Goal: Task Accomplishment & Management: Manage account settings

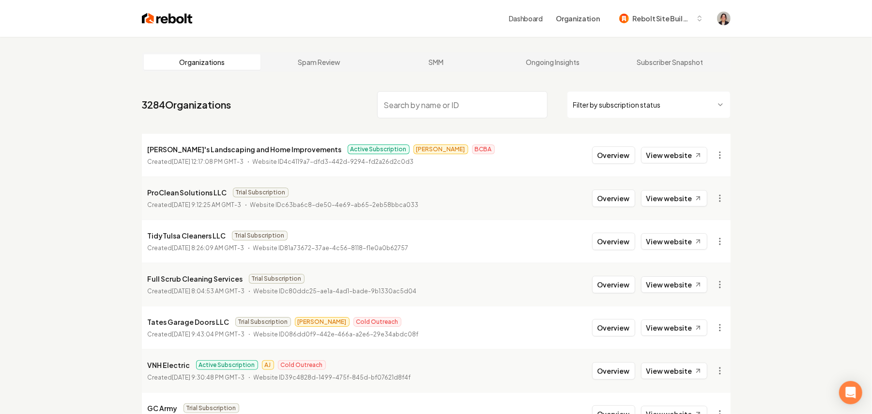
paste input "Yuletide Lights"
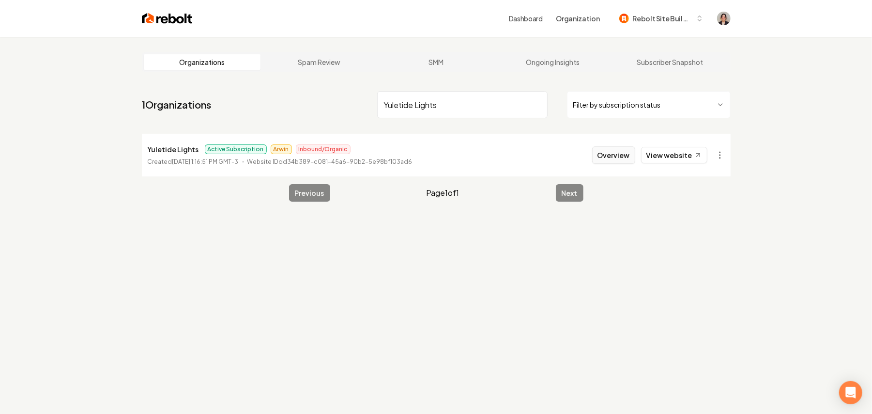
type input "Yuletide Lights"
click at [620, 160] on button "Overview" at bounding box center [613, 154] width 43 height 17
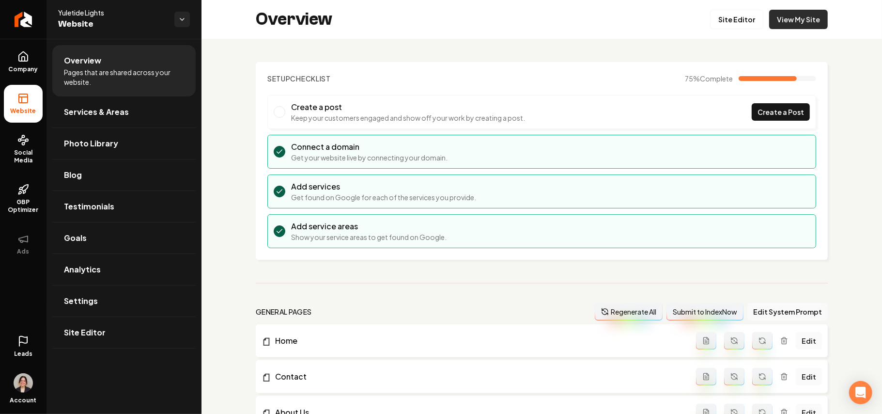
click at [795, 21] on link "View My Site" at bounding box center [798, 19] width 59 height 19
click at [733, 20] on link "Site Editor" at bounding box center [736, 19] width 53 height 19
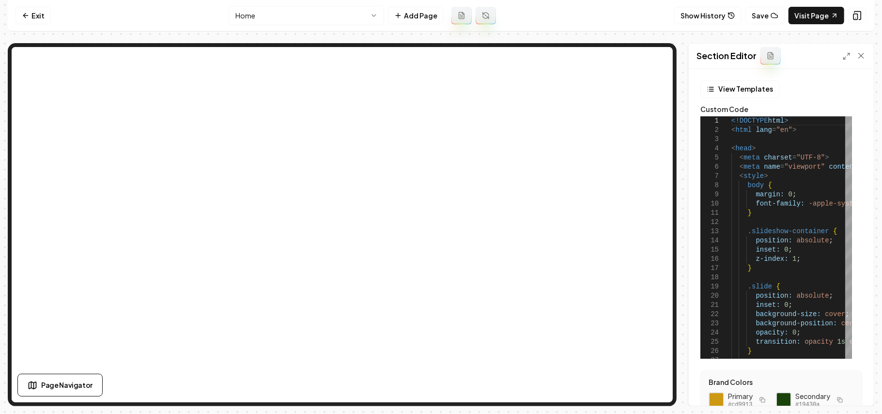
click at [851, 57] on div at bounding box center [854, 56] width 23 height 10
click at [843, 62] on div "Section Editor" at bounding box center [781, 56] width 185 height 25
click at [848, 56] on icon at bounding box center [847, 56] width 8 height 8
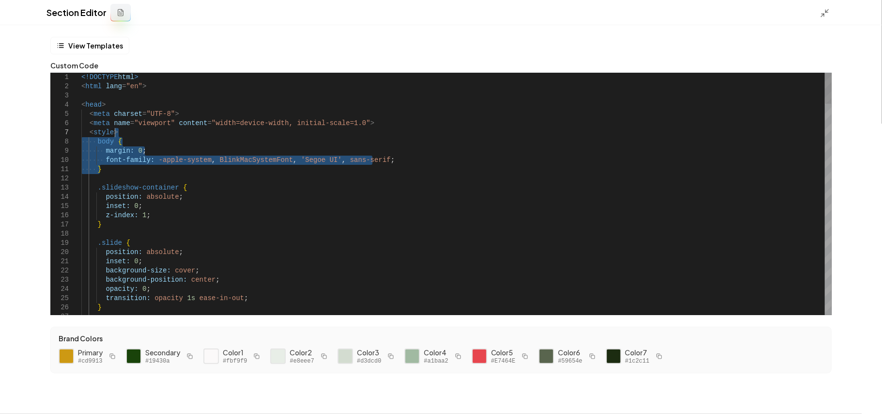
drag, startPoint x: 136, startPoint y: 173, endPoint x: 134, endPoint y: 131, distance: 42.2
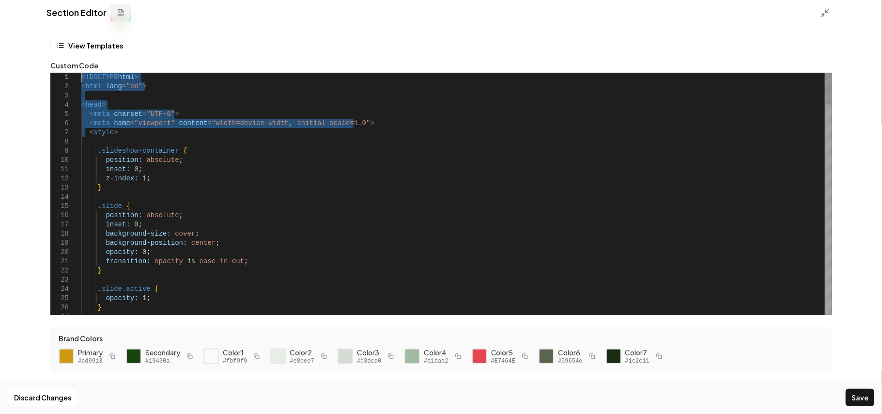
drag, startPoint x: 86, startPoint y: 133, endPoint x: 8, endPoint y: 12, distance: 144.3
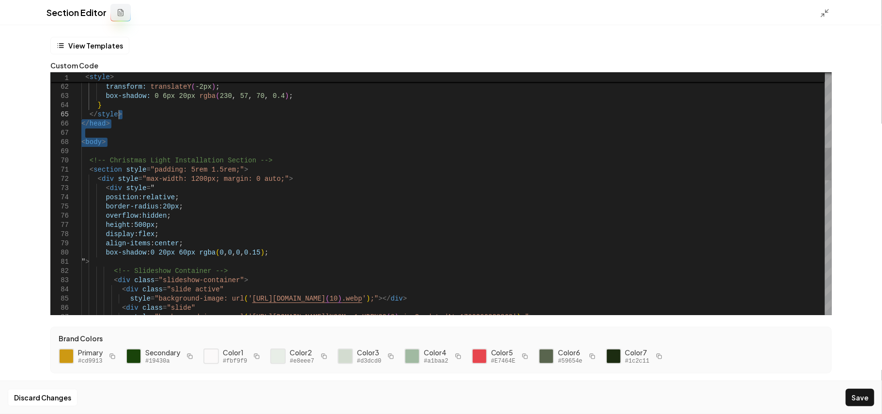
drag, startPoint x: 107, startPoint y: 150, endPoint x: 137, endPoint y: 113, distance: 47.2
click at [137, 113] on div "} </ style > </ head > < body > <!-- Christmas Light Installation Section --> <…" at bounding box center [456, 413] width 750 height 1785
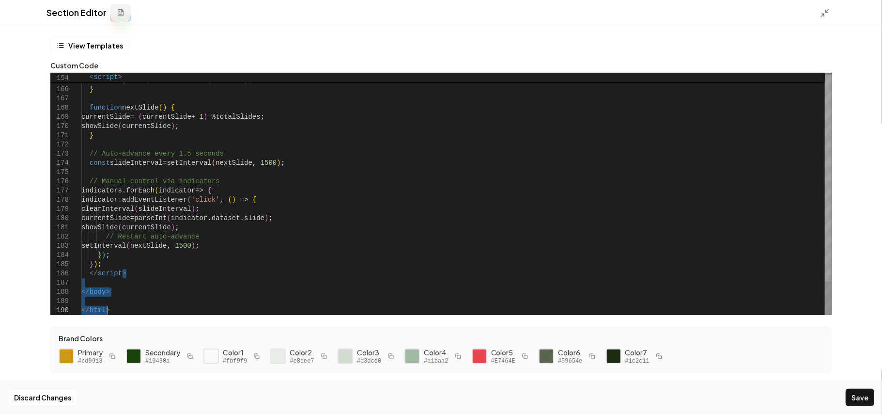
drag, startPoint x: 140, startPoint y: 269, endPoint x: 141, endPoint y: 338, distance: 68.8
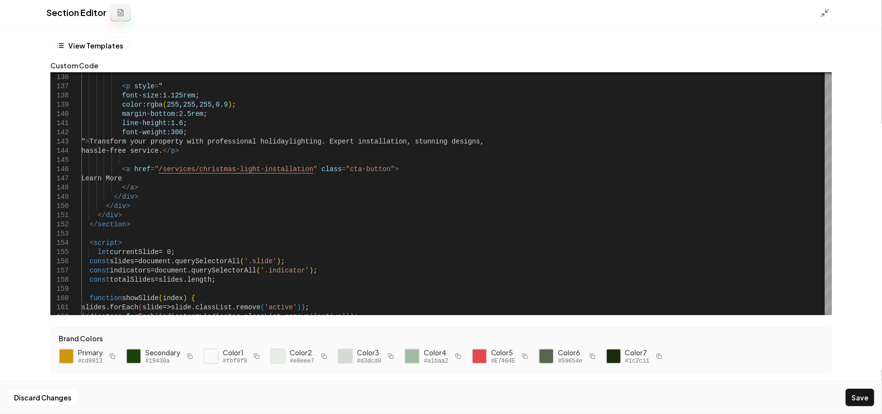
drag, startPoint x: 861, startPoint y: 399, endPoint x: 834, endPoint y: 103, distance: 297.7
click at [861, 398] on button "Save" at bounding box center [860, 396] width 29 height 17
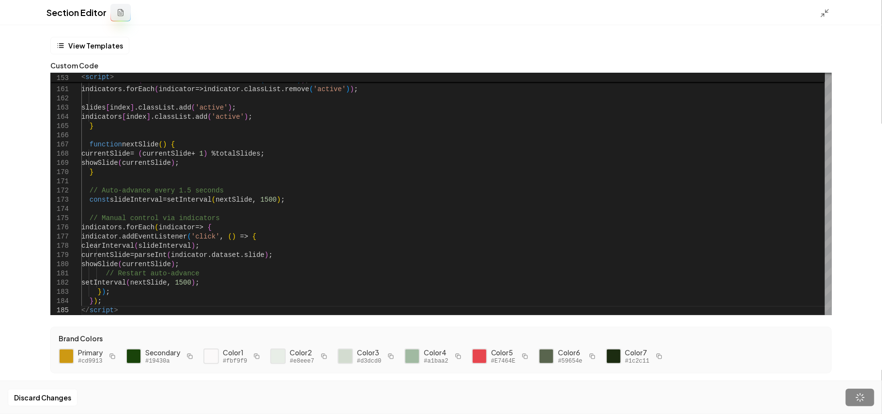
click at [828, 6] on div "Section Editor" at bounding box center [441, 12] width 882 height 25
click at [827, 10] on icon at bounding box center [825, 13] width 10 height 10
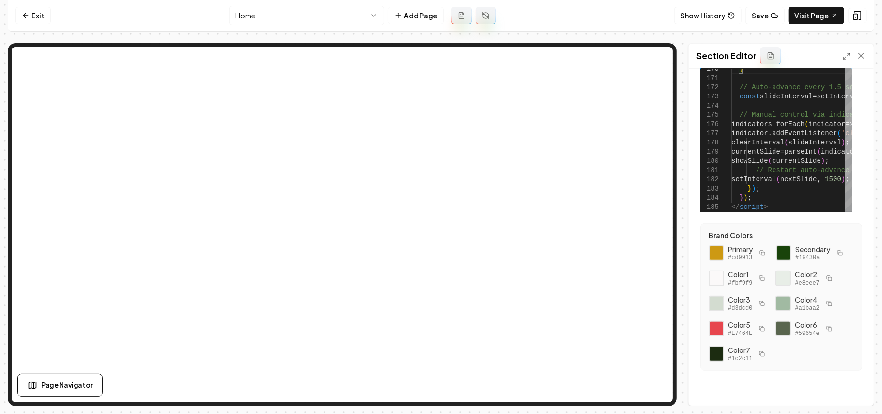
scroll to position [172, 0]
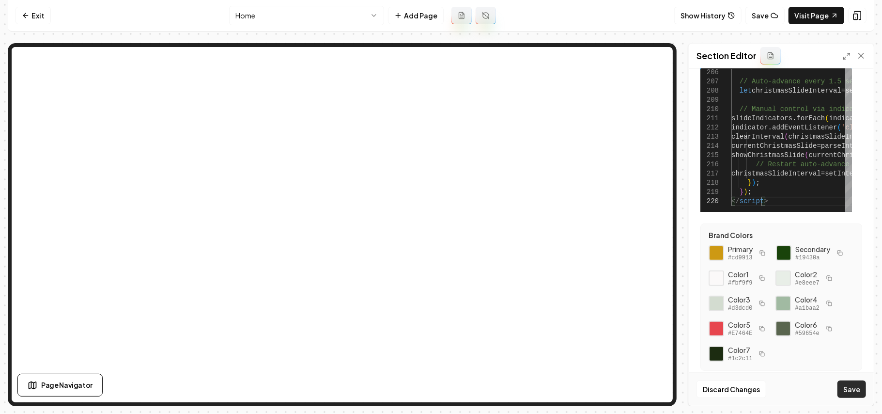
click at [857, 394] on button "Save" at bounding box center [852, 388] width 29 height 17
click at [843, 52] on icon at bounding box center [847, 56] width 8 height 8
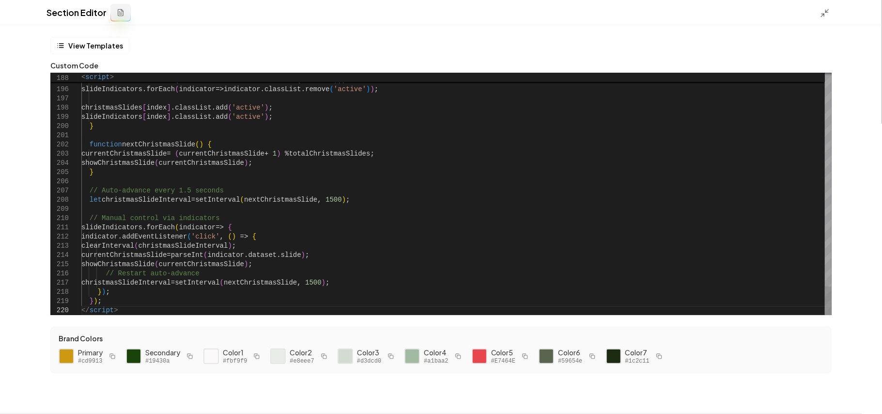
scroll to position [0, 0]
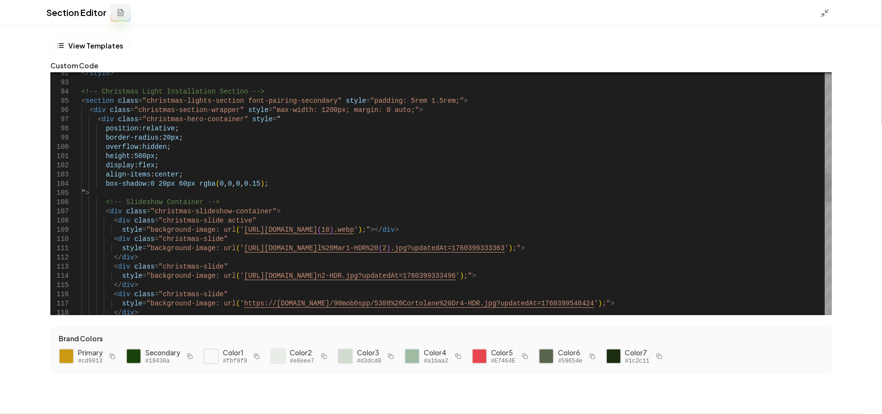
click at [702, 197] on div "</ style > <!-- Christmas Light Installation Section --> < section class = "chr…" at bounding box center [456, 243] width 750 height 2025
type textarea "**********"
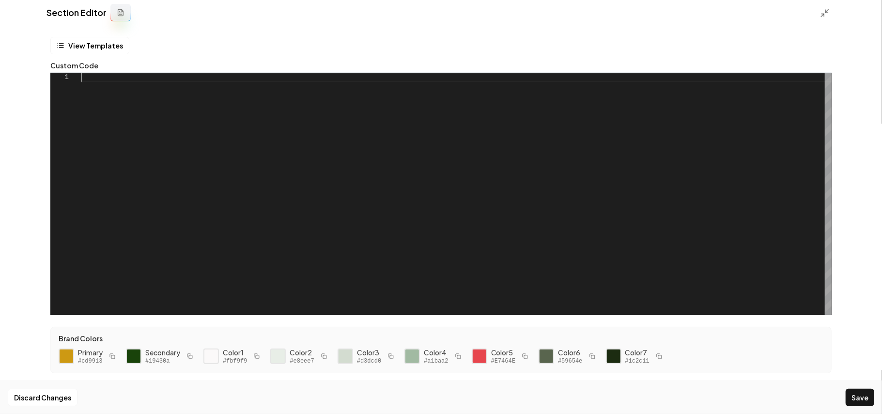
scroll to position [0, 0]
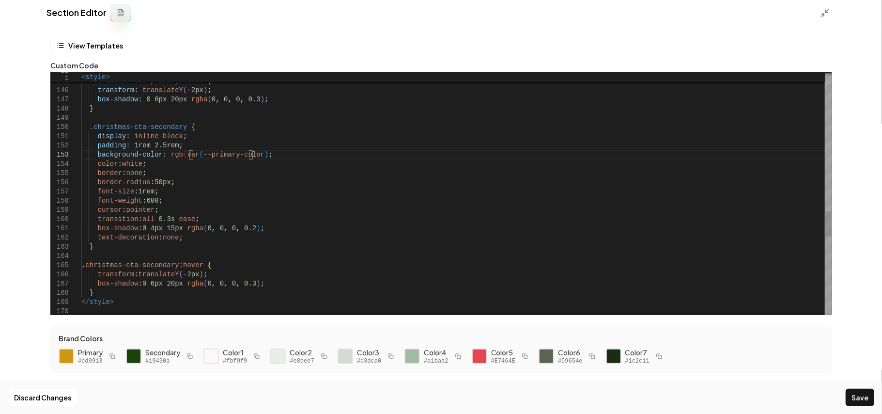
scroll to position [18, 175]
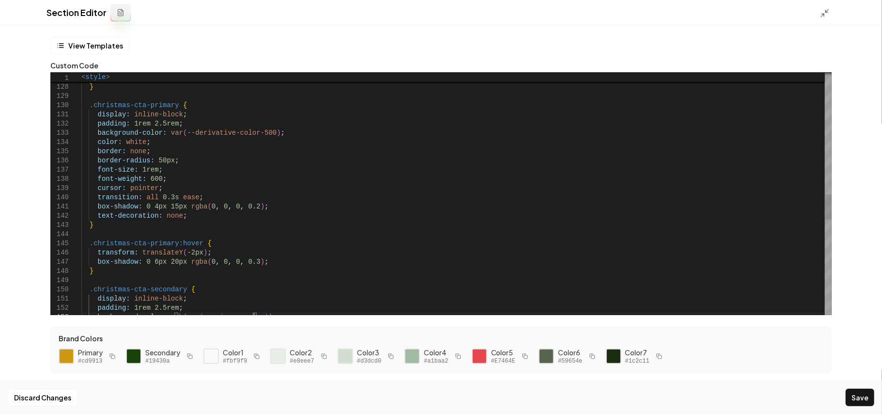
click at [163, 132] on div "display: inline-block ; padding: 1rem 2.5rem ; background-color: rgb ( var ( --…" at bounding box center [456, 68] width 750 height 2310
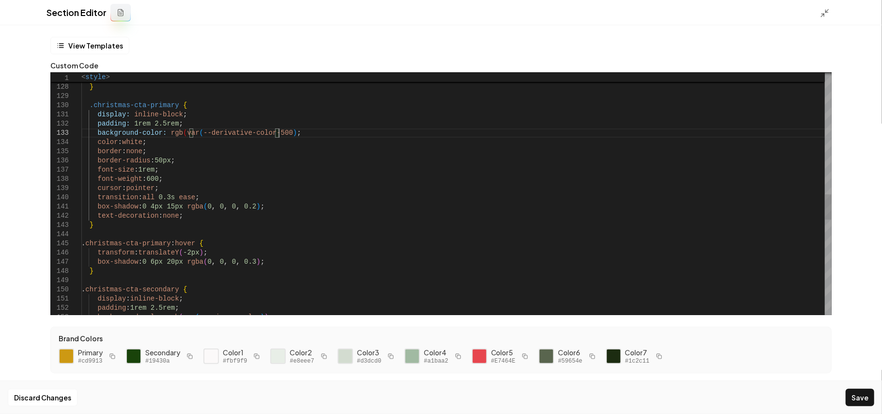
scroll to position [18, 201]
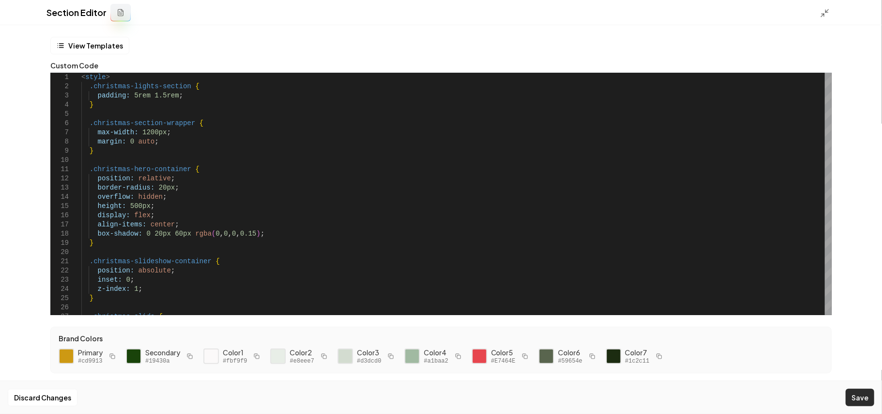
click at [866, 398] on button "Save" at bounding box center [860, 396] width 29 height 17
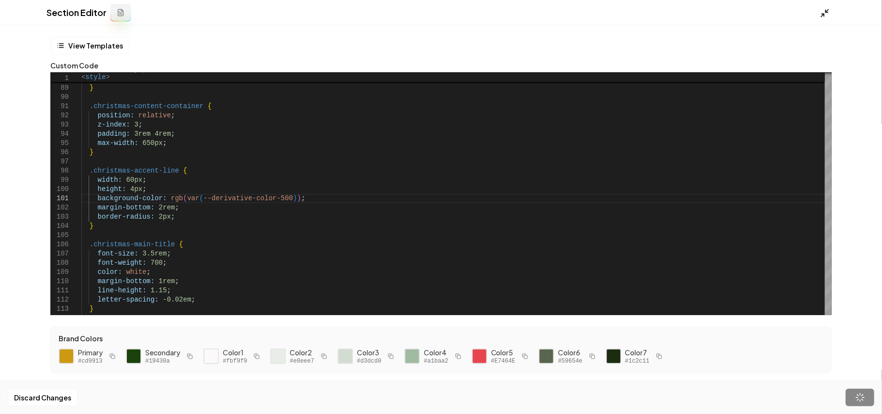
click at [828, 12] on polyline at bounding box center [827, 11] width 2 height 2
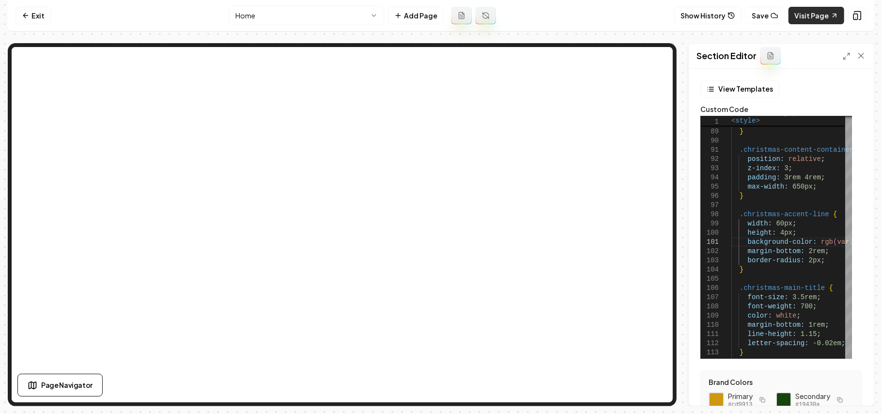
click at [808, 13] on link "Visit Page" at bounding box center [817, 15] width 56 height 17
click at [845, 57] on icon at bounding box center [847, 56] width 8 height 8
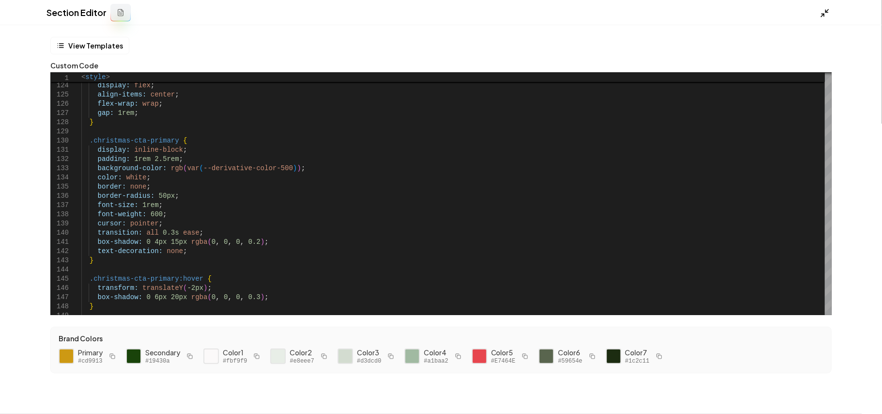
click at [826, 16] on icon at bounding box center [825, 13] width 10 height 10
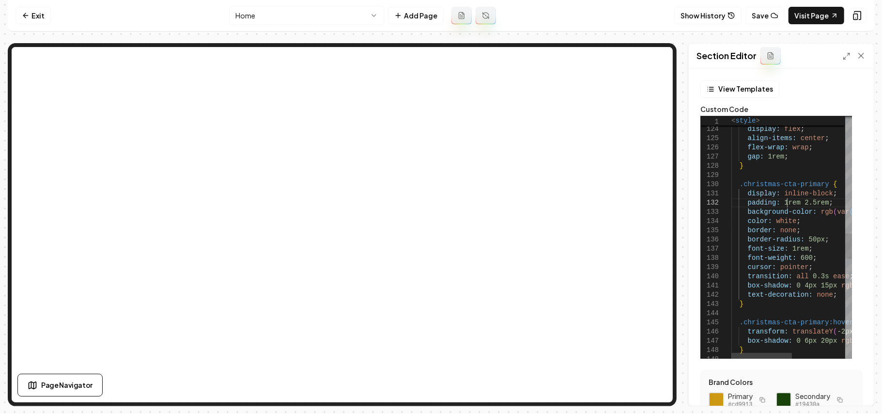
click at [789, 200] on div ".christmas-cta-container { display: flex ; align-items: center ; flex-wrap: wra…" at bounding box center [844, 154] width 226 height 2325
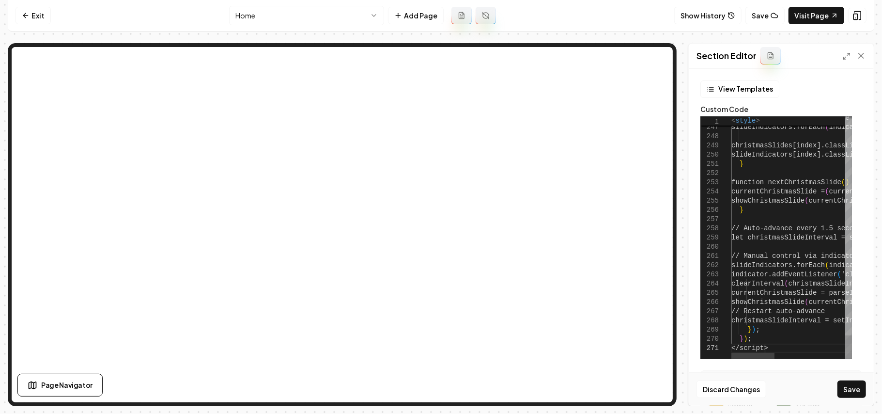
scroll to position [8, 33]
click at [852, 391] on button "Save" at bounding box center [852, 388] width 29 height 17
click at [853, 340] on form "View Templates Custom Code 247 248 249 250 251 252 253 254 255 256 257 258 259 …" at bounding box center [782, 310] width 170 height 460
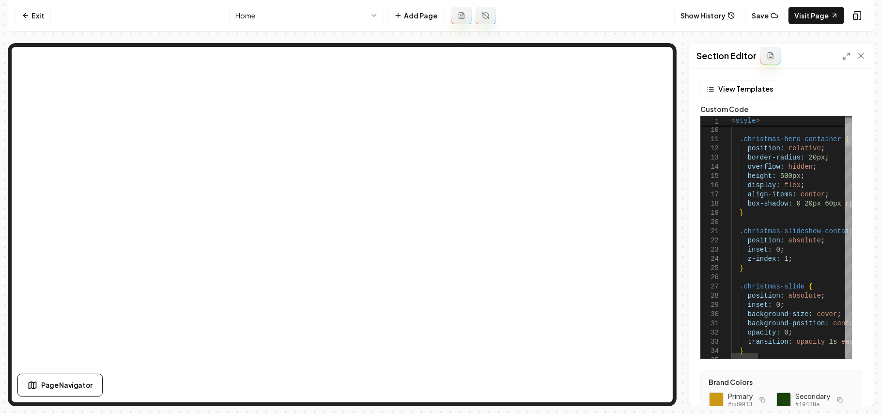
click at [852, 139] on div at bounding box center [848, 135] width 7 height 23
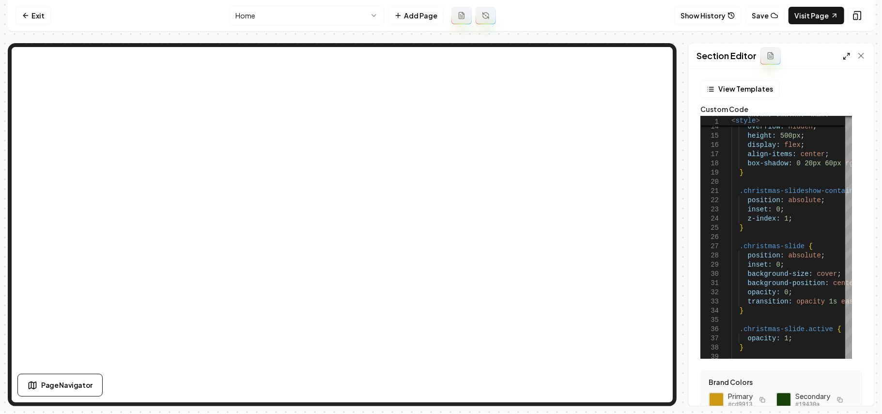
click at [847, 57] on icon at bounding box center [847, 56] width 8 height 8
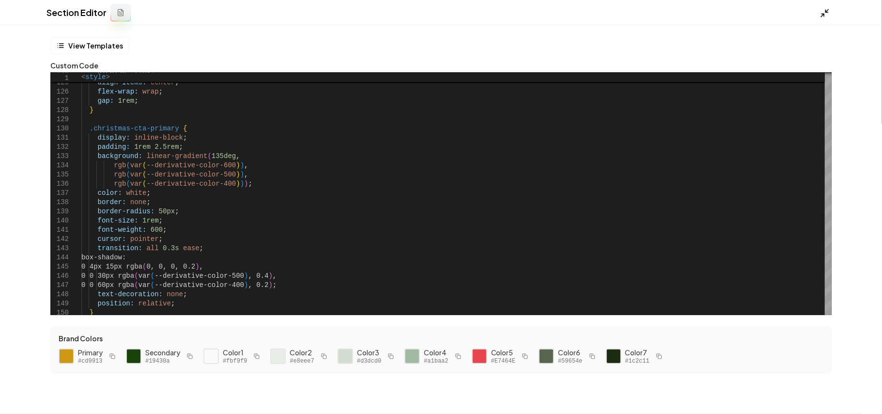
click at [827, 14] on icon at bounding box center [825, 13] width 10 height 10
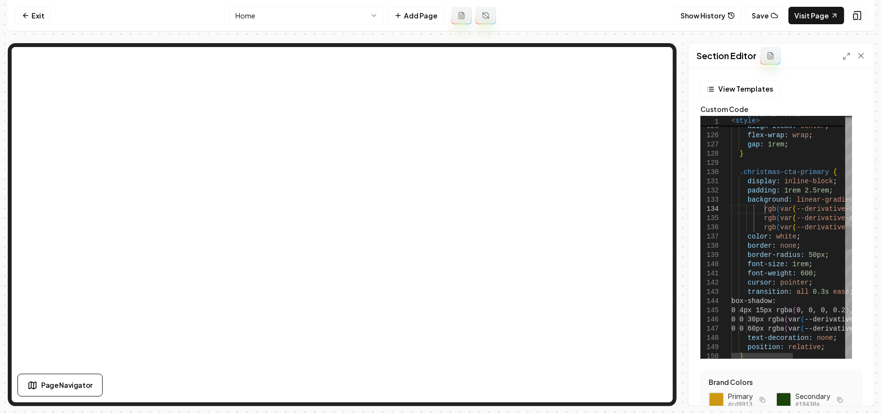
click at [764, 210] on div "gap: 1rem ; } .christmas-cta-primary { display: inline-block ; padding: 1rem 2.…" at bounding box center [842, 234] width 223 height 2509
click at [798, 240] on div "gap: 1rem ; } .christmas-cta-primary { display: inline-block ; padding: 1rem 2.…" at bounding box center [842, 234] width 223 height 2509
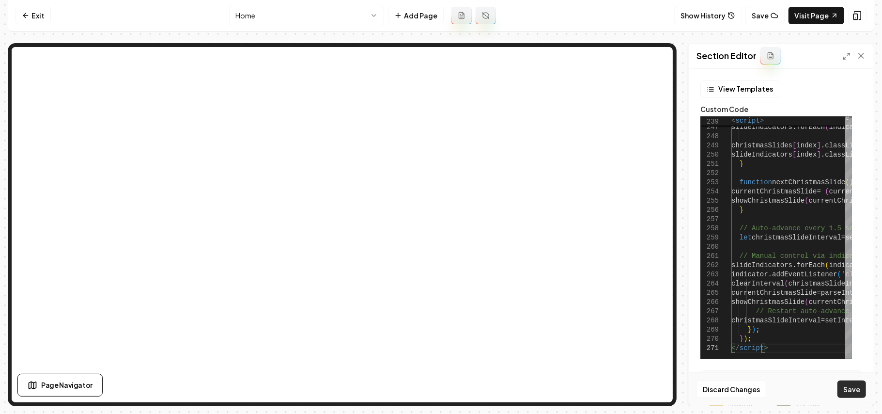
click at [840, 382] on button "Save" at bounding box center [852, 388] width 29 height 17
click at [812, 15] on link "Visit Page" at bounding box center [817, 15] width 56 height 17
click at [847, 57] on icon at bounding box center [847, 56] width 8 height 8
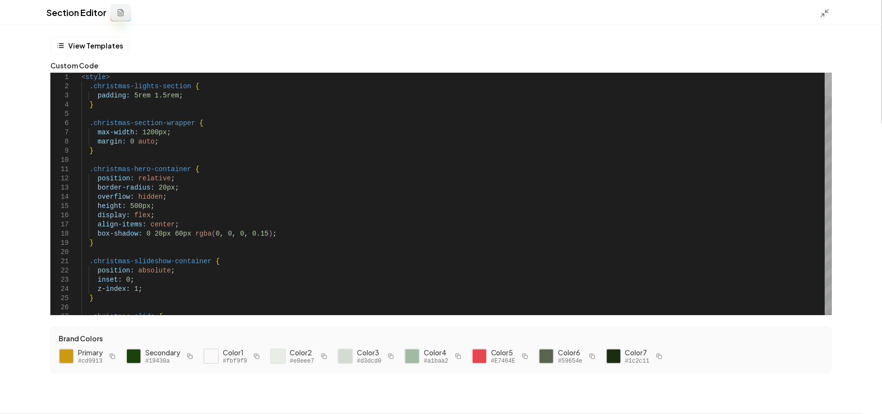
click at [830, 73] on div at bounding box center [828, 84] width 7 height 23
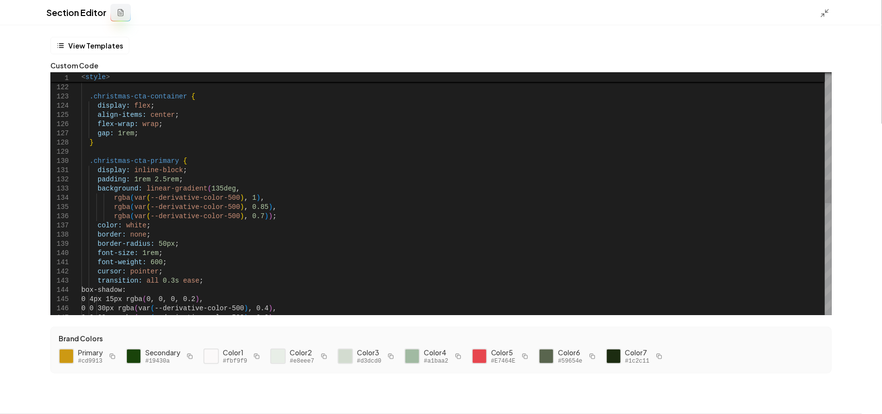
scroll to position [8, 0]
click at [268, 223] on div "font-weight: 300 ; } .christmas-cta-container { display: flex ; align-items: ce…" at bounding box center [456, 220] width 750 height 2503
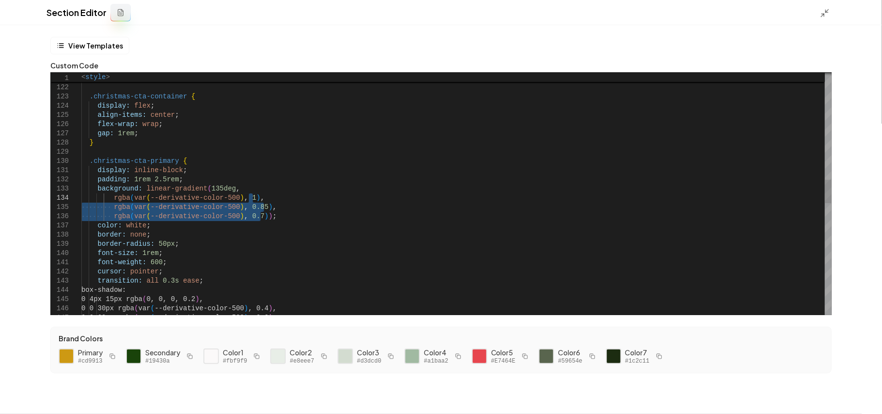
drag, startPoint x: 270, startPoint y: 219, endPoint x: 258, endPoint y: 194, distance: 27.9
click at [258, 194] on div "font-weight: 300 ; } .christmas-cta-container { display: flex ; align-items: ce…" at bounding box center [456, 220] width 750 height 2503
click at [257, 214] on div "font-weight: 300 ; } .christmas-cta-container { display: flex ; align-items: ce…" at bounding box center [456, 220] width 750 height 2503
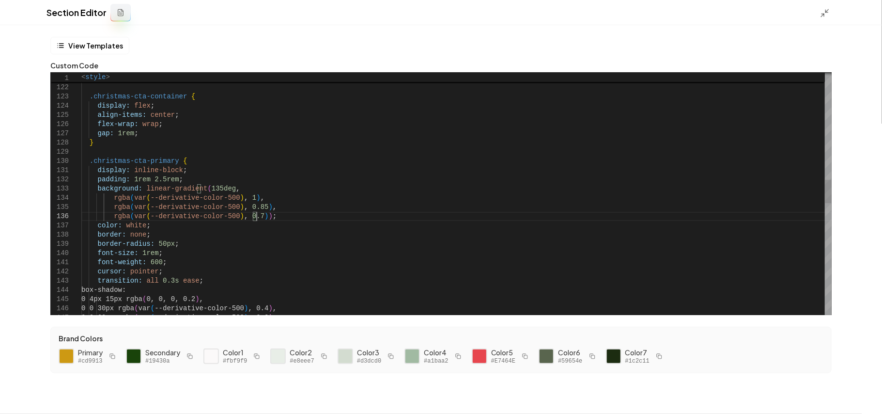
click at [256, 217] on div "font-weight: 300 ; } .christmas-cta-container { display: flex ; align-items: ce…" at bounding box center [456, 220] width 750 height 2503
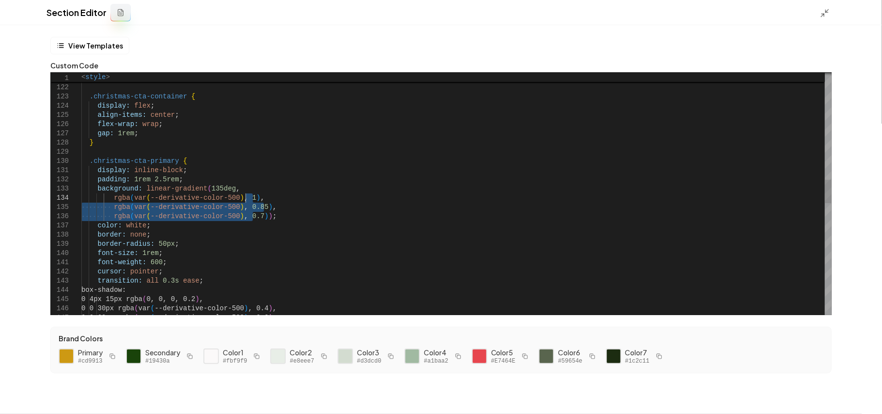
drag, startPoint x: 252, startPoint y: 214, endPoint x: 244, endPoint y: 195, distance: 20.4
click at [244, 195] on div "font-weight: 300 ; } .christmas-cta-container { display: flex ; align-items: ce…" at bounding box center [456, 220] width 750 height 2503
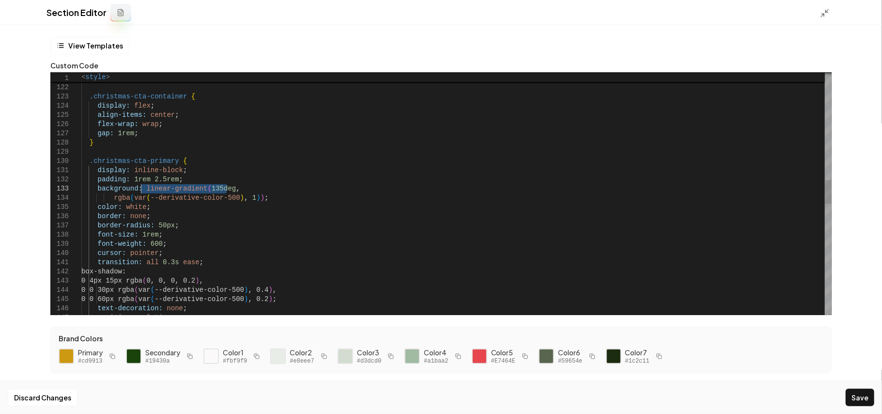
drag, startPoint x: 232, startPoint y: 186, endPoint x: 142, endPoint y: 186, distance: 89.1
click at [142, 186] on div "font-weight: 300 ; } .christmas-cta-container { display: flex ; align-items: ce…" at bounding box center [456, 211] width 750 height 2485
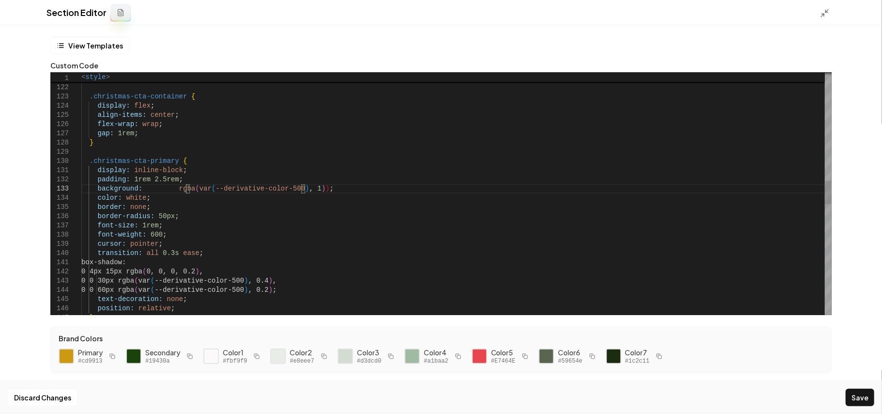
click at [185, 188] on div "font-weight: 300 ; } .christmas-cta-container { display: flex ; align-items: ce…" at bounding box center [456, 207] width 750 height 2476
click at [306, 185] on div "font-weight: 300 ; } .christmas-cta-container { display: flex ; align-items: ce…" at bounding box center [456, 207] width 750 height 2476
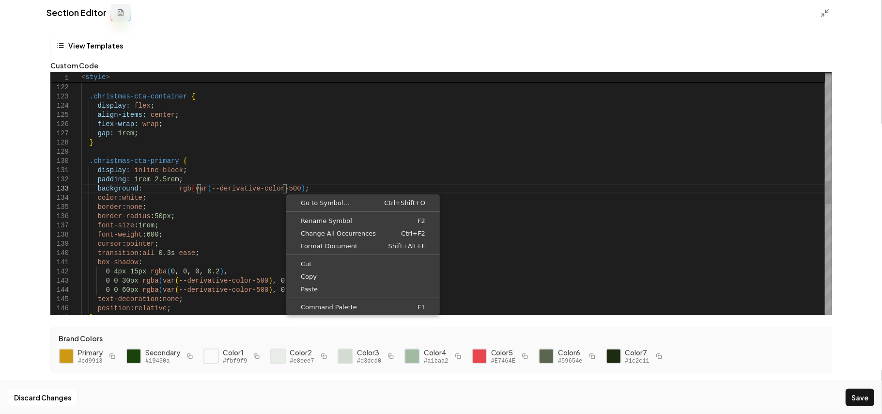
click at [278, 188] on div "font-weight: 300 ; } .christmas-cta-container { display: flex ; align-items: ce…" at bounding box center [456, 207] width 750 height 2476
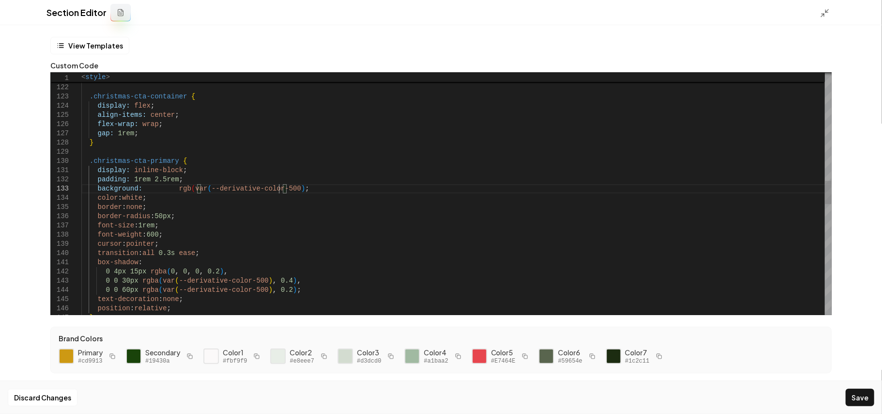
scroll to position [8, 204]
click at [289, 187] on div "font-weight: 300 ; } .christmas-cta-container { display: flex ; align-items: ce…" at bounding box center [456, 207] width 750 height 2476
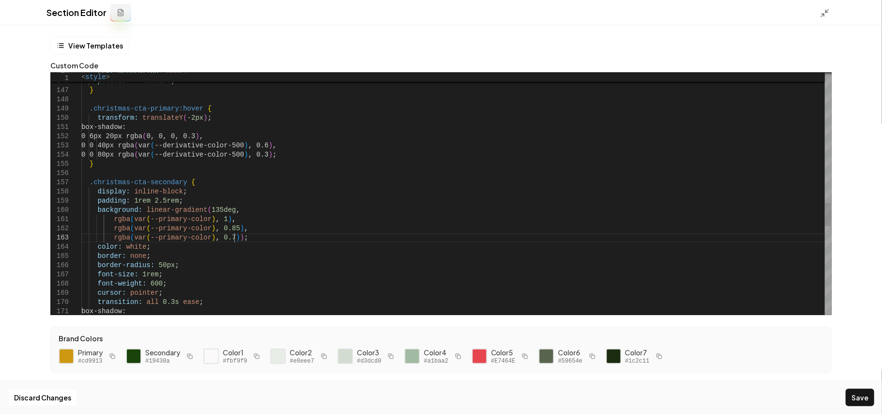
scroll to position [18, 152]
drag, startPoint x: 236, startPoint y: 237, endPoint x: 205, endPoint y: 221, distance: 35.1
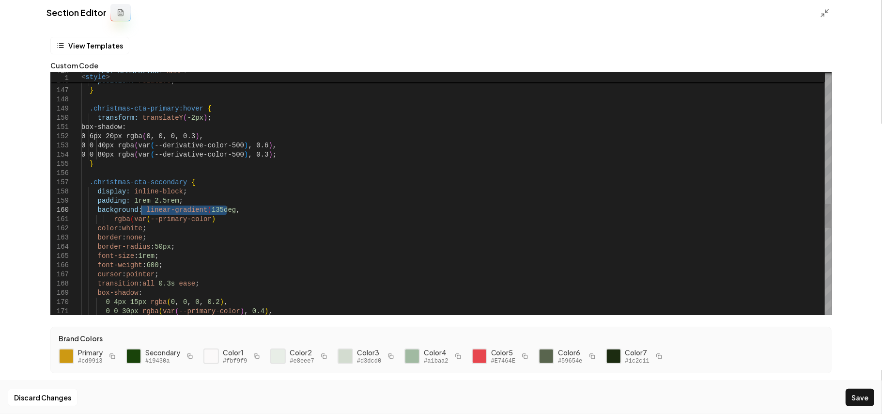
drag, startPoint x: 241, startPoint y: 210, endPoint x: 141, endPoint y: 208, distance: 99.3
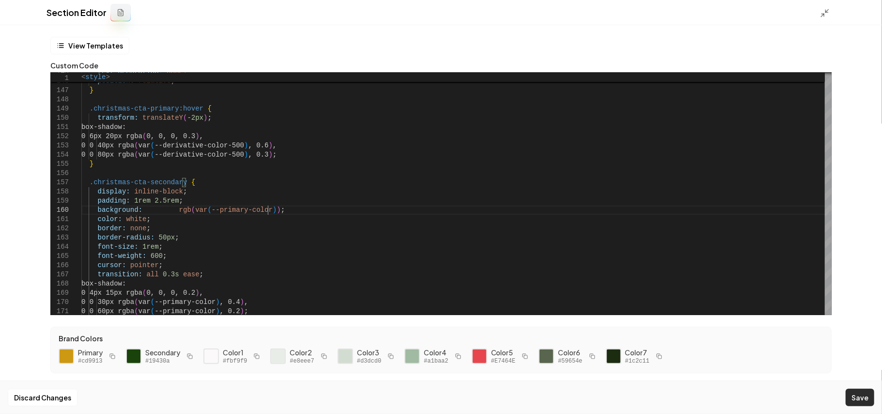
click at [863, 398] on button "Save" at bounding box center [860, 396] width 29 height 17
type textarea "**********"
click at [821, 14] on icon at bounding box center [825, 13] width 10 height 10
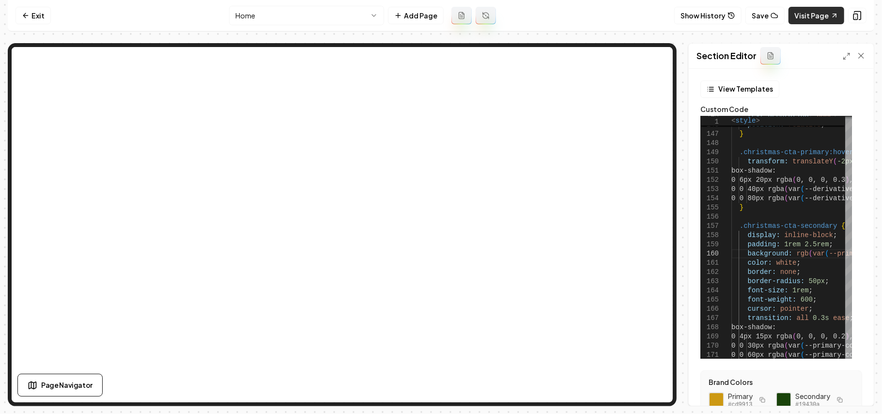
click at [798, 18] on link "Visit Page" at bounding box center [817, 15] width 56 height 17
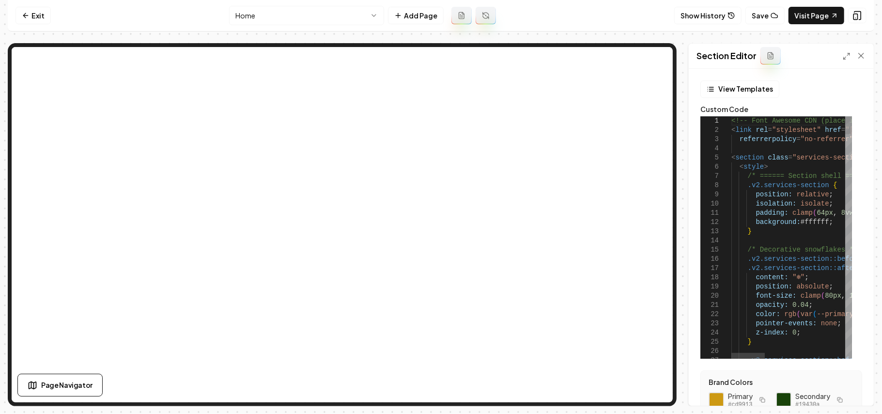
click at [843, 60] on icon at bounding box center [847, 56] width 8 height 8
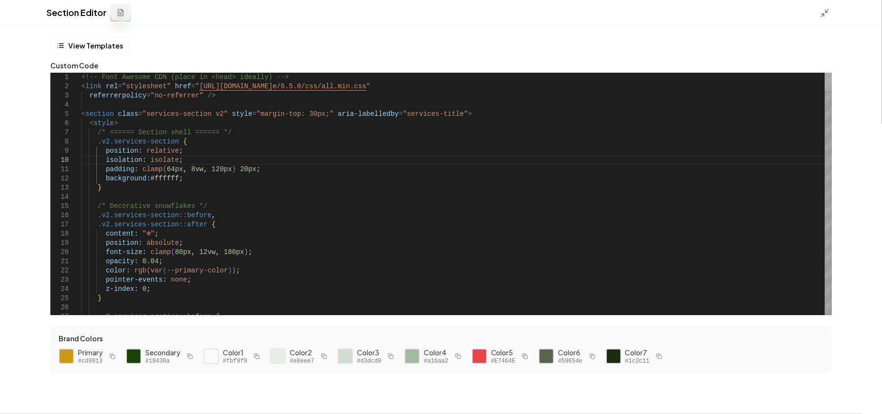
click at [832, 73] on div at bounding box center [828, 82] width 7 height 18
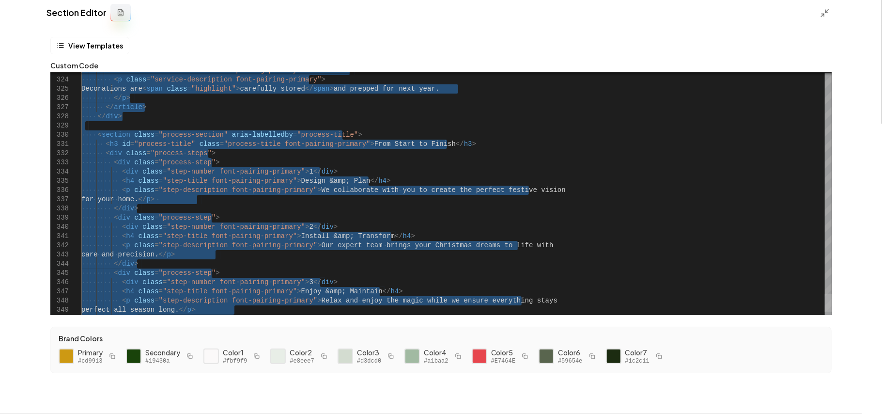
click at [825, 301] on div at bounding box center [828, 303] width 7 height 18
click at [816, 11] on div "Section Editor" at bounding box center [441, 12] width 882 height 25
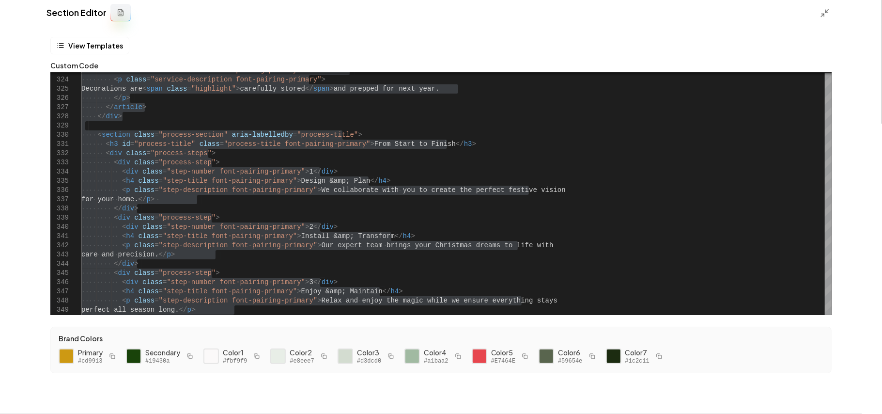
click at [820, 11] on div "Section Editor" at bounding box center [441, 12] width 882 height 25
click at [823, 11] on icon at bounding box center [825, 13] width 10 height 10
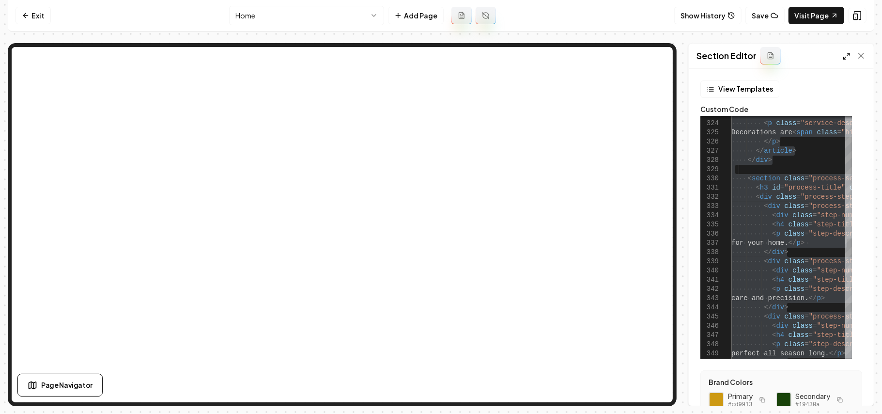
click at [848, 53] on icon at bounding box center [847, 56] width 8 height 8
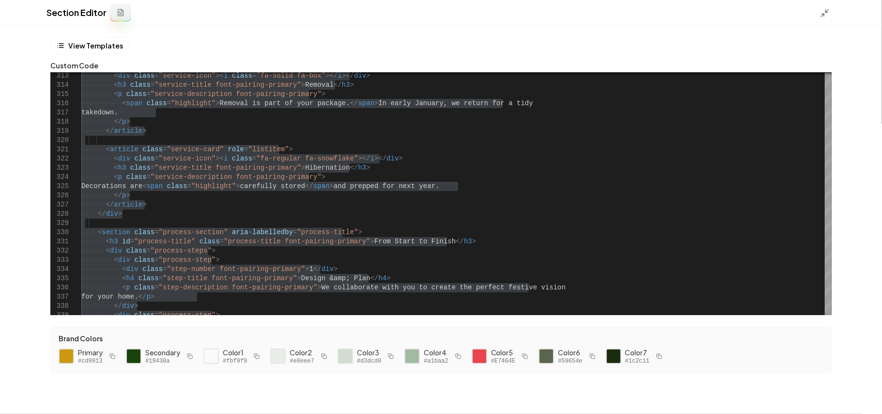
click at [830, 10] on div at bounding box center [828, 12] width 16 height 11
click at [826, 12] on line at bounding box center [827, 10] width 3 height 3
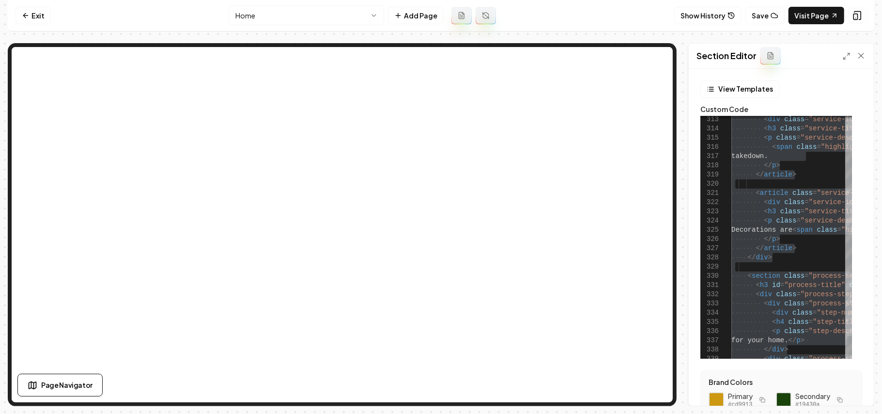
click at [687, 260] on div "Section Editor View Templates Custom Code 323 324 325 326 327 328 329 330 331 3…" at bounding box center [441, 224] width 867 height 363
click at [853, 12] on icon at bounding box center [858, 16] width 10 height 10
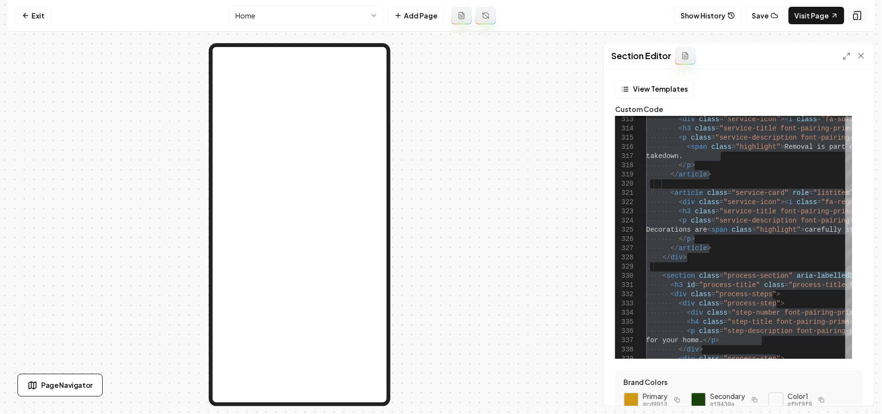
click at [853, 12] on icon at bounding box center [858, 16] width 10 height 10
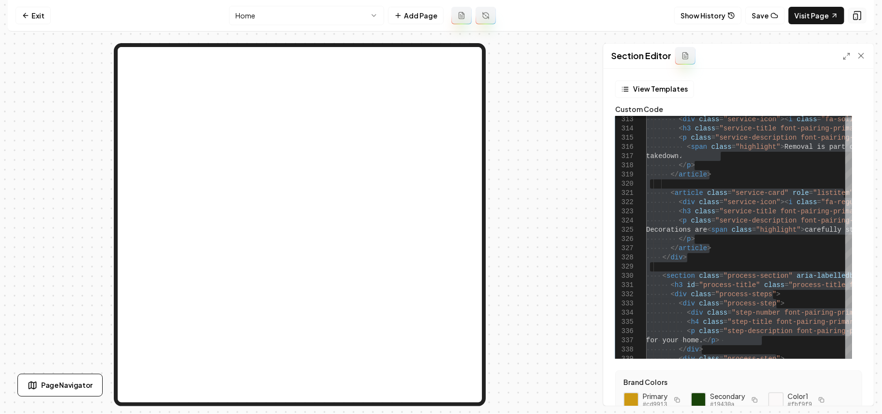
click at [853, 12] on icon at bounding box center [858, 16] width 10 height 10
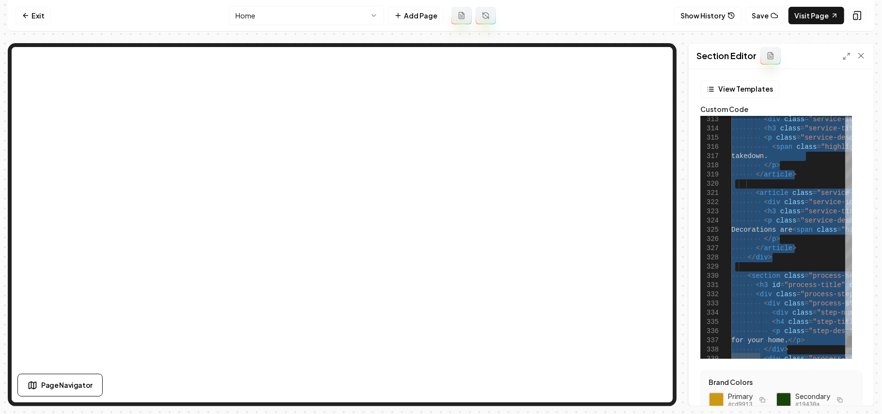
scroll to position [0, 37]
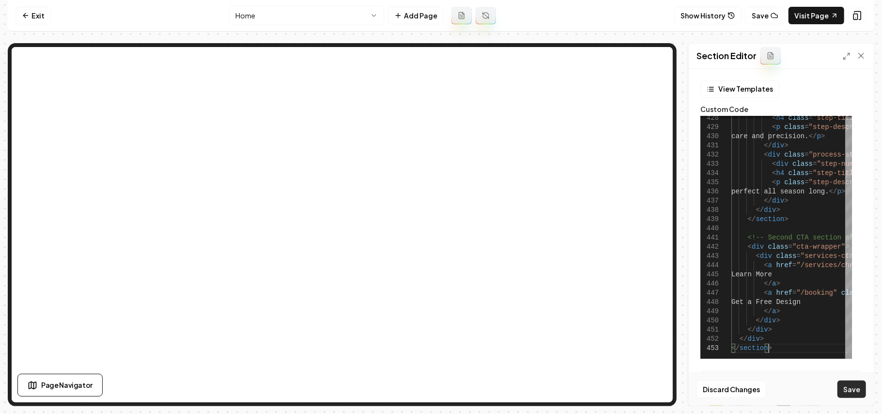
click at [852, 384] on button "Save" at bounding box center [852, 388] width 29 height 17
click at [846, 59] on icon at bounding box center [847, 56] width 8 height 8
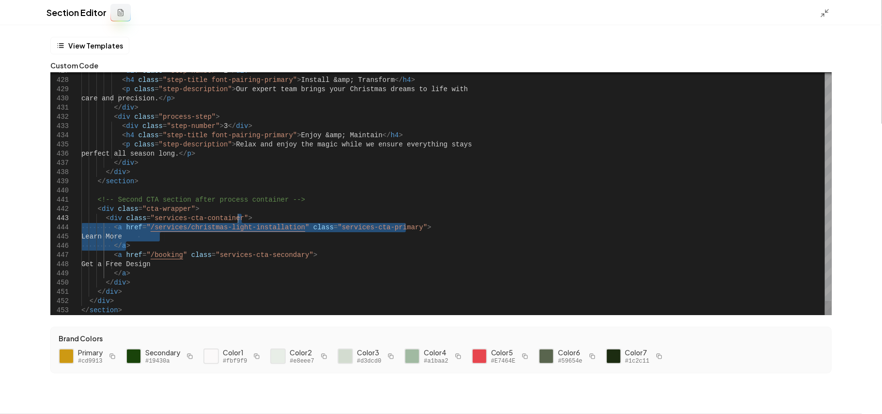
drag, startPoint x: 132, startPoint y: 244, endPoint x: 272, endPoint y: 219, distance: 142.2
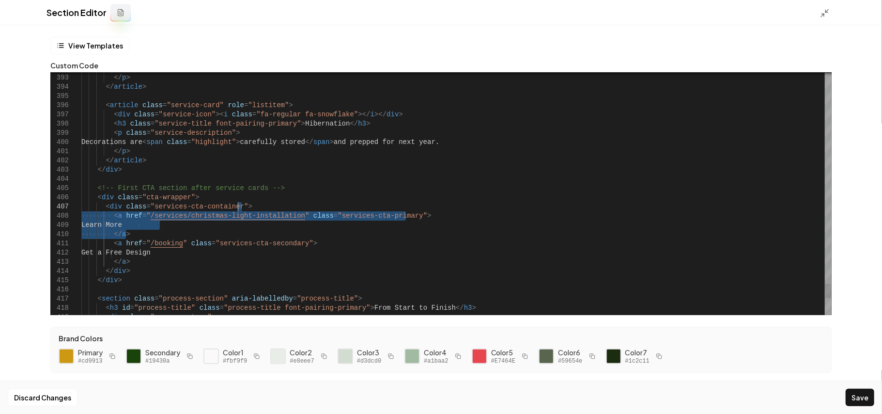
drag, startPoint x: 130, startPoint y: 233, endPoint x: 270, endPoint y: 205, distance: 142.6
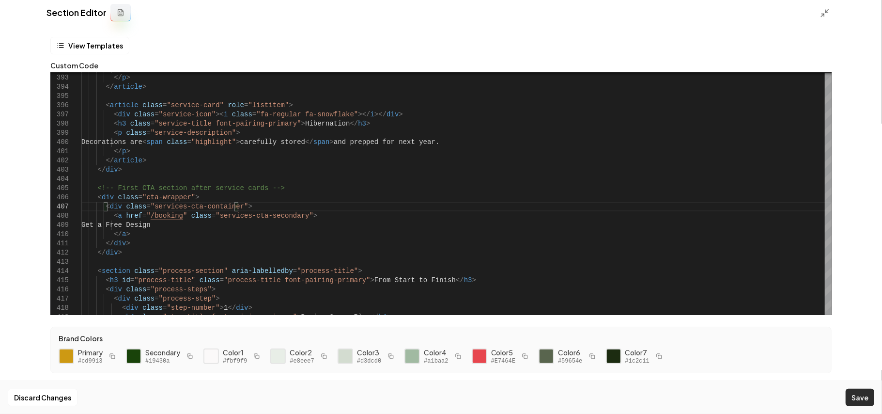
click at [854, 394] on button "Save" at bounding box center [860, 396] width 29 height 17
click at [826, 12] on polyline at bounding box center [827, 11] width 2 height 2
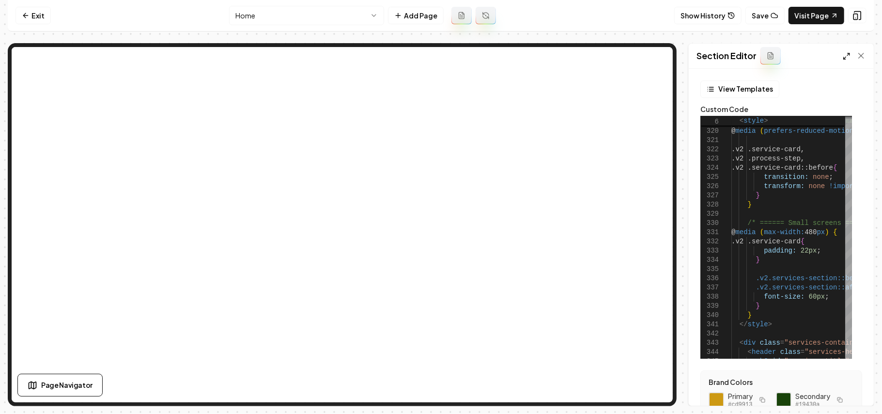
click at [843, 56] on icon at bounding box center [847, 56] width 8 height 8
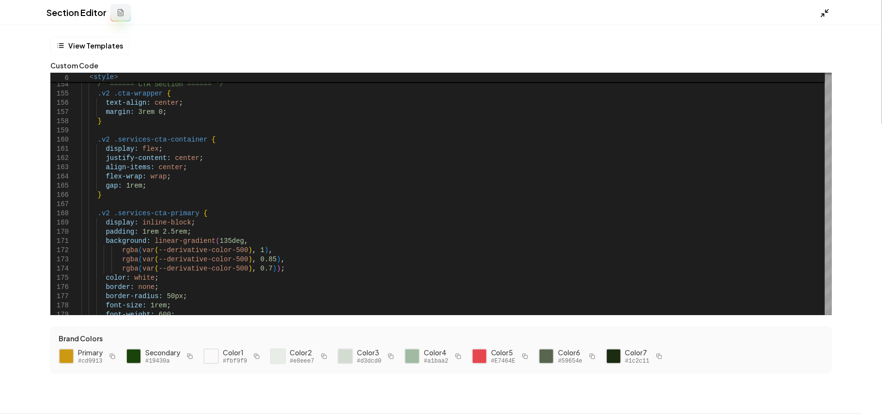
click at [826, 13] on icon at bounding box center [825, 13] width 10 height 10
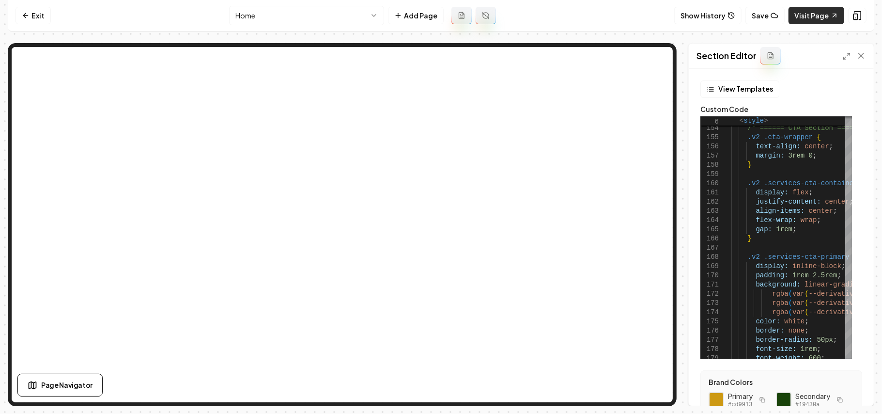
click at [824, 19] on link "Visit Page" at bounding box center [817, 15] width 56 height 17
click at [845, 57] on icon at bounding box center [847, 56] width 8 height 8
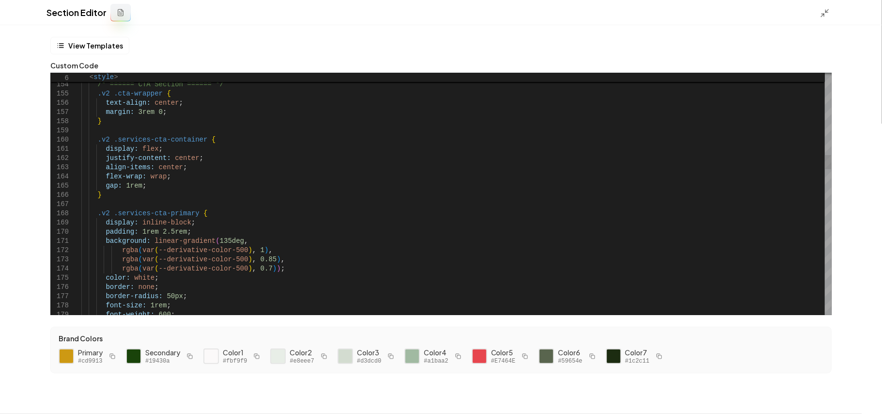
scroll to position [0, 155]
drag, startPoint x: 148, startPoint y: 240, endPoint x: 255, endPoint y: 244, distance: 107.1
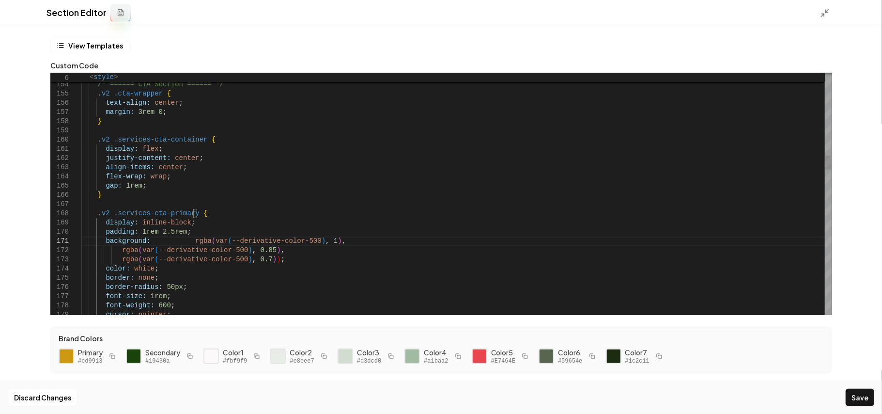
drag, startPoint x: 303, startPoint y: 241, endPoint x: 311, endPoint y: 241, distance: 7.8
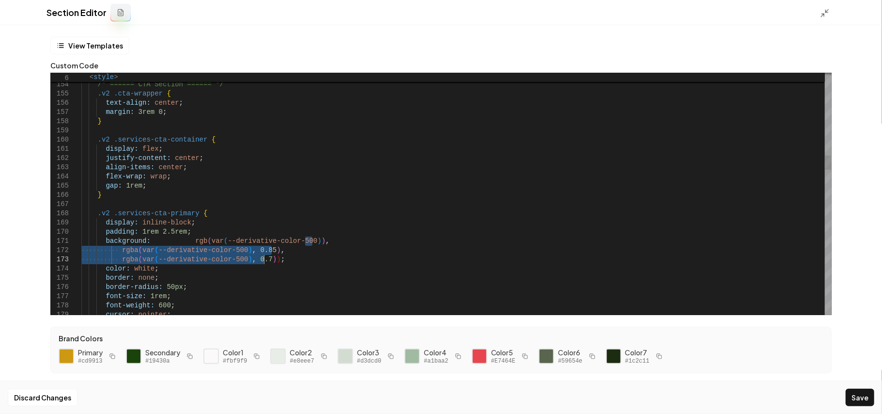
drag, startPoint x: 305, startPoint y: 241, endPoint x: 264, endPoint y: 260, distance: 45.1
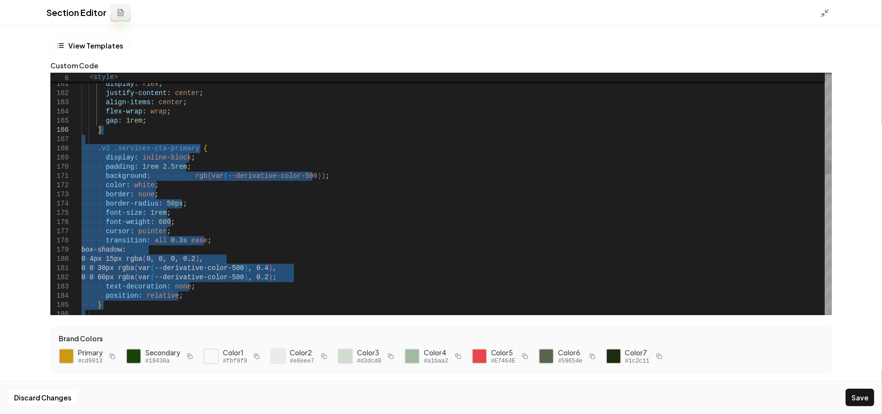
drag, startPoint x: 117, startPoint y: 283, endPoint x: 129, endPoint y: 134, distance: 149.2
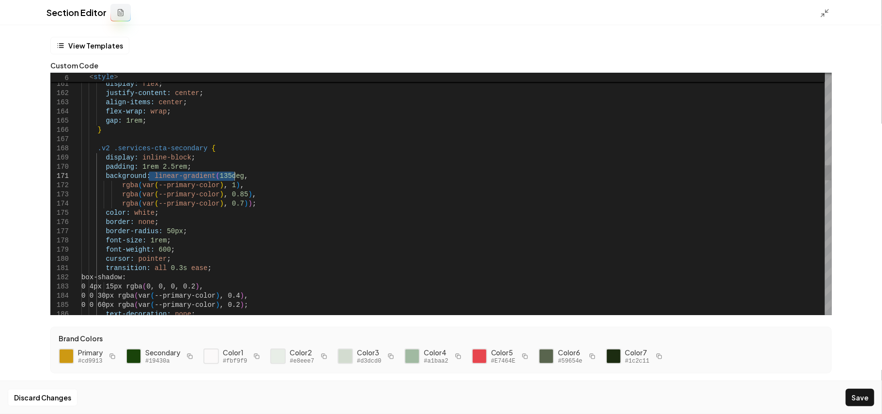
drag, startPoint x: 148, startPoint y: 175, endPoint x: 245, endPoint y: 173, distance: 96.4
drag, startPoint x: 208, startPoint y: 185, endPoint x: 219, endPoint y: 184, distance: 11.7
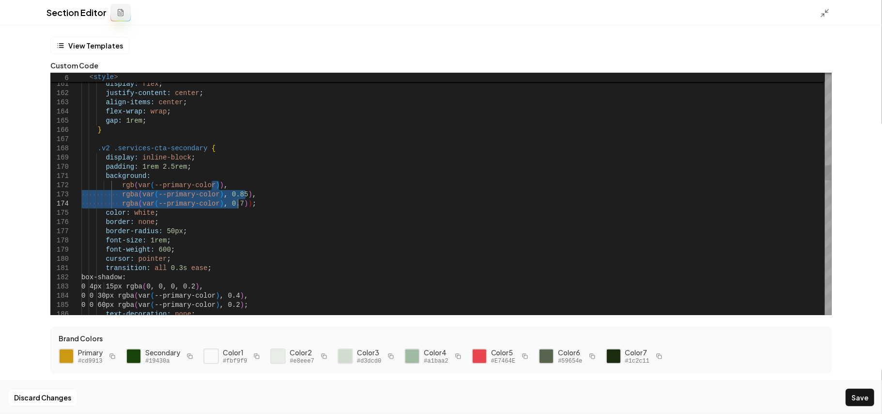
drag, startPoint x: 212, startPoint y: 188, endPoint x: 237, endPoint y: 202, distance: 28.6
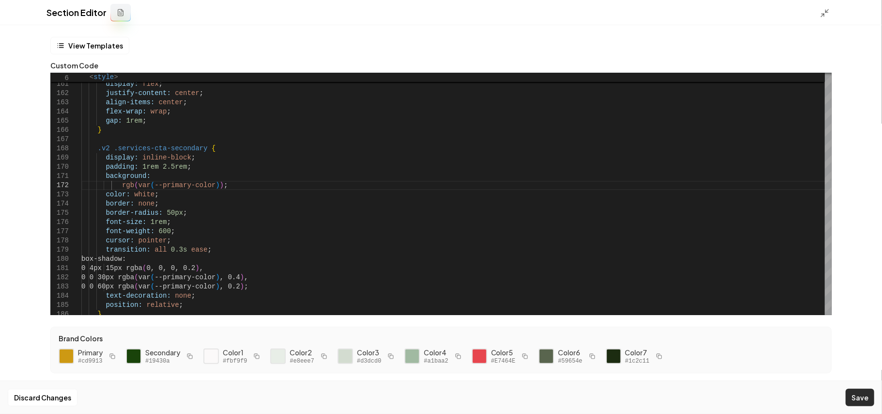
click at [851, 393] on button "Save" at bounding box center [860, 396] width 29 height 17
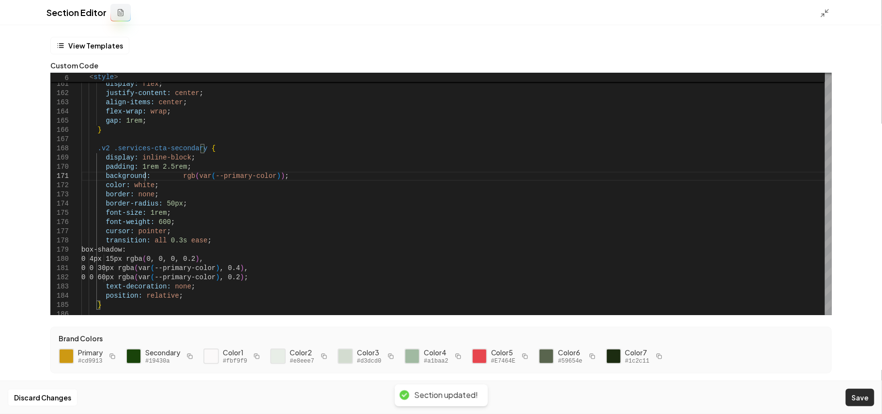
click at [865, 401] on button "Save" at bounding box center [860, 396] width 29 height 17
click at [826, 15] on icon at bounding box center [825, 13] width 10 height 10
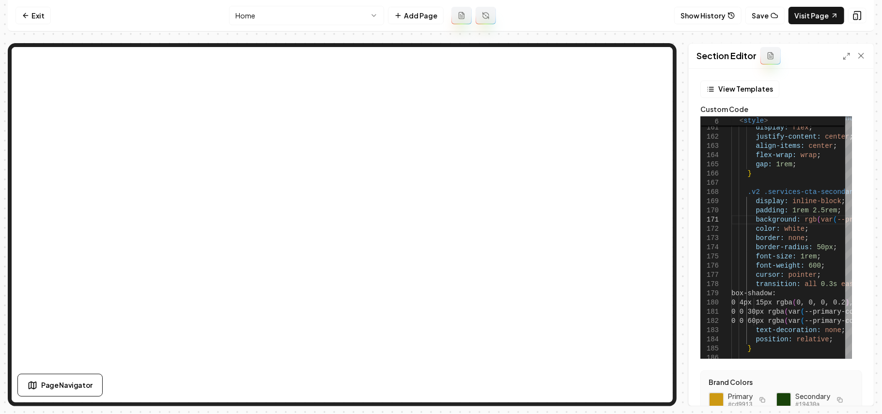
click at [842, 57] on div "Section Editor" at bounding box center [781, 56] width 185 height 25
click at [846, 55] on icon at bounding box center [847, 56] width 8 height 8
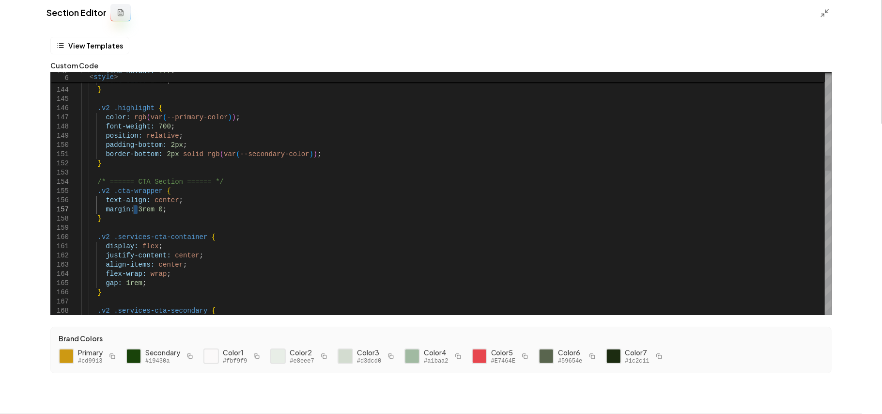
click at [868, 399] on button "Save" at bounding box center [860, 396] width 29 height 17
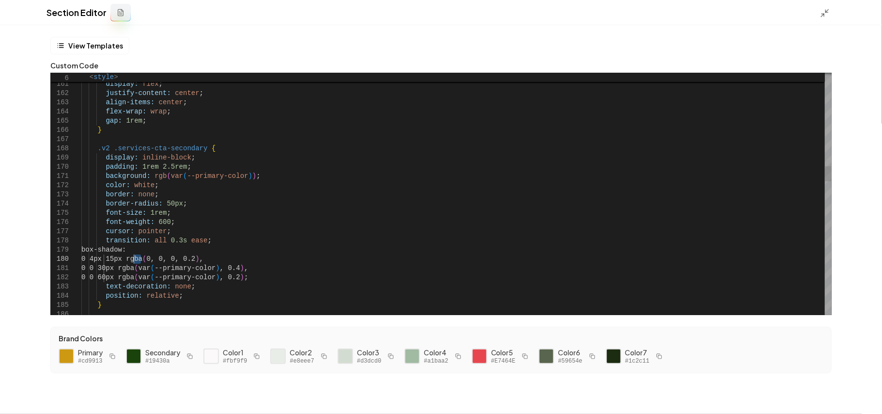
drag, startPoint x: 142, startPoint y: 256, endPoint x: 134, endPoint y: 256, distance: 8.7
drag, startPoint x: 127, startPoint y: 267, endPoint x: 134, endPoint y: 267, distance: 6.8
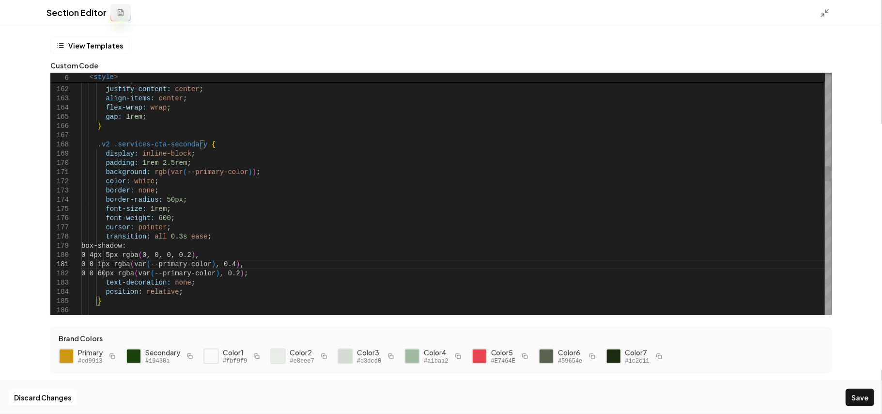
scroll to position [8, 51]
drag, startPoint x: 126, startPoint y: 274, endPoint x: 132, endPoint y: 274, distance: 5.8
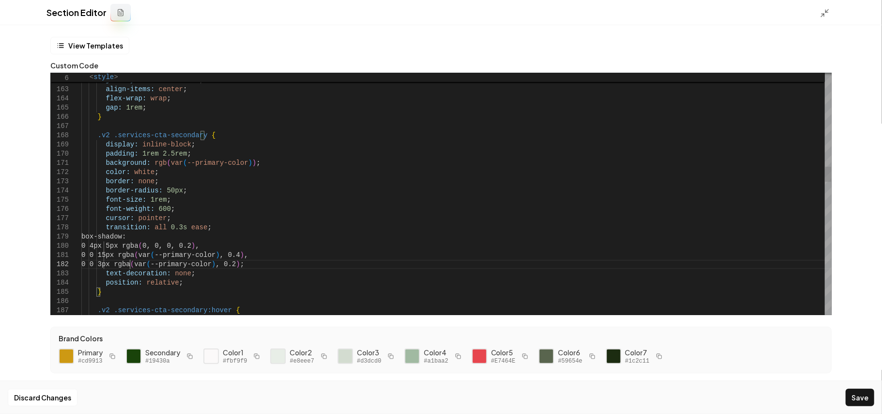
scroll to position [9, 51]
click at [856, 400] on button "Save" at bounding box center [860, 396] width 29 height 17
click at [825, 14] on icon at bounding box center [825, 13] width 10 height 10
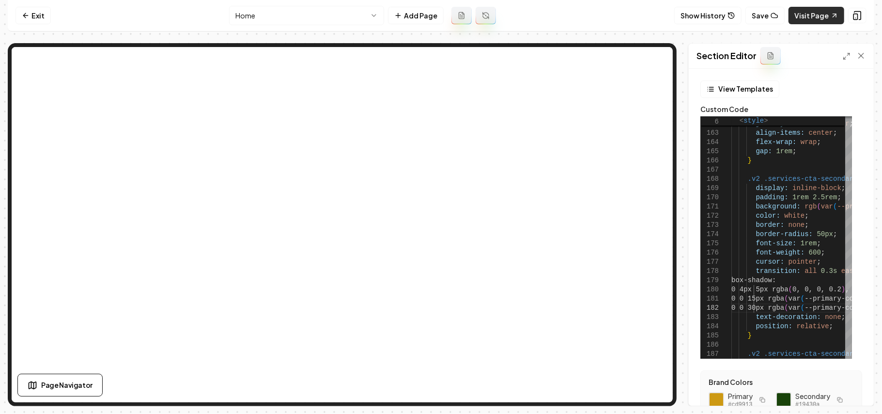
click at [808, 8] on link "Visit Page" at bounding box center [817, 15] width 56 height 17
click at [845, 52] on icon at bounding box center [847, 56] width 8 height 8
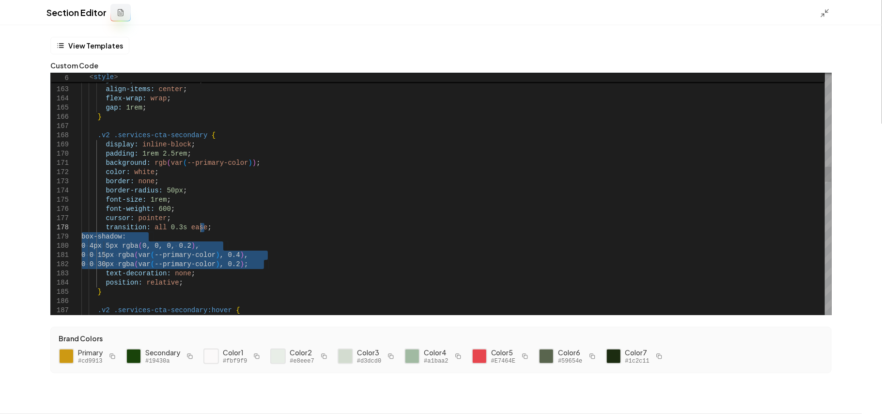
drag, startPoint x: 299, startPoint y: 264, endPoint x: 308, endPoint y: 229, distance: 36.4
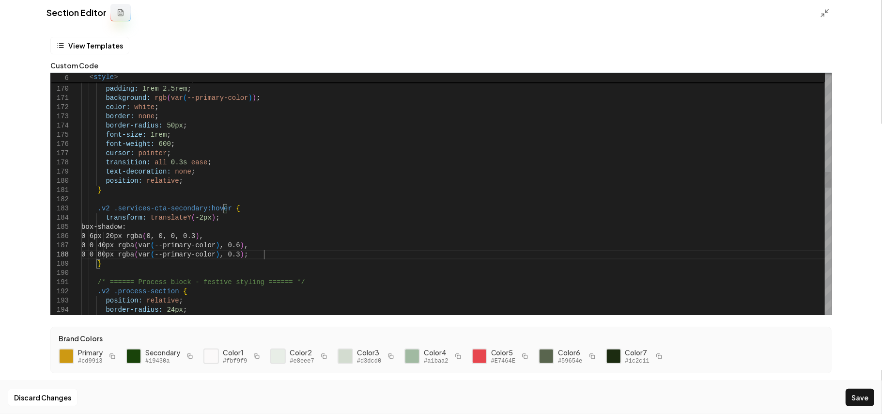
click at [287, 256] on div ".v2 .services-cta-secondary { display: inline-block ; padding: 1rem 2.5rem ; ba…" at bounding box center [456, 415] width 750 height 3773
click at [855, 396] on button "Save" at bounding box center [860, 396] width 29 height 17
drag, startPoint x: 239, startPoint y: 246, endPoint x: 162, endPoint y: 246, distance: 77.5
click at [162, 246] on div ".v2 .services-cta-secondary { display: inline-block ; padding: 1rem 2.5rem ; ba…" at bounding box center [456, 415] width 750 height 3773
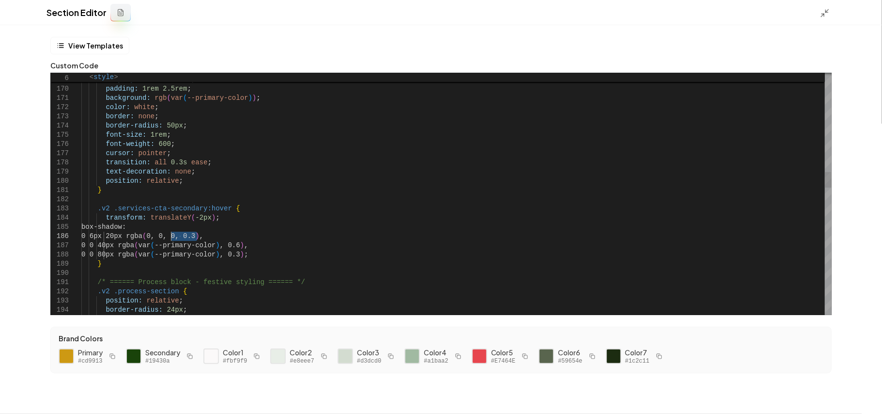
drag, startPoint x: 196, startPoint y: 235, endPoint x: 171, endPoint y: 235, distance: 25.2
click at [171, 235] on div ".v2 .services-cta-secondary { display: inline-block ; padding: 1rem 2.5rem ; ba…" at bounding box center [456, 415] width 750 height 3773
click at [872, 396] on div "Discard Changes Save" at bounding box center [441, 396] width 882 height 33
click at [869, 394] on button "Save" at bounding box center [860, 396] width 29 height 17
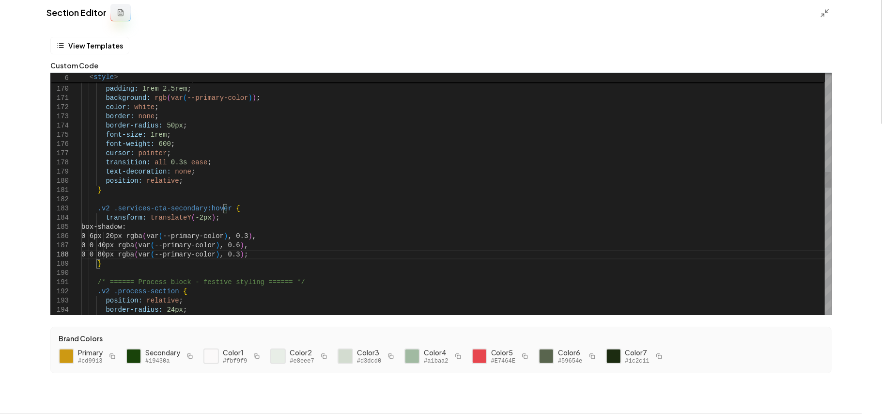
click at [129, 254] on div ".v2 .services-cta-secondary { display: inline-block ; padding: 1rem 2.5rem ; ba…" at bounding box center [456, 415] width 750 height 3773
drag, startPoint x: 134, startPoint y: 237, endPoint x: 142, endPoint y: 237, distance: 8.7
click at [142, 237] on div ".v2 .services-cta-secondary { display: inline-block ; padding: 1rem 2.5rem ; ba…" at bounding box center [456, 415] width 750 height 3773
drag, startPoint x: 127, startPoint y: 243, endPoint x: 136, endPoint y: 245, distance: 9.4
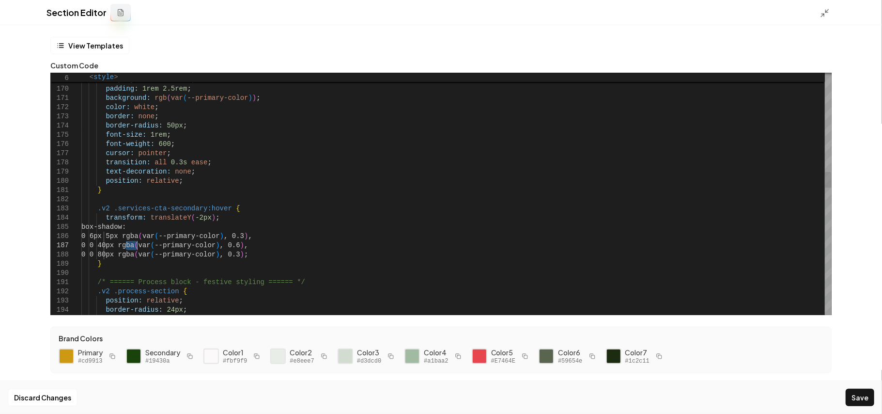
click at [136, 245] on div ".v2 .services-cta-secondary { display: inline-block ; padding: 1rem 2.5rem ; ba…" at bounding box center [456, 415] width 750 height 3773
click at [132, 245] on div ".v2 .services-cta-secondary { display: inline-block ; padding: 1rem 2.5rem ; ba…" at bounding box center [456, 415] width 750 height 3773
drag, startPoint x: 132, startPoint y: 247, endPoint x: 127, endPoint y: 248, distance: 5.5
click at [127, 248] on div ".v2 .services-cta-secondary { display: inline-block ; padding: 1rem 2.5rem ; ba…" at bounding box center [456, 415] width 750 height 3773
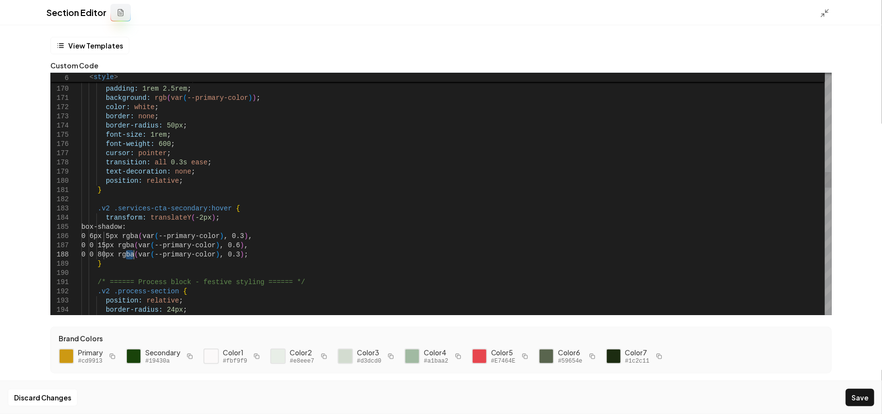
drag, startPoint x: 126, startPoint y: 254, endPoint x: 132, endPoint y: 254, distance: 5.3
click at [132, 254] on div ".v2 .services-cta-secondary { display: inline-block ; padding: 1rem 2.5rem ; ba…" at bounding box center [456, 415] width 750 height 3773
click at [852, 395] on button "Save" at bounding box center [860, 396] width 29 height 17
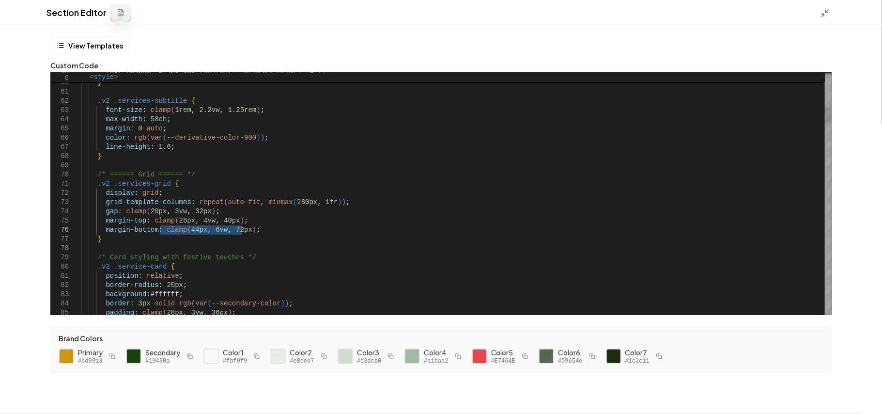
drag, startPoint x: 160, startPoint y: 229, endPoint x: 241, endPoint y: 230, distance: 80.9
click at [859, 392] on button "Save" at bounding box center [860, 396] width 29 height 17
click at [828, 14] on icon at bounding box center [825, 13] width 10 height 10
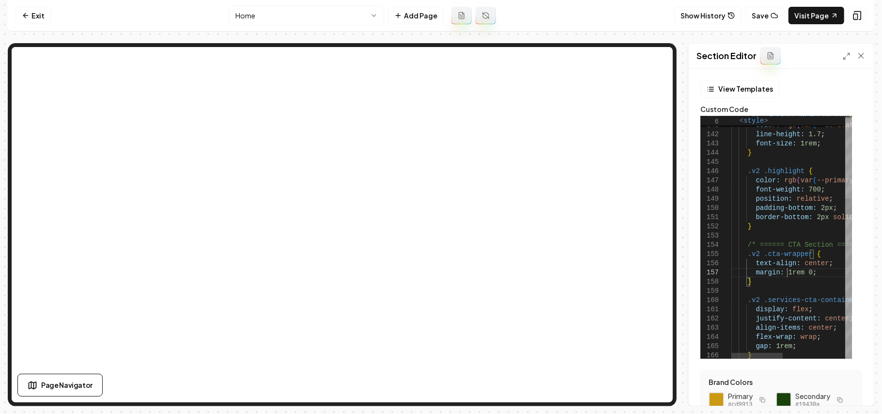
click at [849, 383] on button "Save" at bounding box center [852, 388] width 29 height 17
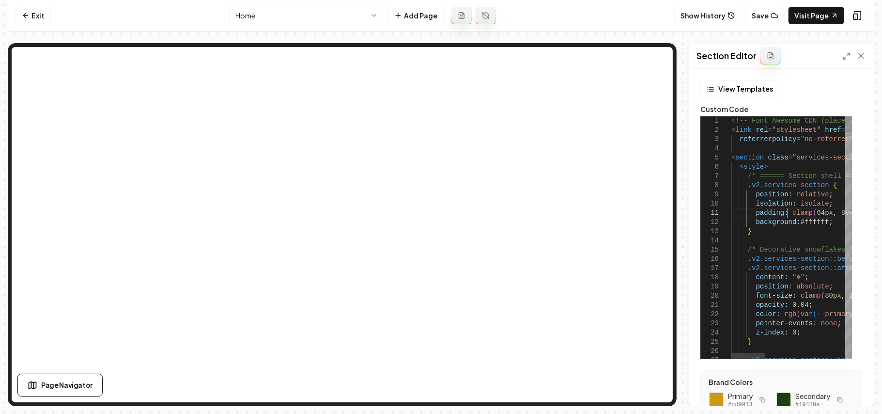
scroll to position [55, 93]
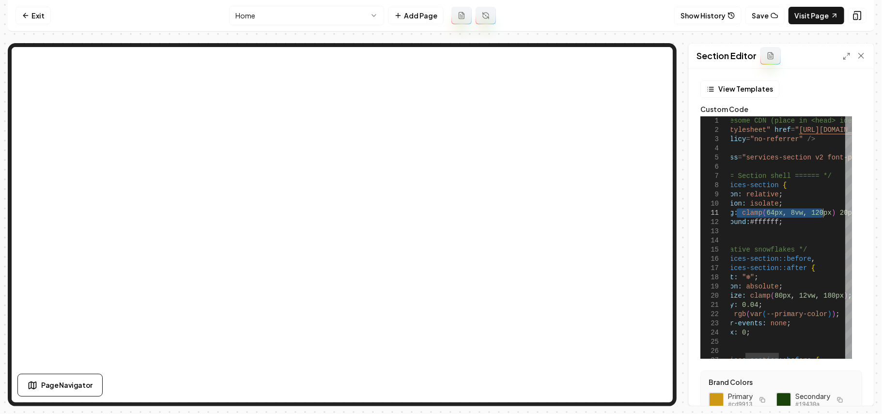
drag, startPoint x: 789, startPoint y: 212, endPoint x: 824, endPoint y: 215, distance: 35.0
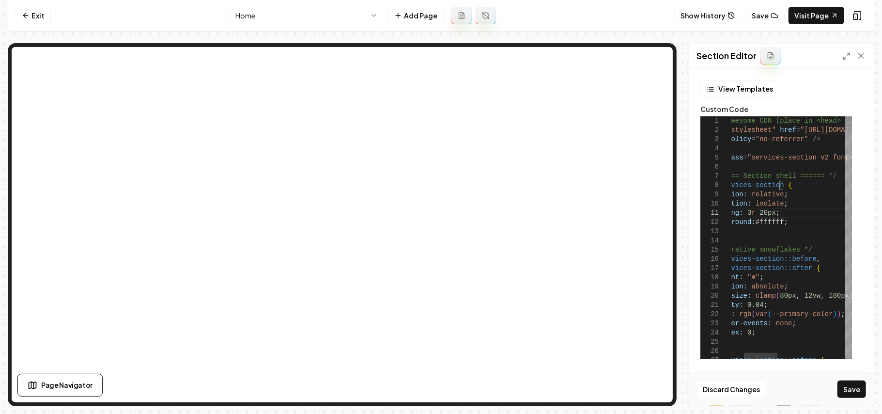
scroll to position [8, 70]
click at [863, 387] on button "Save" at bounding box center [852, 388] width 29 height 17
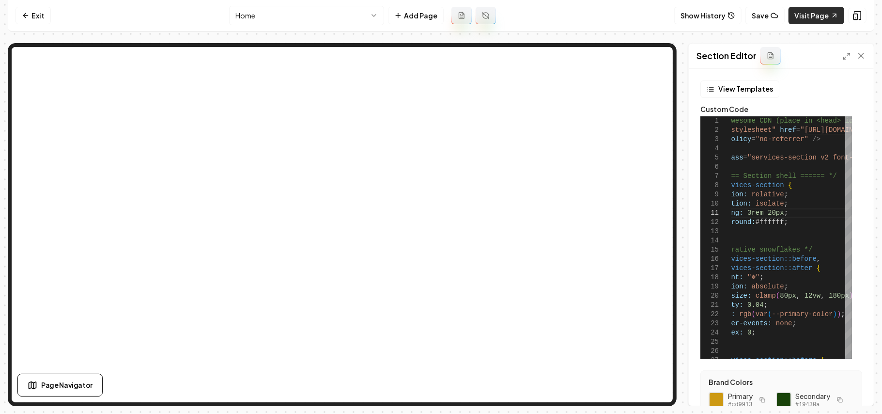
click at [821, 14] on link "Visit Page" at bounding box center [817, 15] width 56 height 17
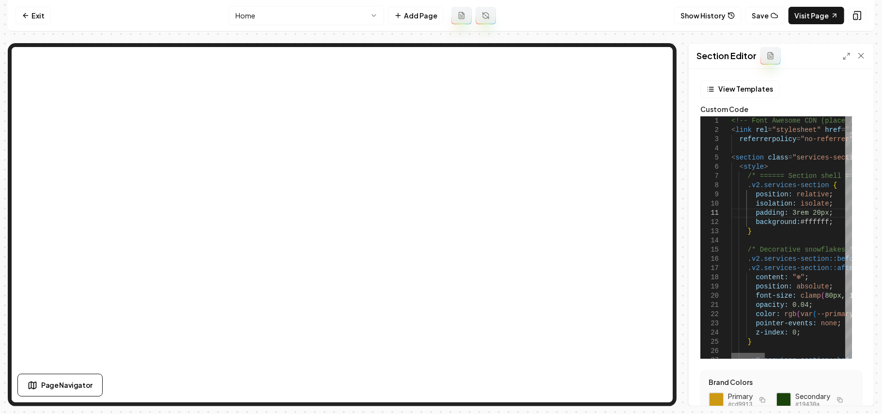
click at [731, 355] on div at bounding box center [747, 356] width 33 height 6
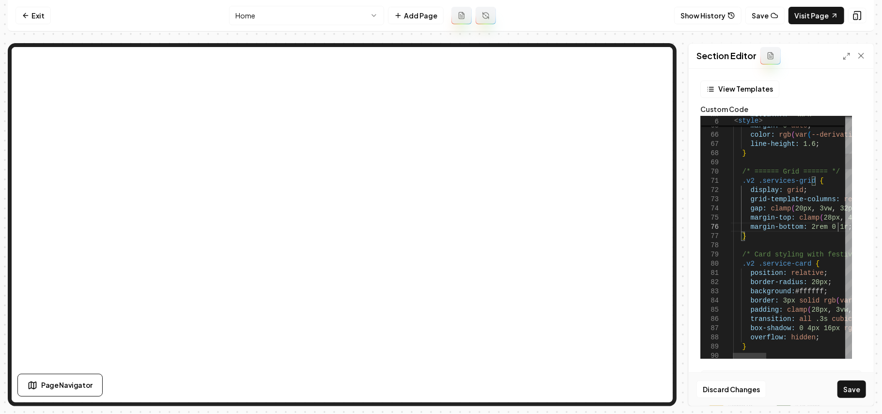
scroll to position [45, 119]
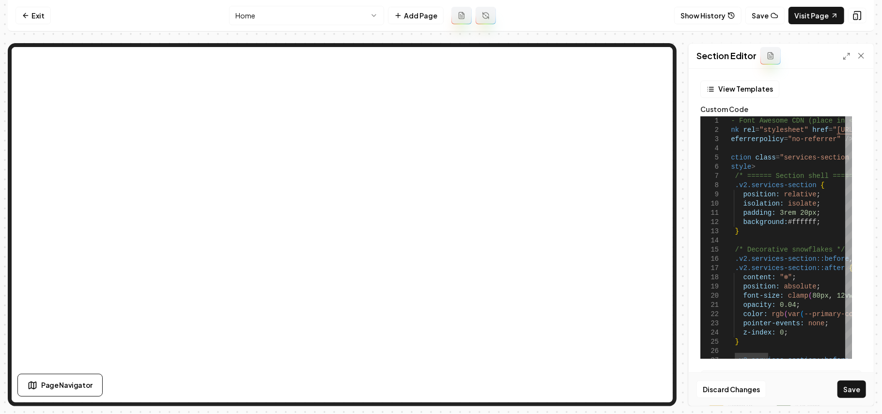
click at [852, 117] on div at bounding box center [848, 124] width 7 height 16
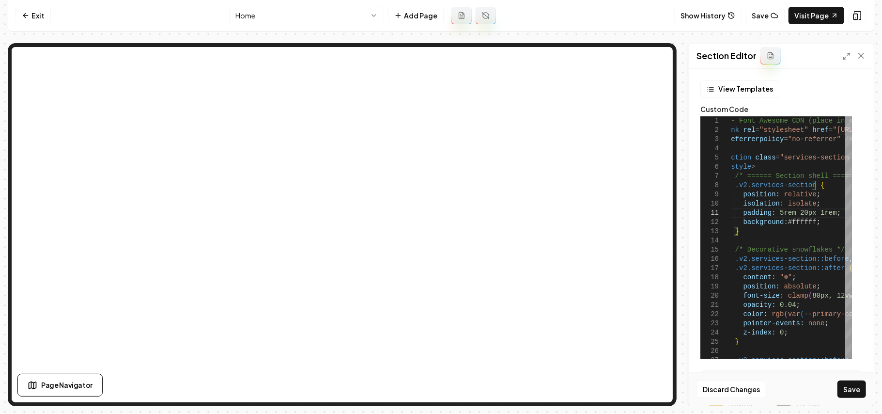
drag, startPoint x: 850, startPoint y: 392, endPoint x: 840, endPoint y: 388, distance: 10.4
click at [851, 392] on button "Save" at bounding box center [852, 388] width 29 height 17
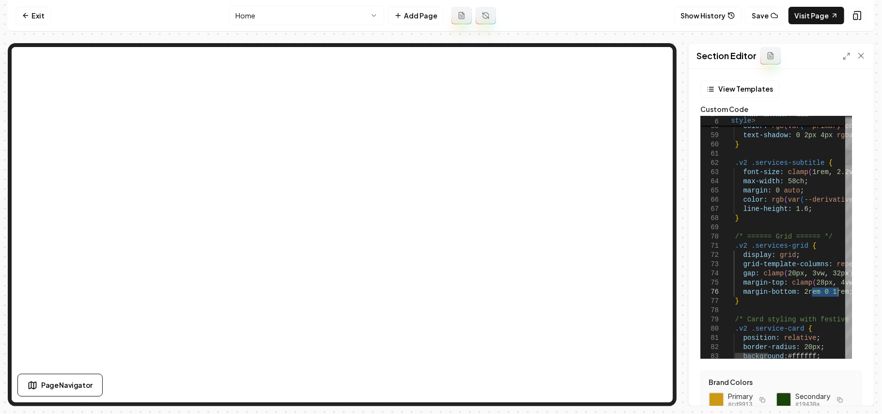
drag, startPoint x: 813, startPoint y: 294, endPoint x: 839, endPoint y: 293, distance: 26.6
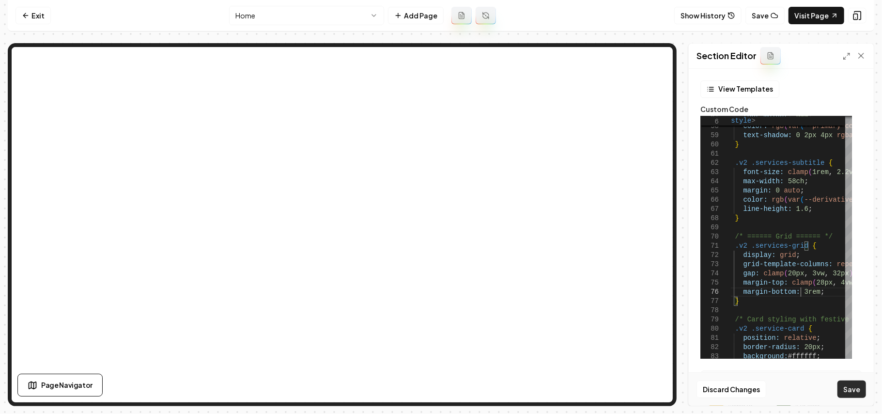
type textarea "**********"
click at [854, 390] on button "Save" at bounding box center [852, 388] width 29 height 17
click at [807, 14] on link "Visit Page" at bounding box center [817, 15] width 56 height 17
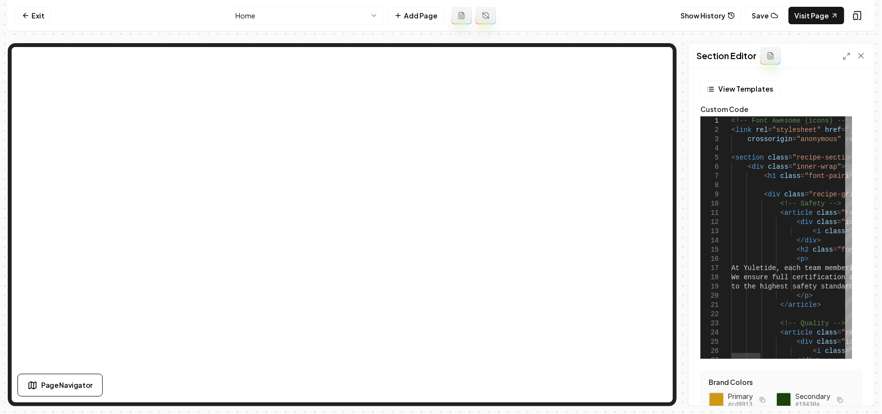
type textarea "**********"
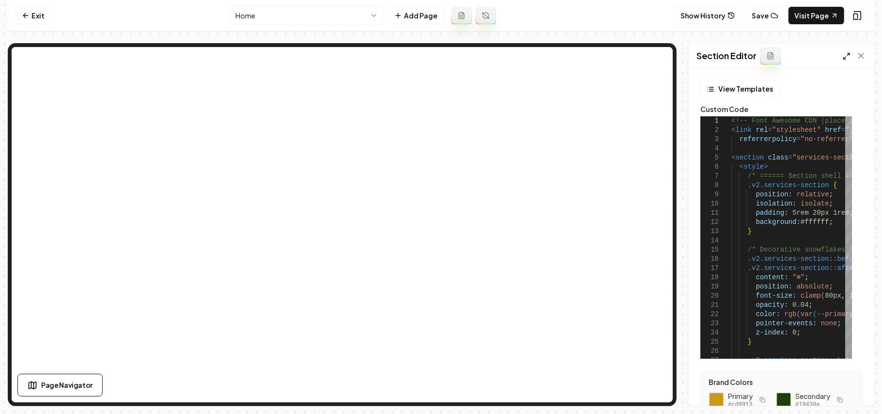
click at [845, 56] on icon at bounding box center [847, 56] width 8 height 8
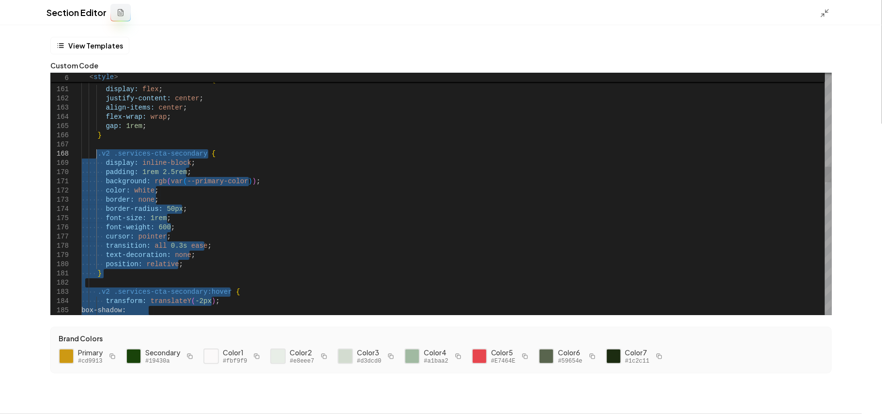
drag, startPoint x: 111, startPoint y: 280, endPoint x: 96, endPoint y: 152, distance: 129.2
click at [824, 13] on icon at bounding box center [825, 13] width 10 height 10
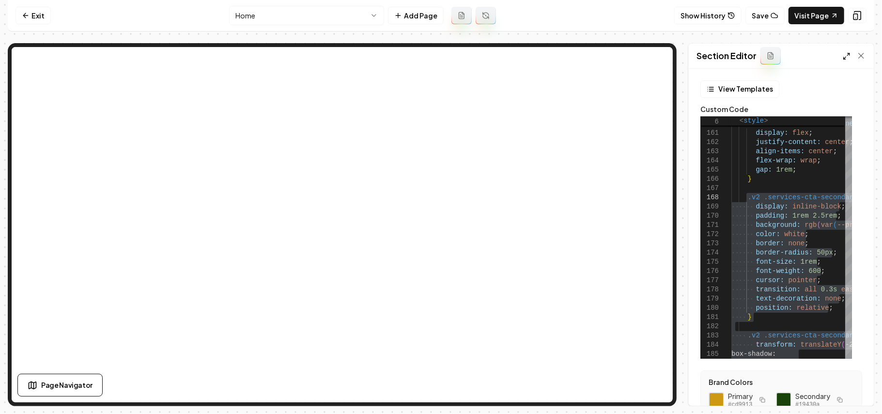
click at [843, 59] on icon at bounding box center [847, 56] width 8 height 8
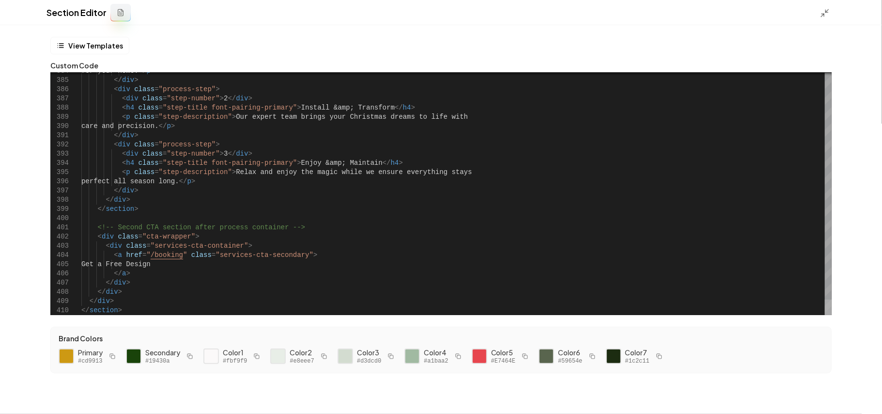
click at [832, 315] on div at bounding box center [828, 307] width 7 height 16
type textarea "**********"
drag, startPoint x: 96, startPoint y: 226, endPoint x: 119, endPoint y: 240, distance: 27.4
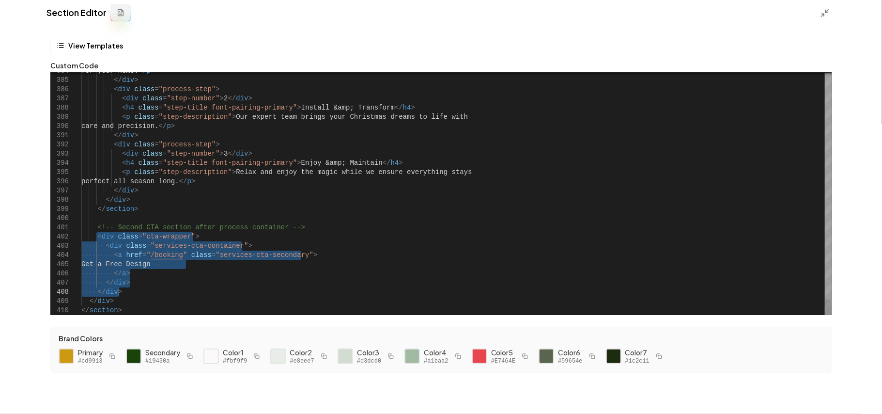
drag, startPoint x: 96, startPoint y: 235, endPoint x: 134, endPoint y: 292, distance: 68.1
click at [827, 16] on icon at bounding box center [825, 13] width 10 height 10
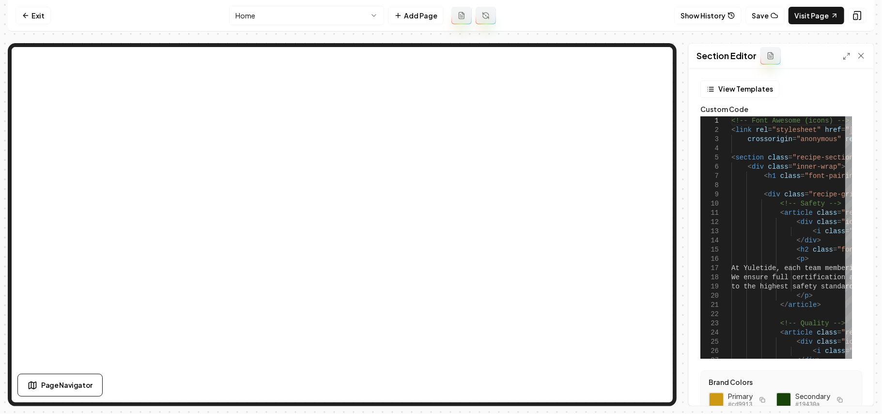
click at [851, 53] on div at bounding box center [854, 56] width 23 height 10
click at [849, 53] on polyline at bounding box center [849, 54] width 2 height 2
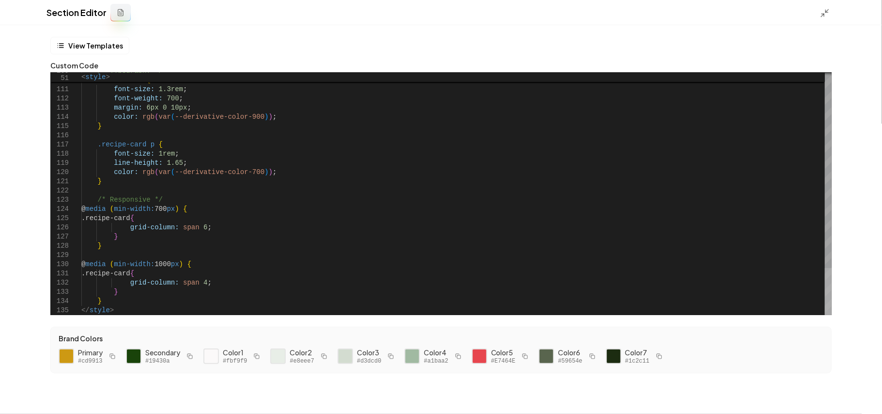
click at [832, 315] on div at bounding box center [828, 291] width 7 height 47
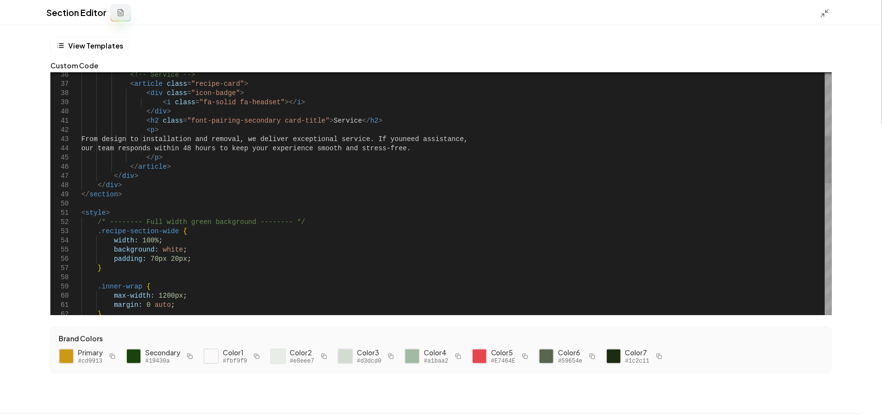
click at [133, 186] on div "< style > /* -------- Full width green background -------- * / .recipe-section-…" at bounding box center [456, 369] width 750 height 1242
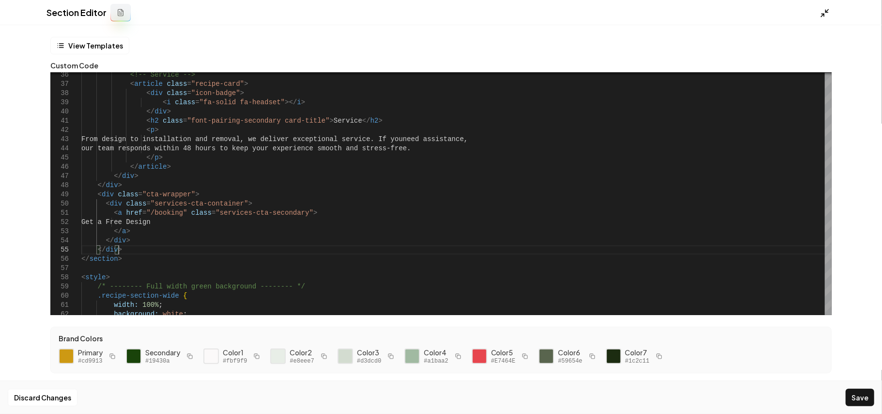
type textarea "**********"
click at [823, 9] on icon at bounding box center [825, 13] width 10 height 10
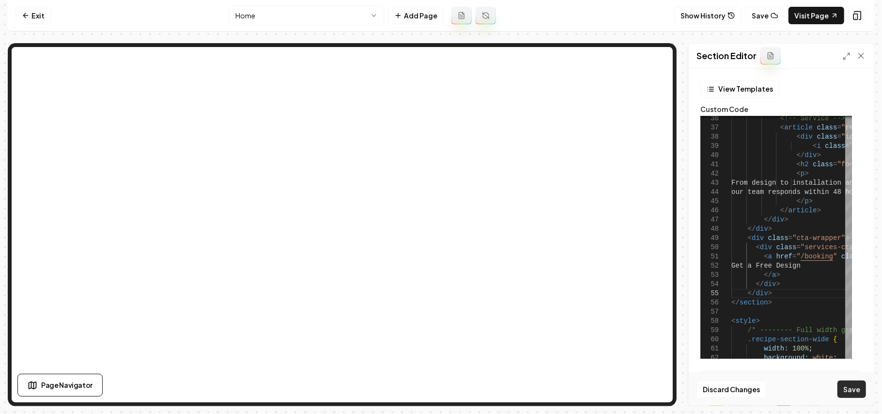
click at [855, 388] on button "Save" at bounding box center [852, 388] width 29 height 17
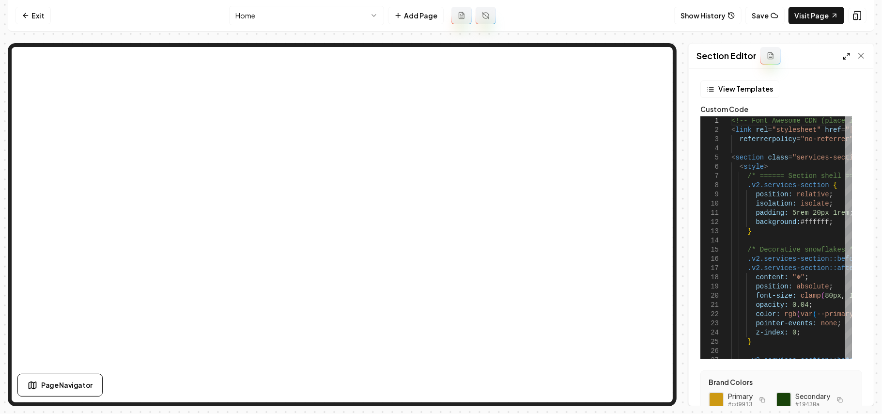
click at [845, 55] on icon at bounding box center [847, 56] width 8 height 8
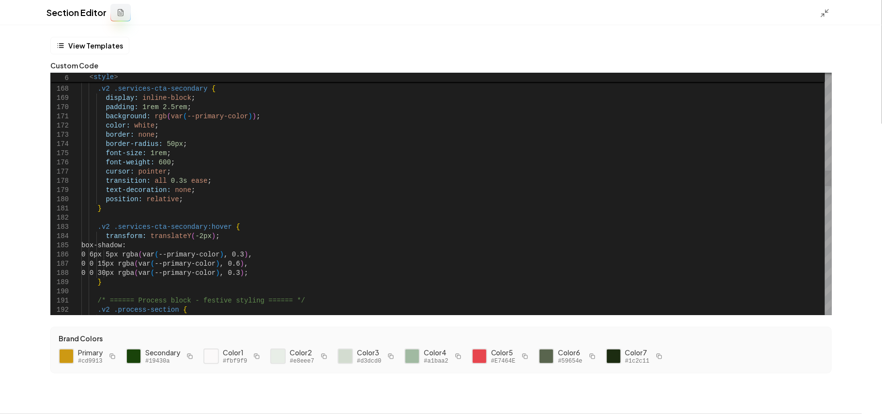
scroll to position [0, 0]
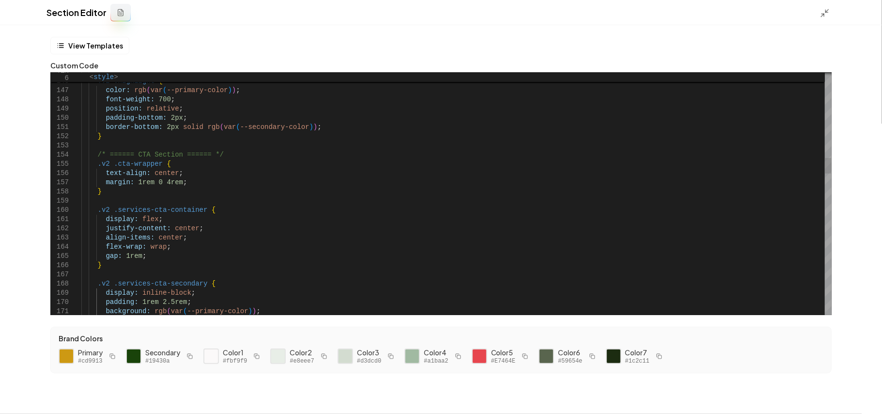
type textarea "**********"
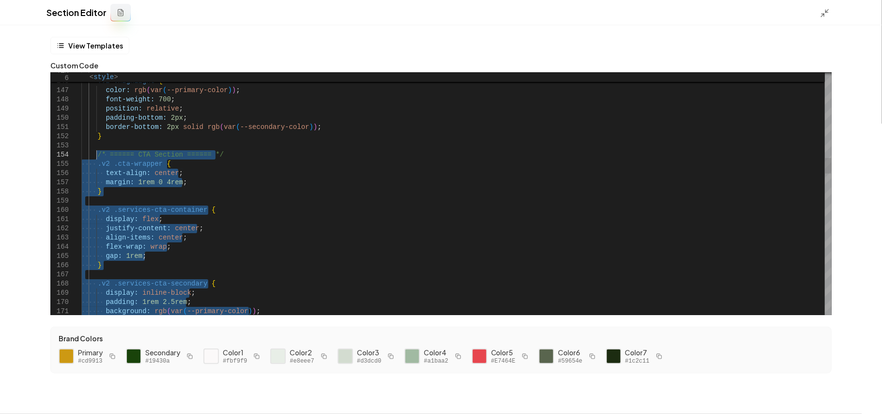
drag, startPoint x: 108, startPoint y: 280, endPoint x: 97, endPoint y: 153, distance: 127.4
click at [819, 8] on div "Section Editor" at bounding box center [441, 12] width 882 height 25
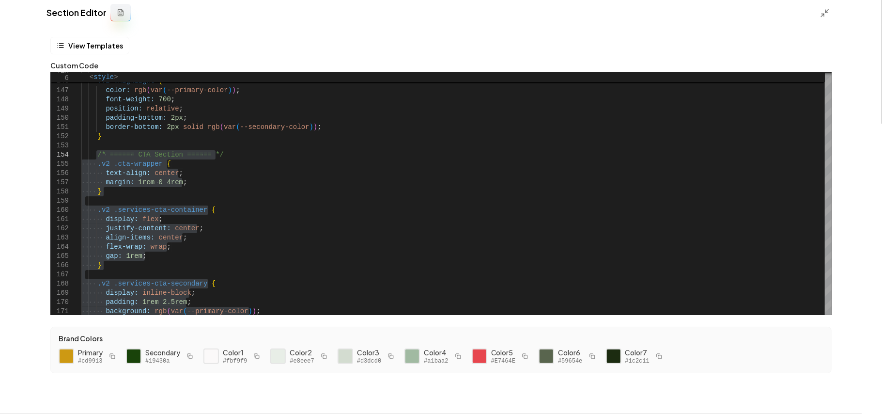
click at [822, 13] on icon at bounding box center [825, 13] width 10 height 10
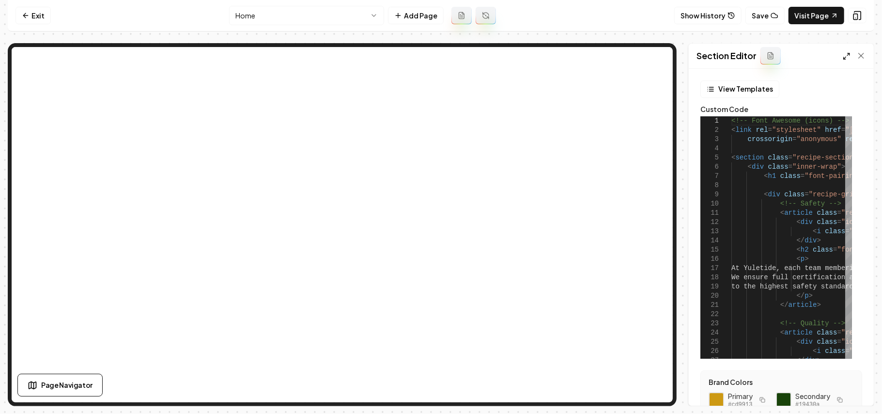
click at [850, 55] on polyline at bounding box center [849, 54] width 2 height 2
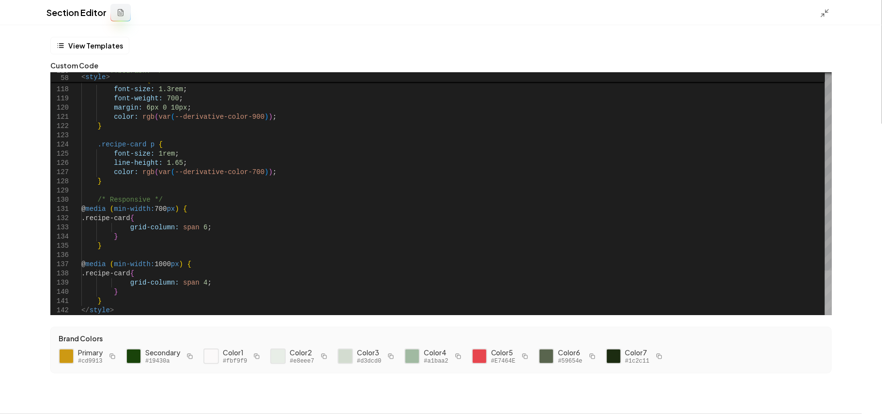
click at [825, 315] on div at bounding box center [828, 292] width 7 height 45
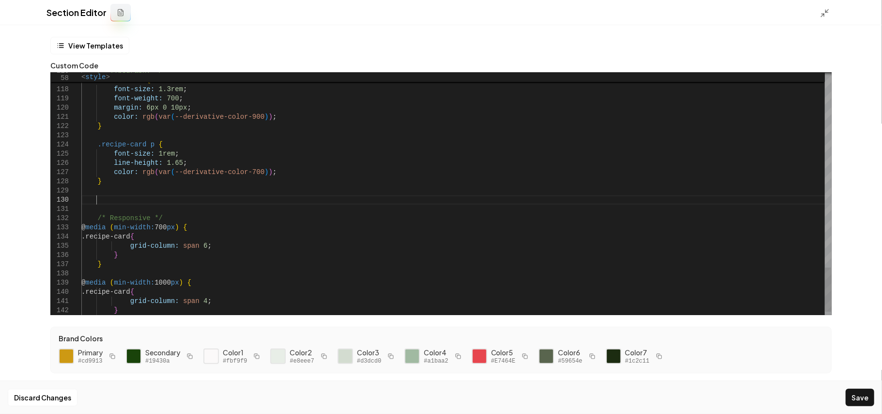
scroll to position [82, 14]
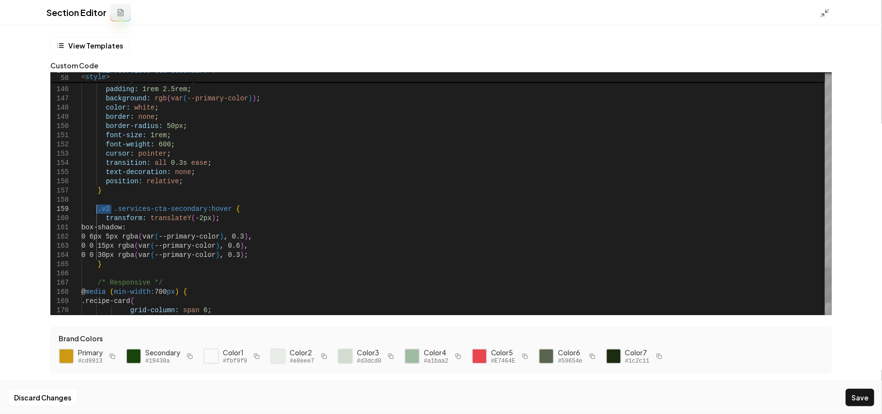
drag, startPoint x: 111, startPoint y: 210, endPoint x: 96, endPoint y: 210, distance: 15.5
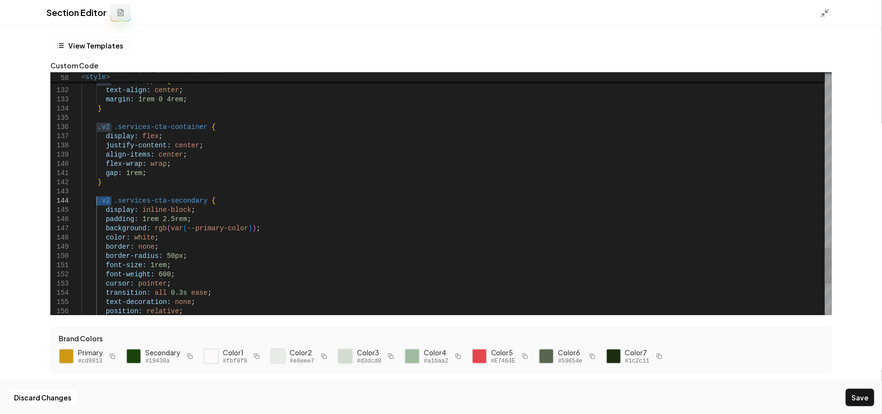
drag, startPoint x: 110, startPoint y: 200, endPoint x: 96, endPoint y: 202, distance: 14.7
drag, startPoint x: 111, startPoint y: 126, endPoint x: 98, endPoint y: 124, distance: 13.2
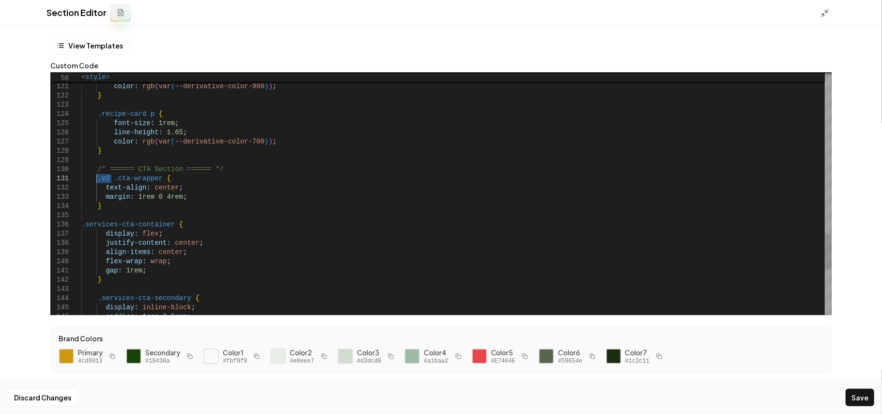
drag, startPoint x: 110, startPoint y: 178, endPoint x: 97, endPoint y: 180, distance: 13.2
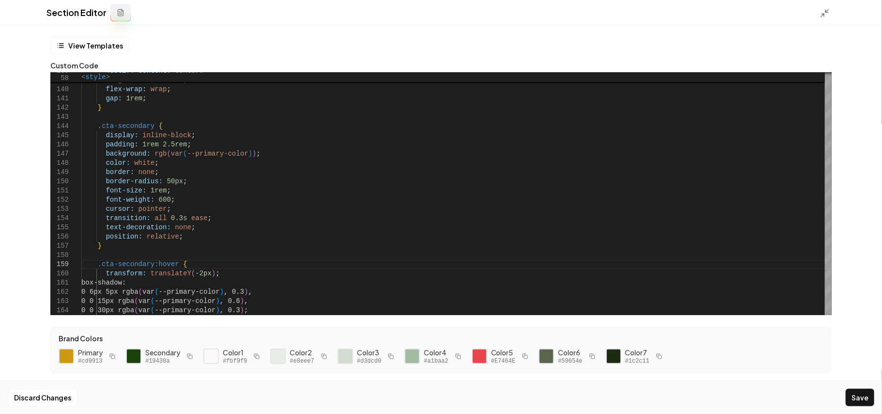
click at [872, 400] on div "Discard Changes Save" at bounding box center [441, 396] width 882 height 33
click at [866, 396] on button "Save" at bounding box center [860, 396] width 29 height 17
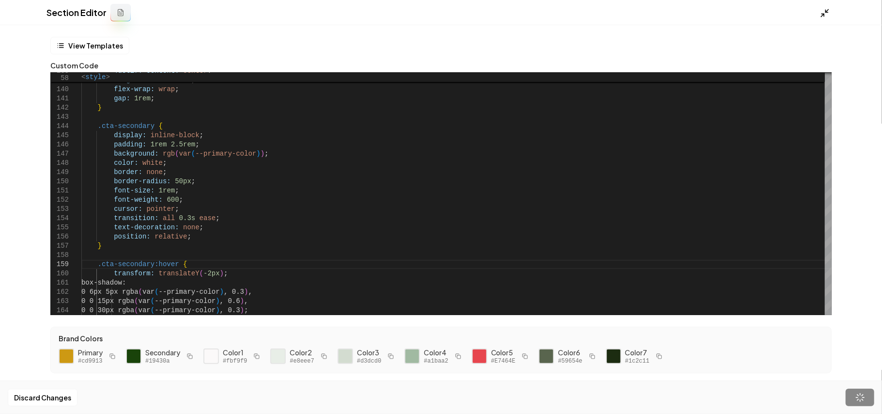
click at [824, 15] on icon at bounding box center [825, 13] width 10 height 10
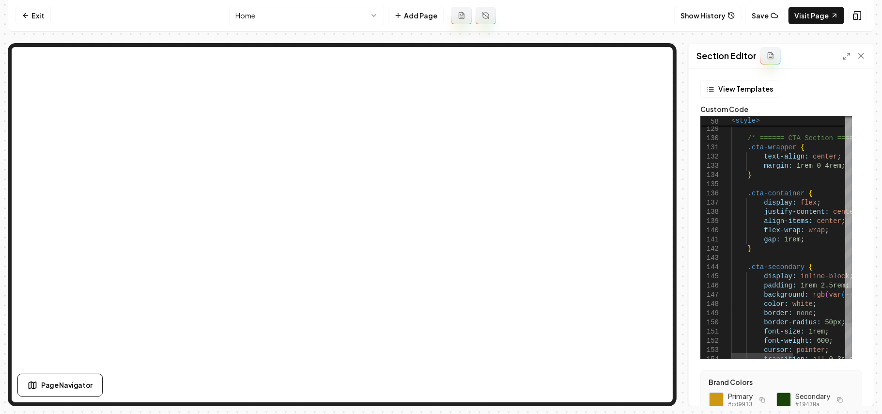
scroll to position [82, 0]
drag, startPoint x: 818, startPoint y: 164, endPoint x: 834, endPoint y: 167, distance: 15.9
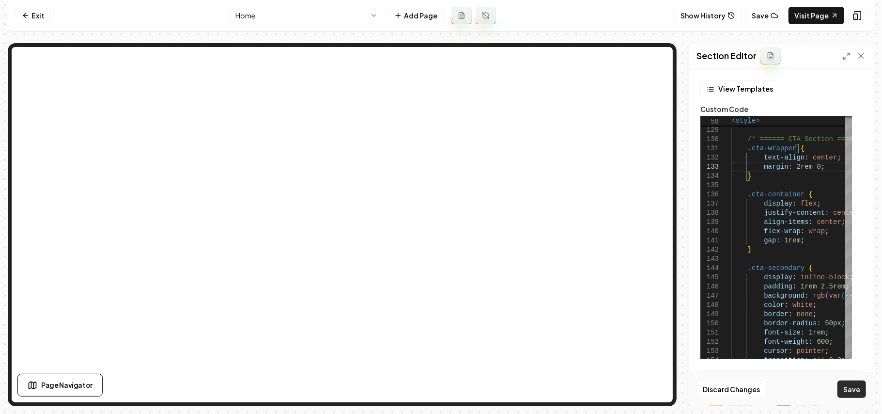
click at [855, 392] on button "Save" at bounding box center [852, 388] width 29 height 17
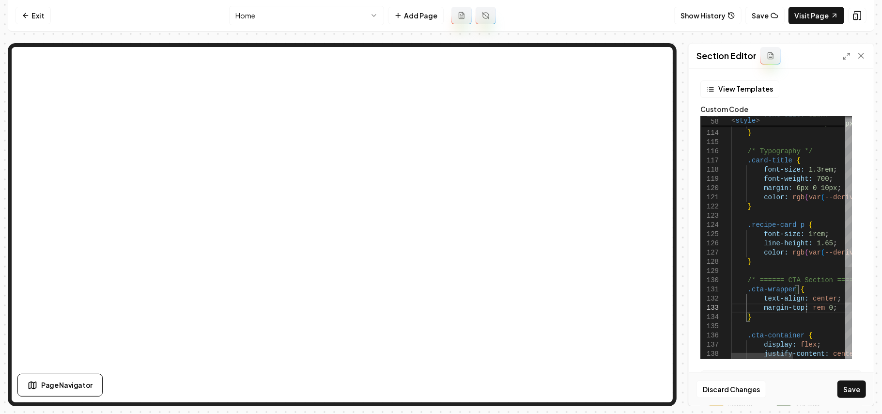
scroll to position [26, 78]
click at [843, 397] on button "Save" at bounding box center [852, 388] width 29 height 17
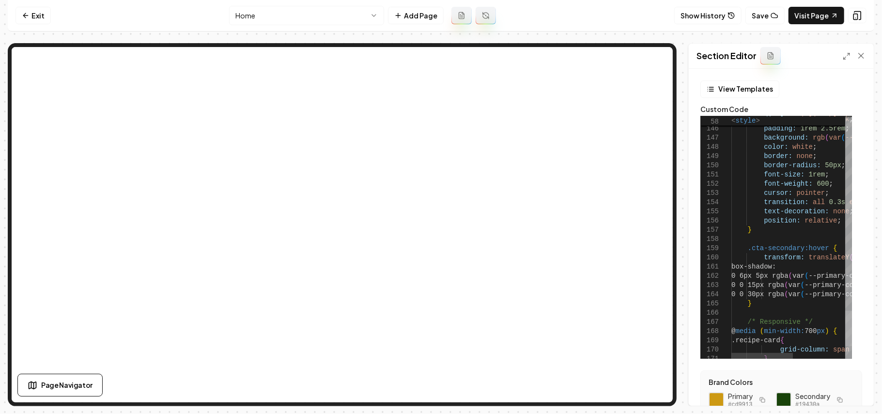
click at [850, 328] on div at bounding box center [848, 237] width 7 height 242
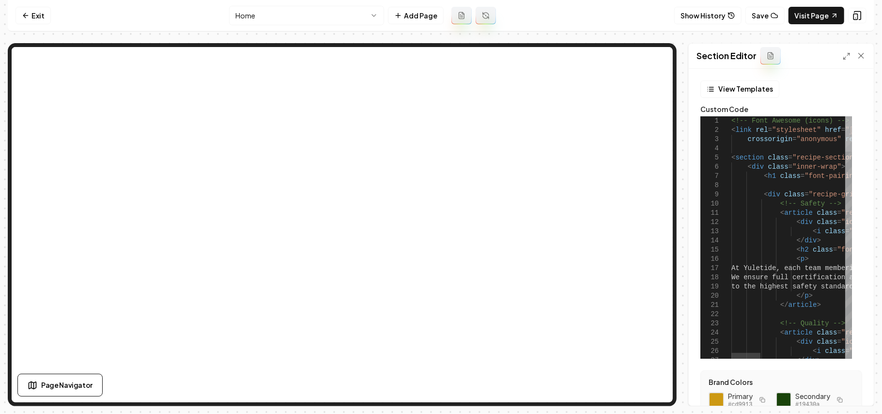
click at [852, 116] on div at bounding box center [848, 133] width 7 height 35
click at [849, 51] on div at bounding box center [854, 56] width 23 height 10
click at [842, 59] on div "Section Editor" at bounding box center [781, 56] width 185 height 25
click at [851, 54] on div at bounding box center [854, 56] width 23 height 10
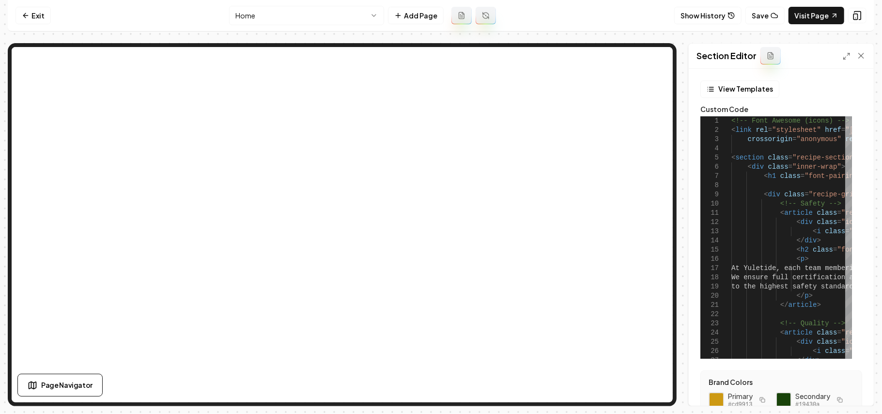
click at [848, 54] on icon at bounding box center [847, 56] width 8 height 8
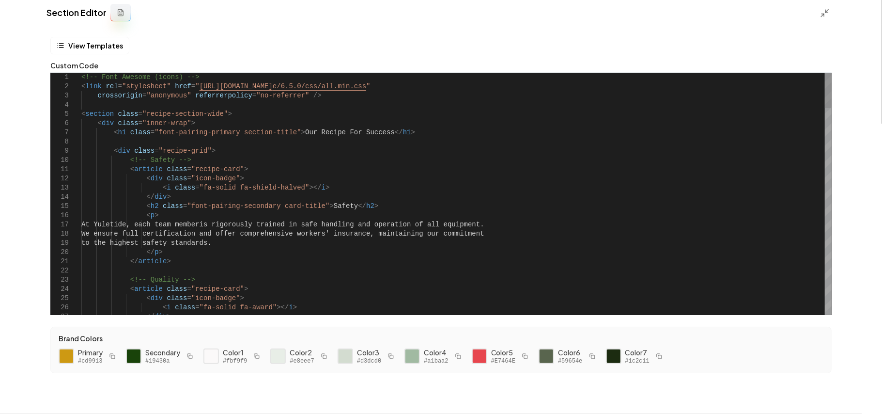
drag, startPoint x: 262, startPoint y: 208, endPoint x: 231, endPoint y: 207, distance: 31.0
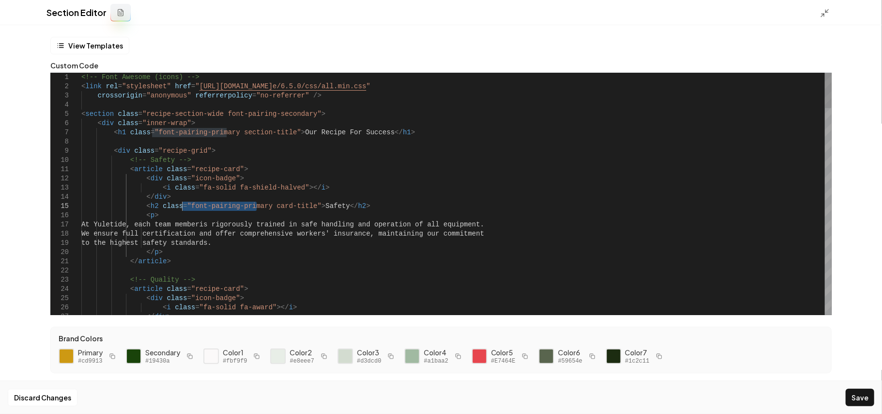
drag, startPoint x: 258, startPoint y: 207, endPoint x: 183, endPoint y: 207, distance: 74.6
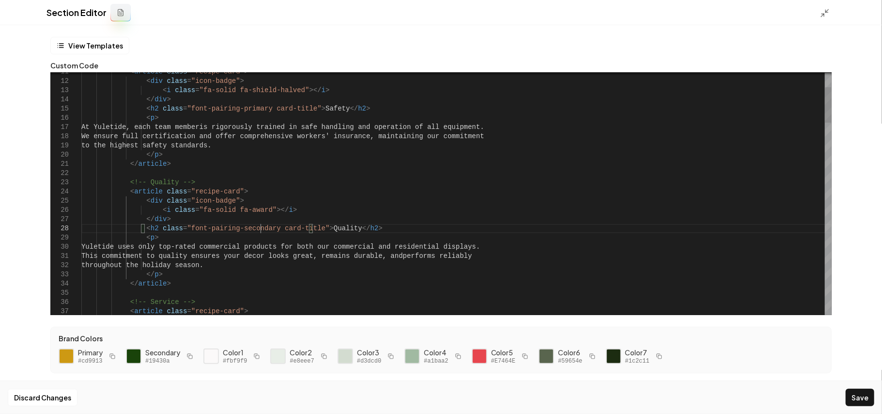
drag, startPoint x: 264, startPoint y: 231, endPoint x: 181, endPoint y: 226, distance: 83.5
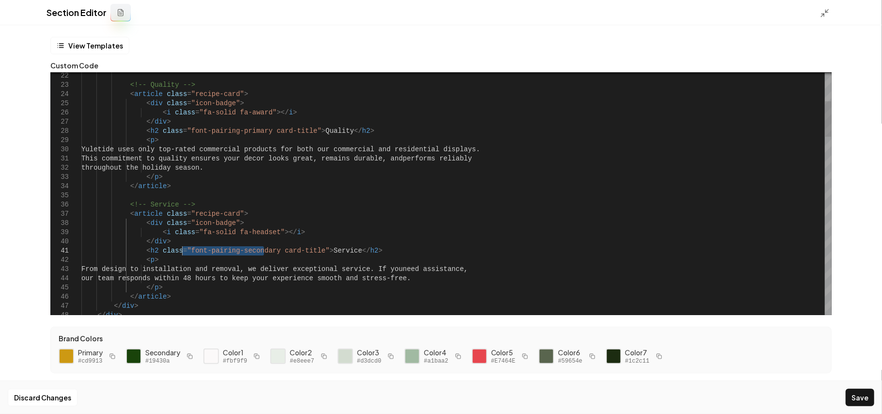
drag, startPoint x: 263, startPoint y: 251, endPoint x: 181, endPoint y: 252, distance: 81.4
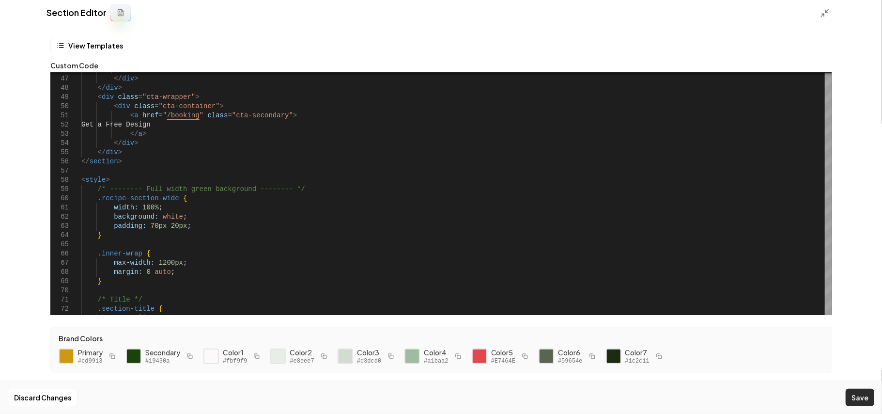
type textarea "**********"
click at [849, 403] on button "Save" at bounding box center [860, 396] width 29 height 17
click at [822, 11] on icon at bounding box center [825, 13] width 10 height 10
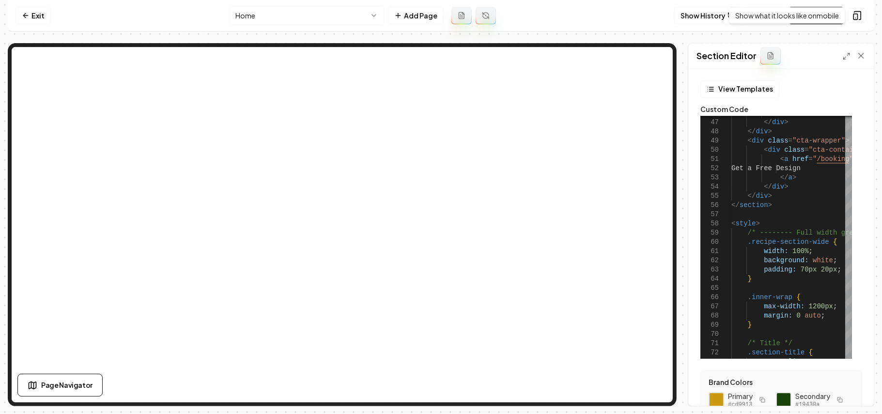
click at [828, 16] on div "Show what it looks like on mobile Show what it looks like on mobile" at bounding box center [787, 15] width 116 height 16
click at [829, 14] on link "Visit Page" at bounding box center [817, 15] width 56 height 17
click at [805, 16] on link "Visit Page" at bounding box center [817, 15] width 56 height 17
click at [361, 14] on html "Computer Required This feature is only available on a computer. Please switch t…" at bounding box center [441, 207] width 882 height 414
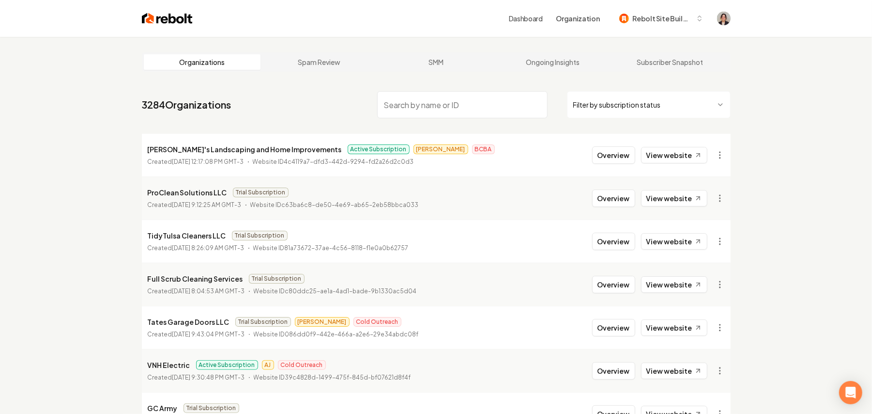
paste input "Precision Concrete Solutions LLC"
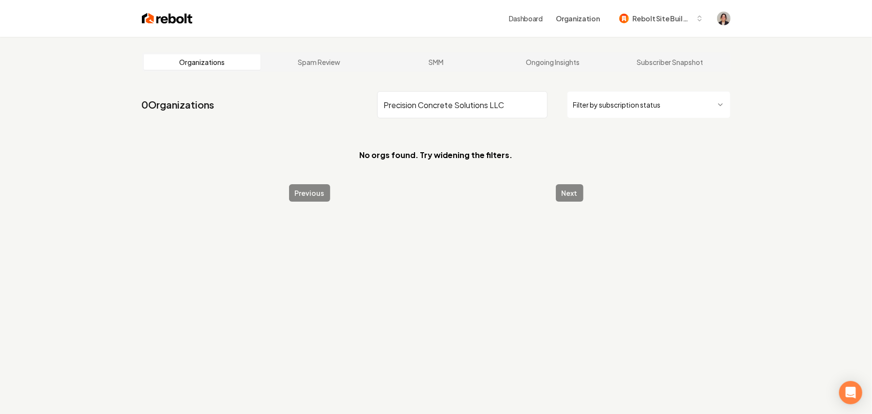
click at [509, 104] on input "Precision Concrete Solutions LLC" at bounding box center [462, 104] width 171 height 27
drag, startPoint x: 506, startPoint y: 107, endPoint x: 489, endPoint y: 106, distance: 16.5
click at [489, 106] on input "Precision Concrete Solutions LLC" at bounding box center [462, 104] width 171 height 27
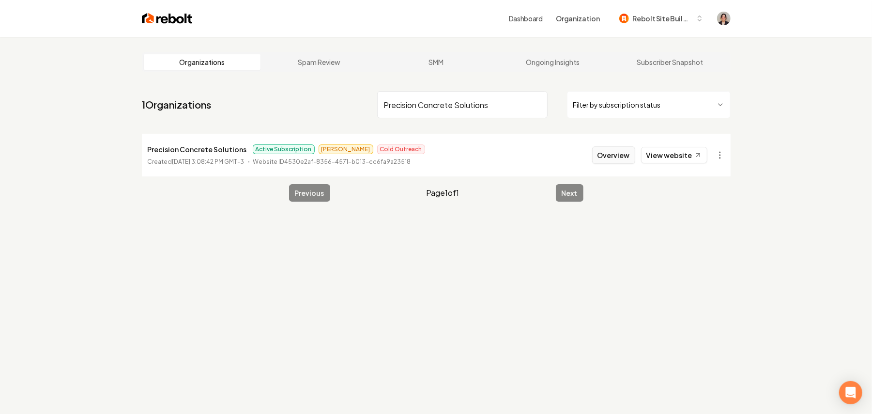
type input "Precision Concrete Solutions"
click at [621, 162] on button "Overview" at bounding box center [613, 154] width 43 height 17
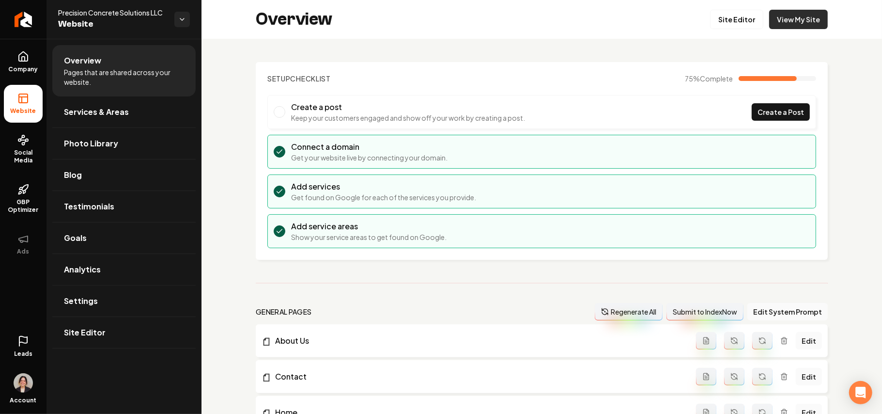
click at [795, 19] on link "View My Site" at bounding box center [798, 19] width 59 height 19
click at [20, 51] on icon at bounding box center [23, 57] width 12 height 12
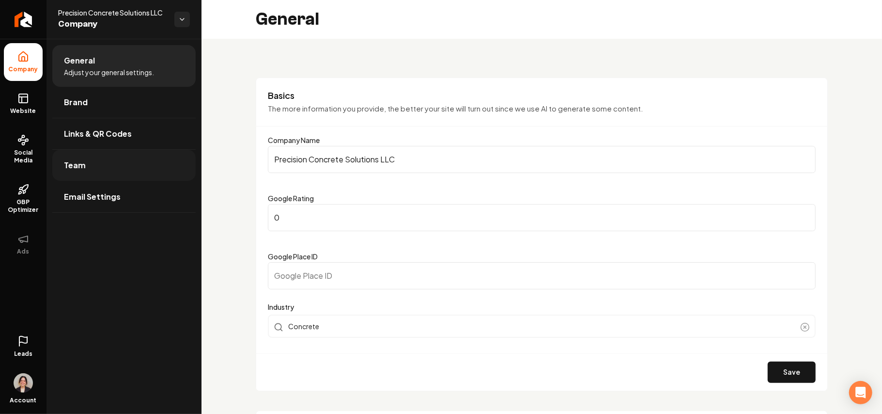
drag, startPoint x: 464, startPoint y: 155, endPoint x: 116, endPoint y: 155, distance: 347.3
click at [116, 155] on div "Company Website Social Media GBP Optimizer Ads Leads Account Precision Concrete…" at bounding box center [441, 207] width 882 height 414
paste input "Main content area"
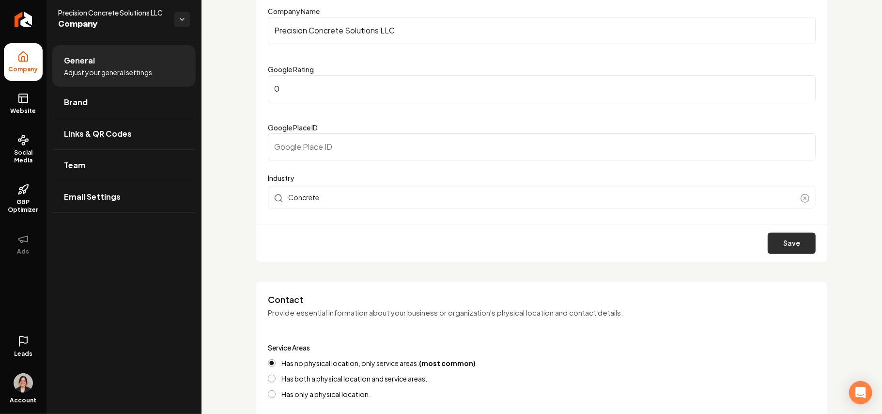
type input "Precision Concrete Solutions LLC"
click at [789, 249] on button "Save" at bounding box center [792, 243] width 48 height 21
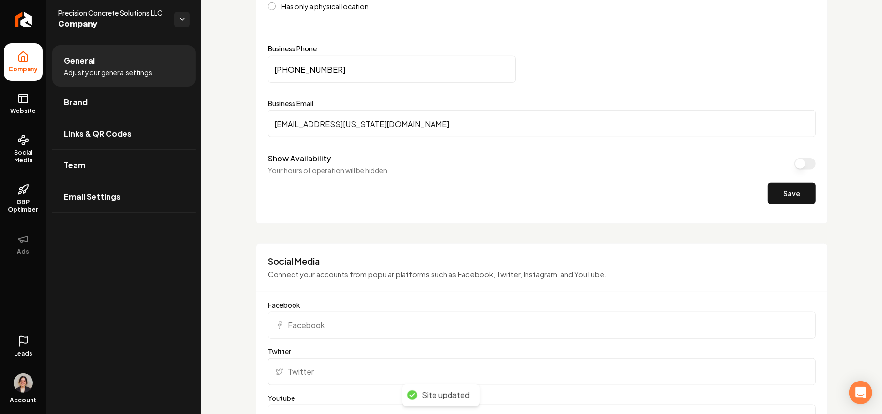
scroll to position [646, 0]
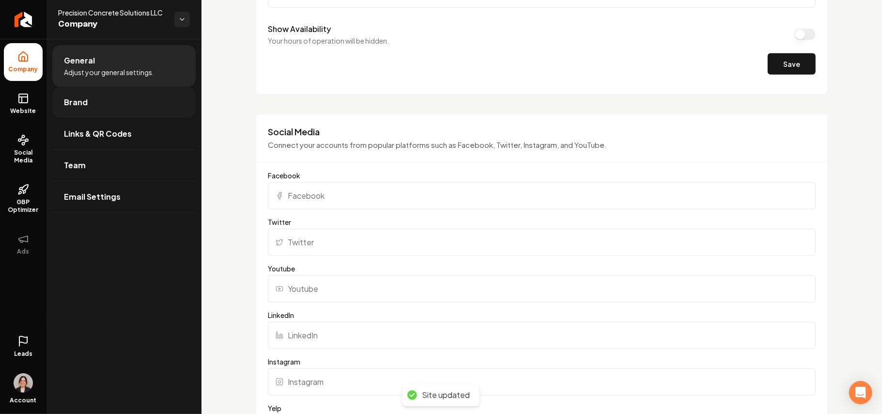
click at [82, 97] on span "Brand" at bounding box center [76, 102] width 24 height 12
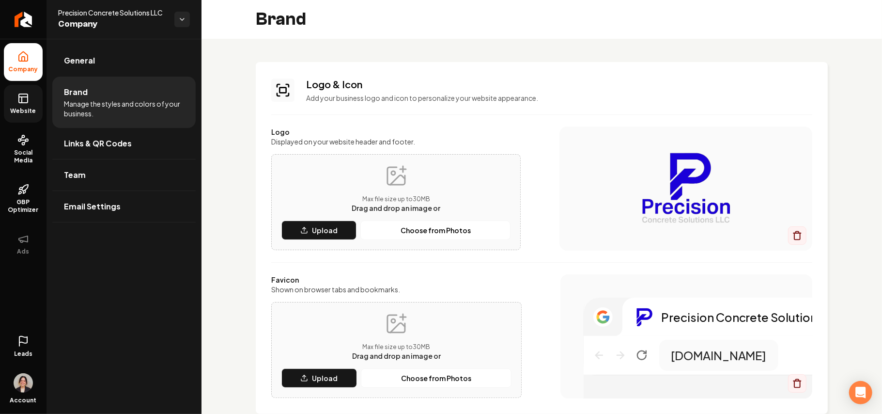
click at [26, 100] on icon at bounding box center [23, 99] width 12 height 12
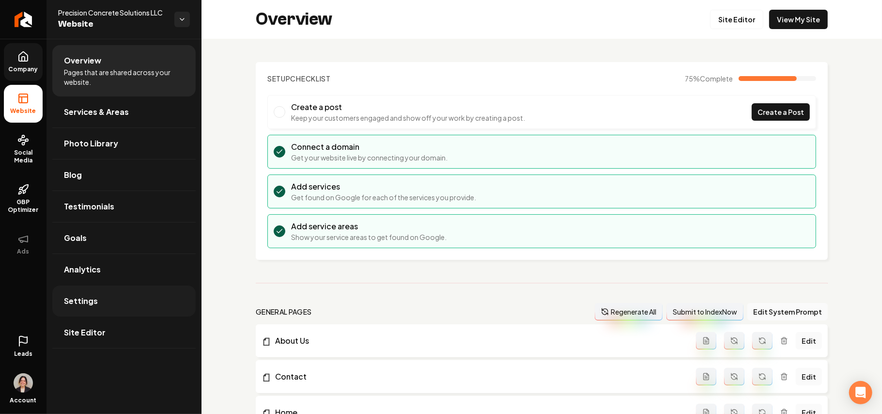
click at [95, 298] on span "Settings" at bounding box center [81, 301] width 34 height 12
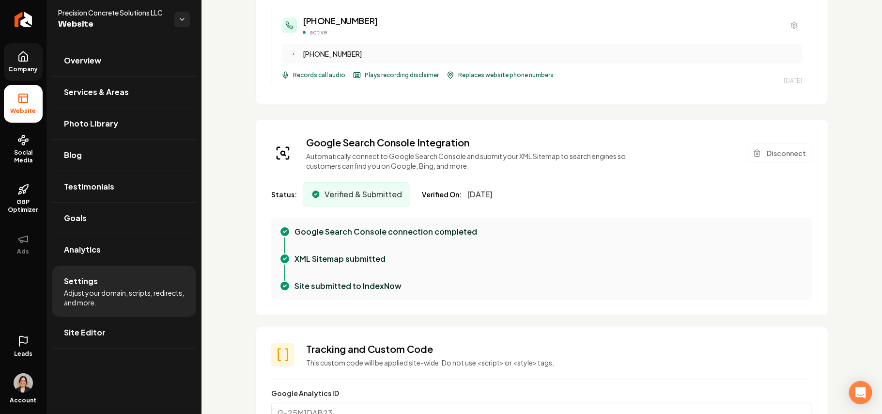
scroll to position [323, 0]
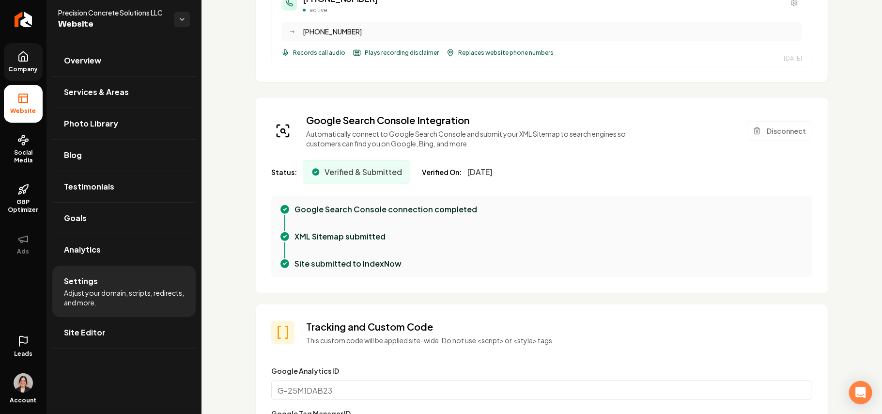
click at [26, 61] on icon at bounding box center [23, 56] width 9 height 9
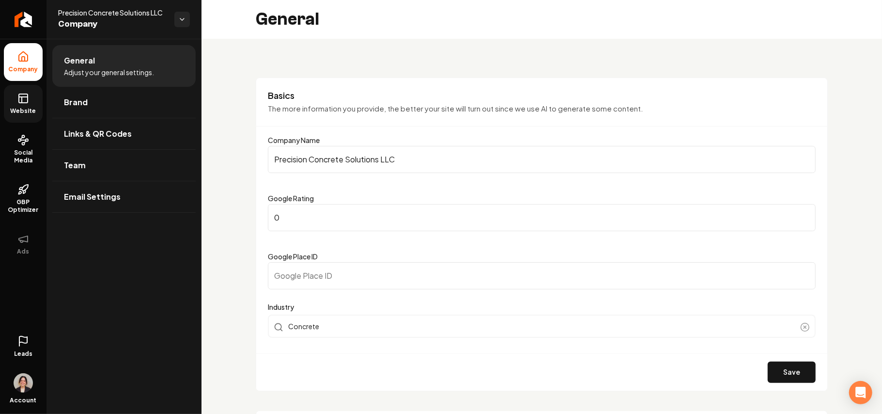
click at [30, 102] on link "Website" at bounding box center [23, 104] width 39 height 38
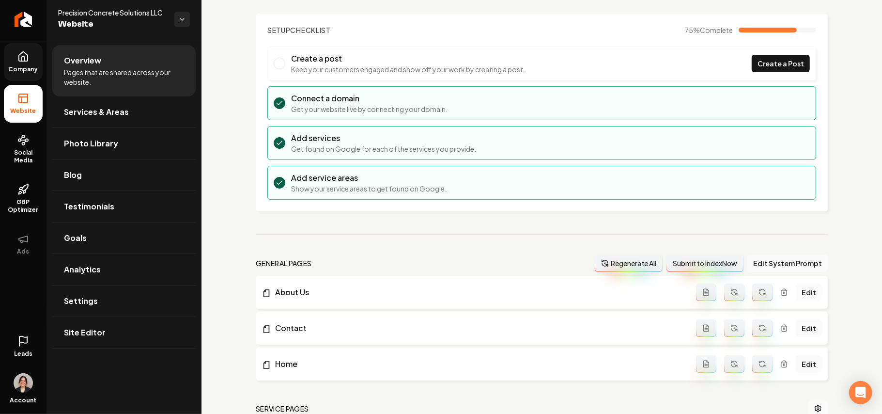
scroll to position [129, 0]
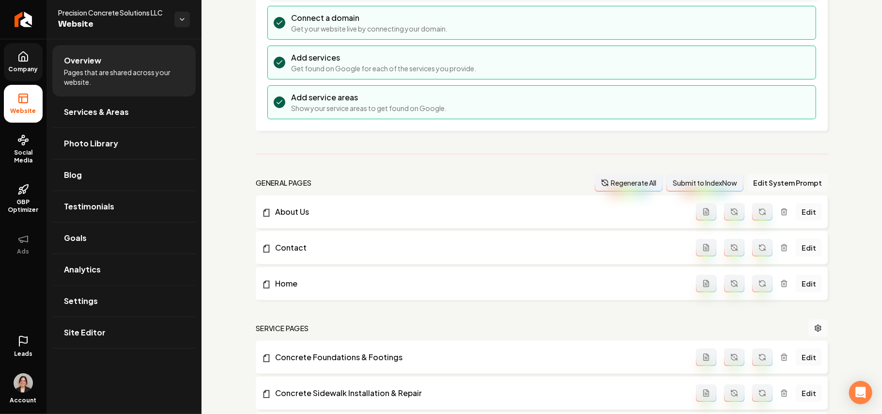
click at [784, 189] on button "Edit System Prompt" at bounding box center [787, 182] width 80 height 17
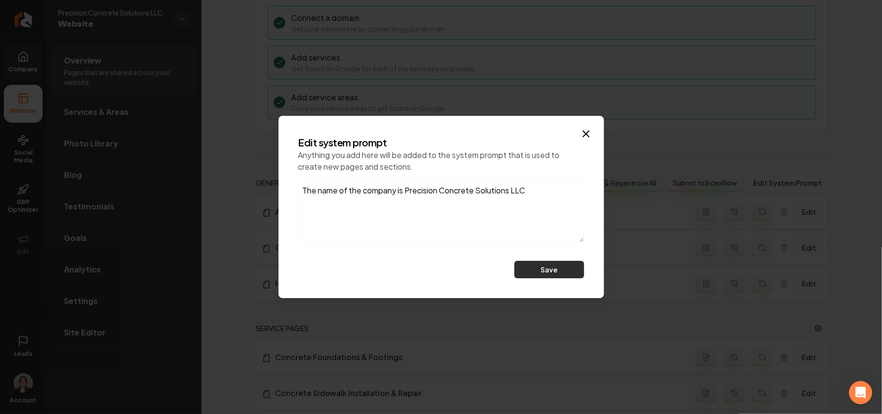
type textarea "The name of the company is Precision Concrete Solutions LLC"
click at [550, 271] on button "Save" at bounding box center [549, 269] width 70 height 17
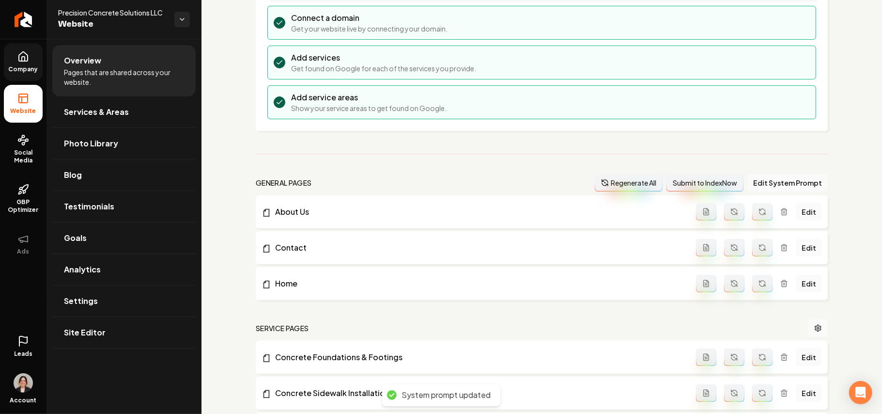
click at [628, 186] on button "Regenerate All" at bounding box center [629, 182] width 68 height 17
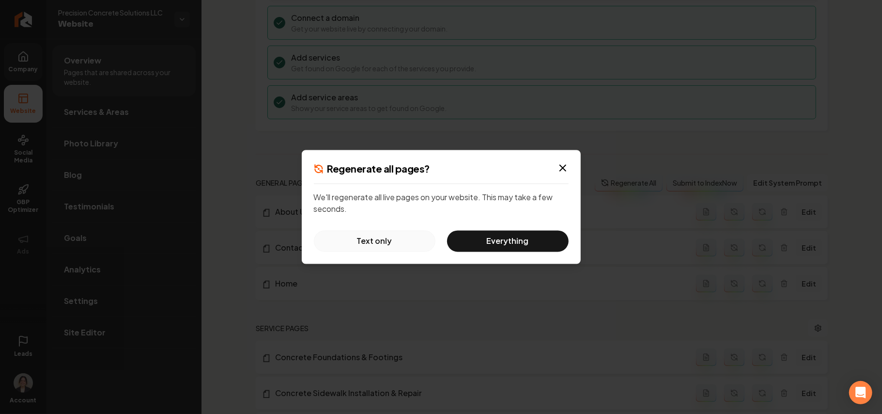
click at [365, 241] on button "Text only" at bounding box center [375, 241] width 122 height 21
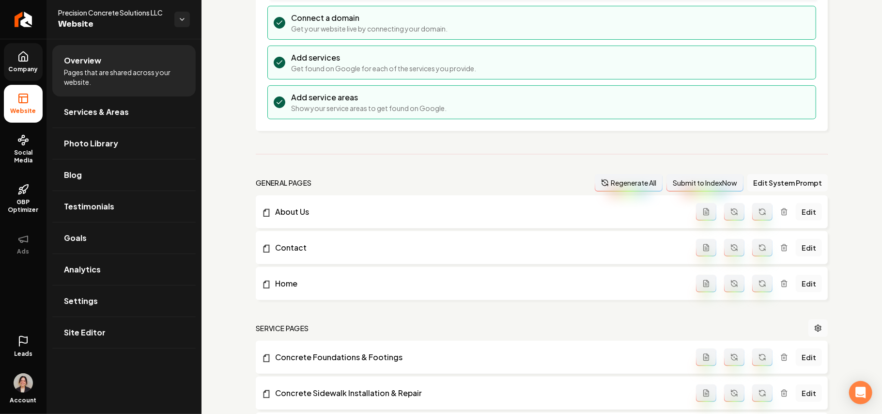
click at [28, 66] on span "Company" at bounding box center [23, 69] width 37 height 8
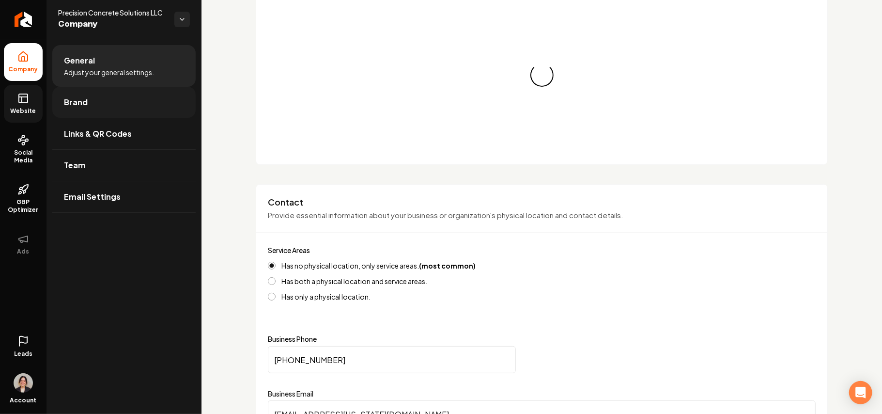
click at [92, 105] on link "Brand" at bounding box center [123, 102] width 143 height 31
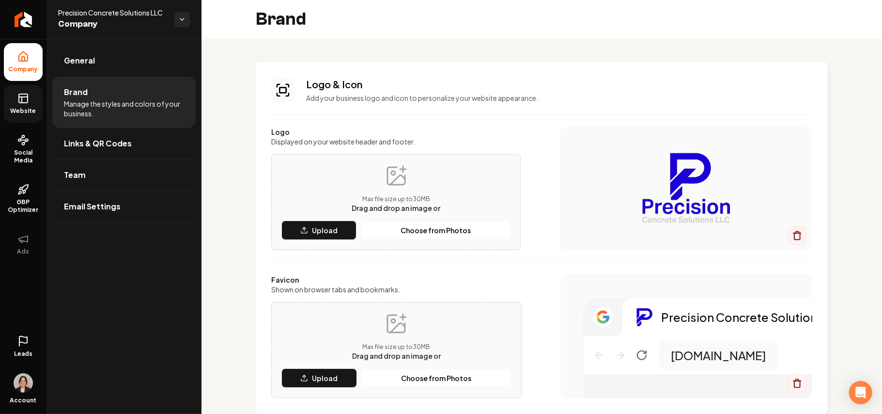
click at [314, 218] on div "Max file size up to 30 MB Drag and drop an image or Upload Choose from Photos" at bounding box center [395, 202] width 229 height 76
click at [320, 232] on p "Upload" at bounding box center [325, 230] width 26 height 10
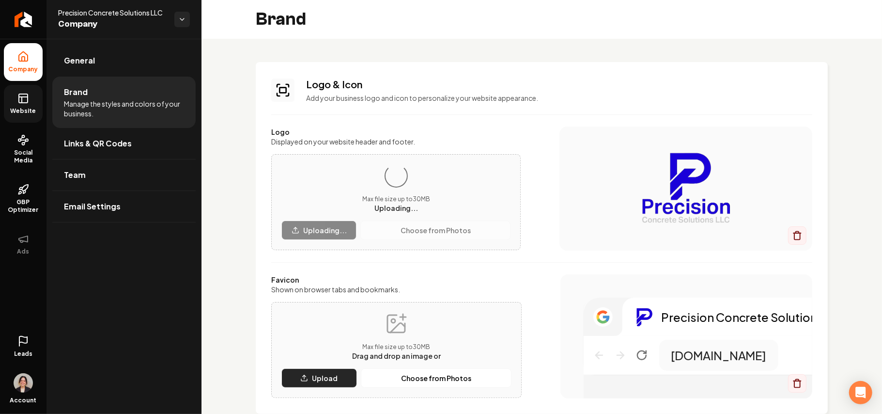
click at [327, 381] on p "Upload" at bounding box center [325, 378] width 26 height 10
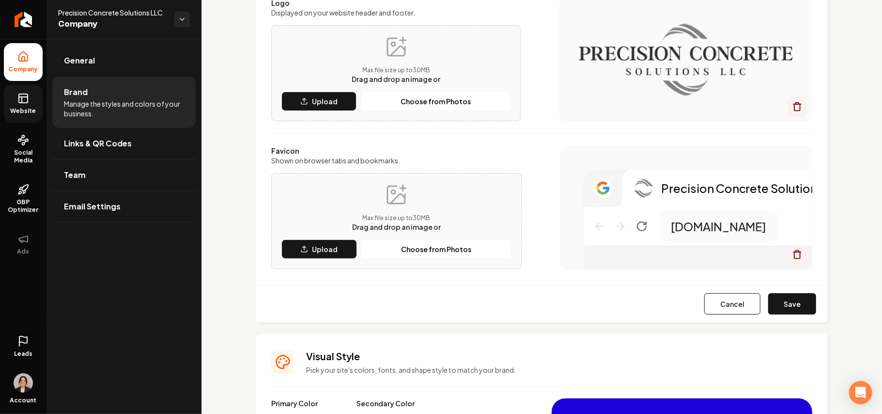
click at [769, 298] on button "Save" at bounding box center [792, 303] width 48 height 21
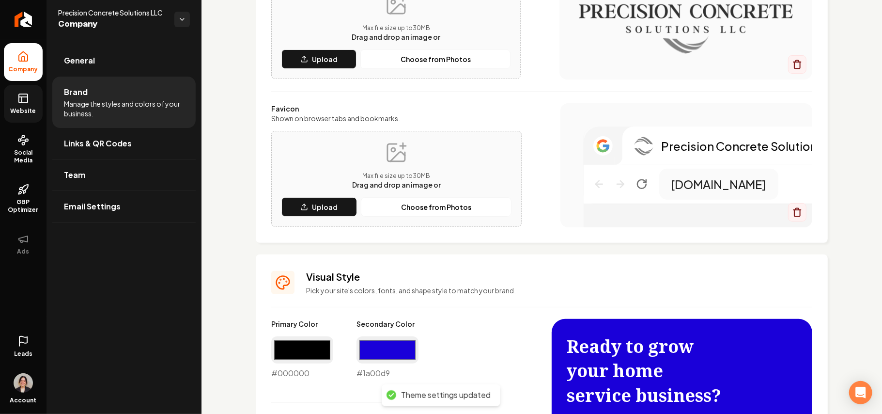
scroll to position [194, 0]
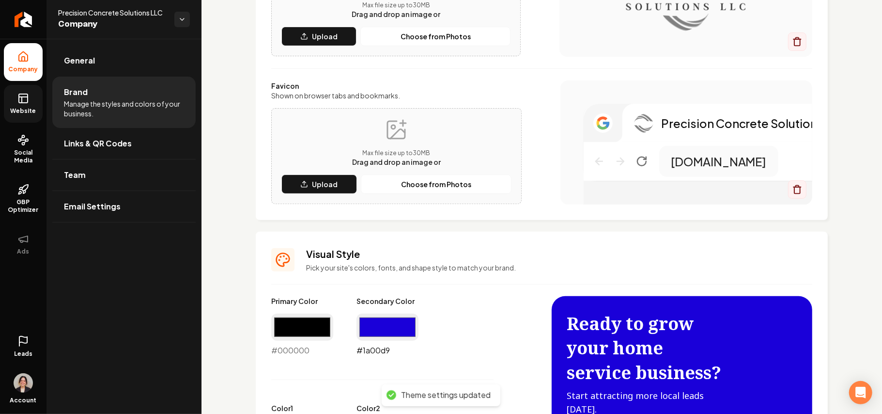
click at [398, 323] on input "#1a00d9" at bounding box center [388, 326] width 62 height 27
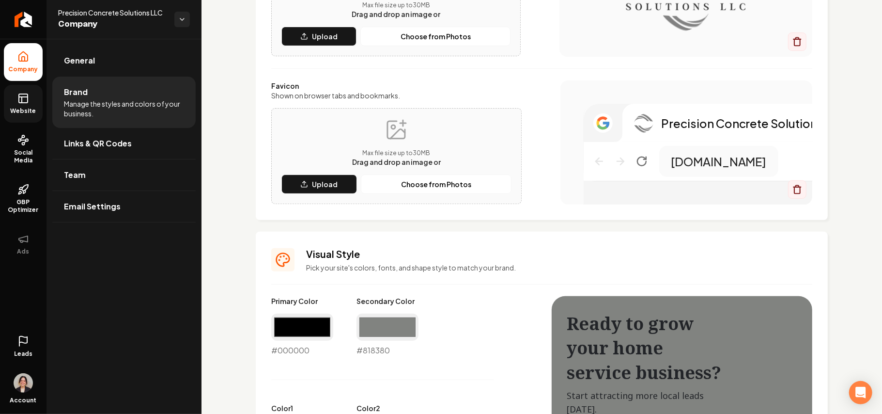
type input "#818380"
click at [556, 216] on div "Logo & Icon Add your business logo and icon to personalize your website appeara…" at bounding box center [542, 44] width 572 height 352
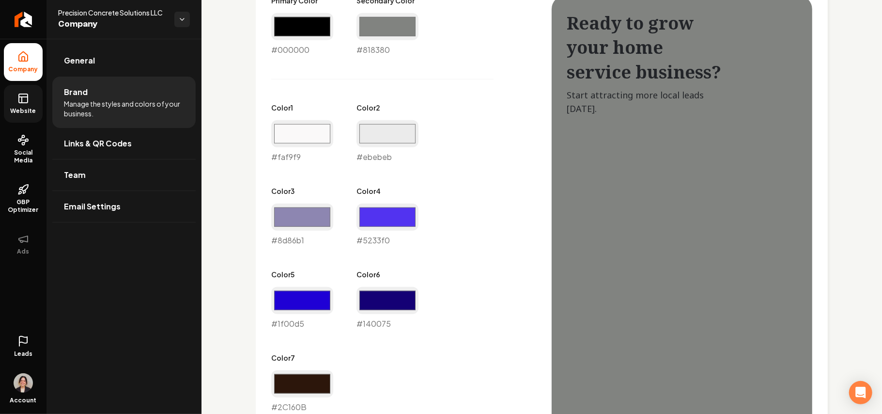
scroll to position [516, 0]
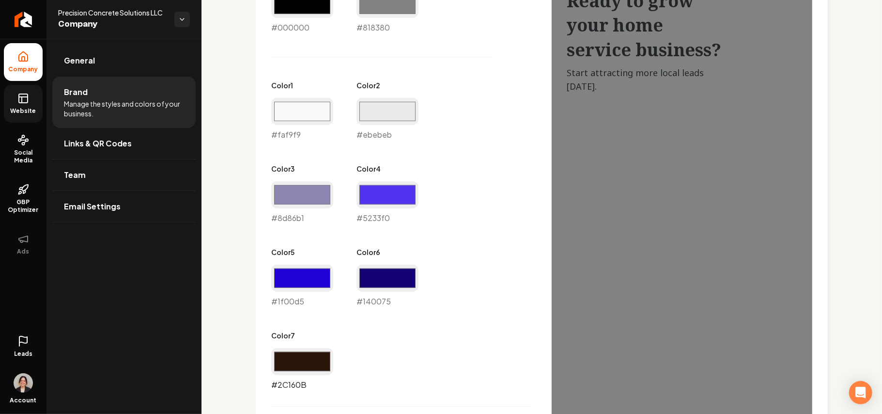
click at [303, 369] on input "#2c160b" at bounding box center [302, 361] width 62 height 27
type input "#000000"
click at [394, 268] on input "#140075" at bounding box center [388, 277] width 62 height 27
type input "#212121"
click at [306, 279] on input "#1f00d5" at bounding box center [302, 277] width 62 height 27
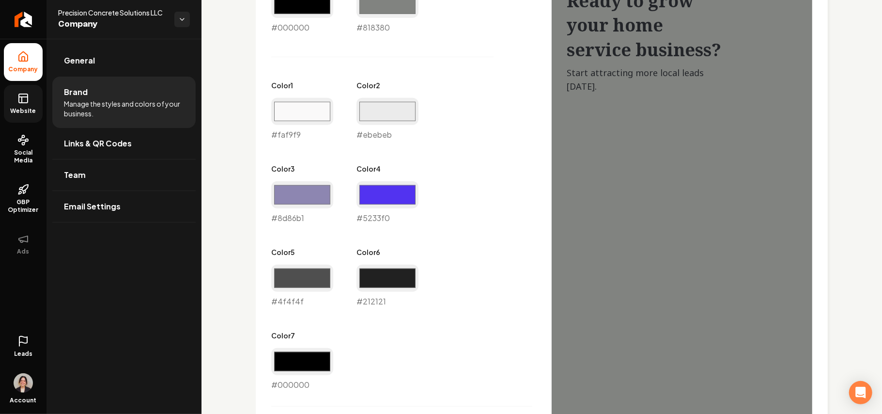
drag, startPoint x: 526, startPoint y: 254, endPoint x: 518, endPoint y: 254, distance: 7.8
click at [526, 254] on div "Primary Color #000000 #000000 Secondary Color #818380 #818380 Color 1 #faf9f9 #…" at bounding box center [401, 181] width 261 height 417
click at [306, 280] on input "#4f4f4f" at bounding box center [302, 277] width 62 height 27
type input "#818380"
drag, startPoint x: 462, startPoint y: 235, endPoint x: 458, endPoint y: 229, distance: 7.4
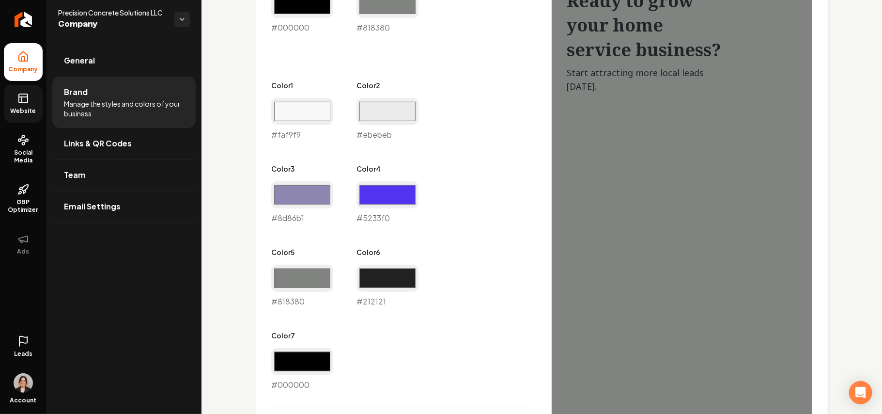
click at [462, 235] on div "Primary Color #000000 #000000 Secondary Color #818380 #818380 Color 1 #faf9f9 #…" at bounding box center [401, 181] width 261 height 417
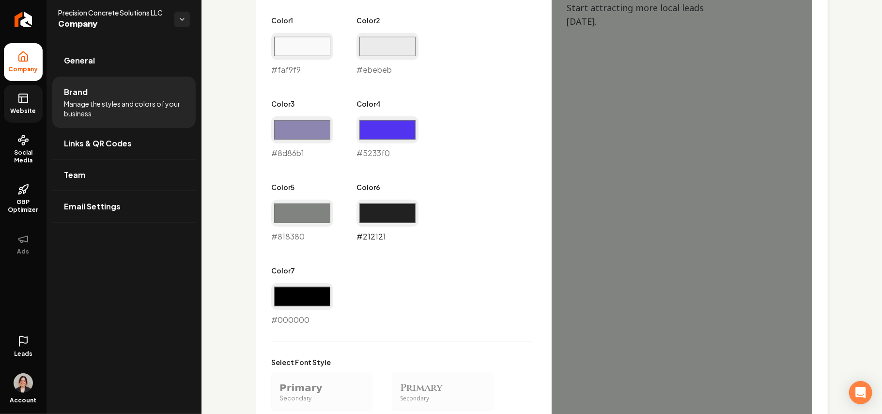
click at [386, 209] on input "#212121" at bounding box center [388, 213] width 62 height 27
type input "#292929"
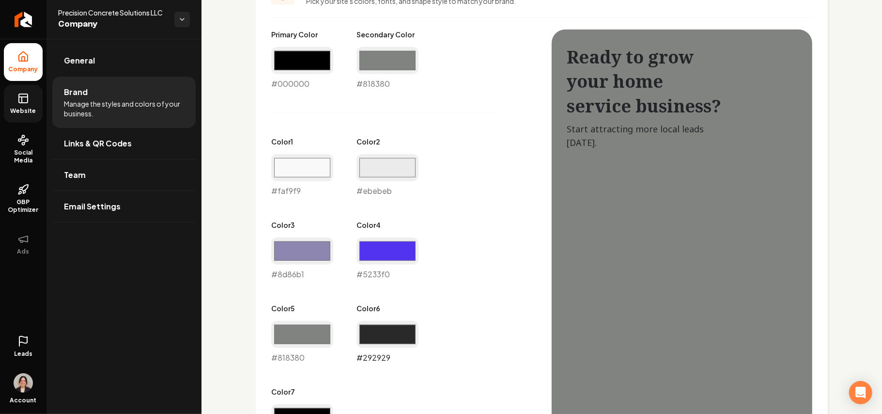
scroll to position [452, 0]
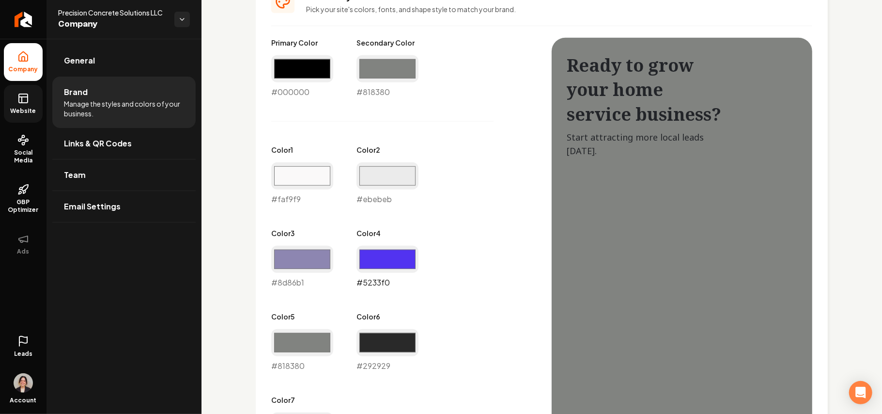
click at [381, 263] on input "#5233f0" at bounding box center [388, 259] width 62 height 27
type input "#9e9e9e"
click at [471, 247] on div "Primary Color #000000 #000000 Secondary Color #818380 #818380 Color 1 #faf9f9 #…" at bounding box center [401, 246] width 261 height 417
click at [302, 337] on input "#818380" at bounding box center [302, 342] width 62 height 27
click at [422, 312] on div "Primary Color #000000 #000000 Secondary Color #818380 #818380 Color 1 #faf9f9 #…" at bounding box center [401, 246] width 261 height 417
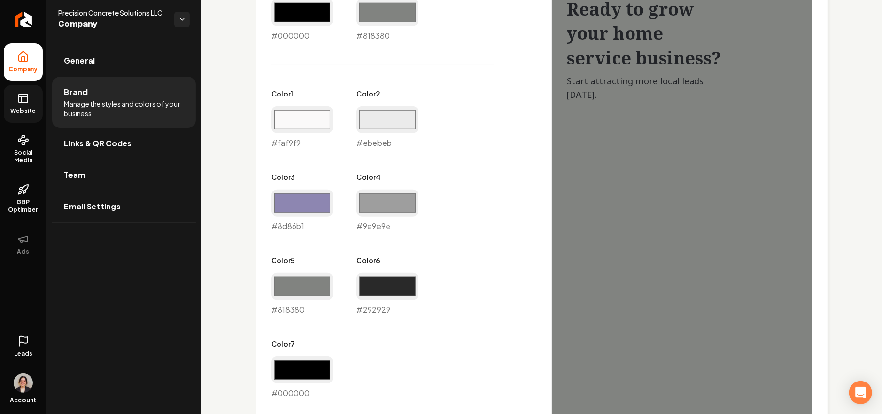
scroll to position [581, 0]
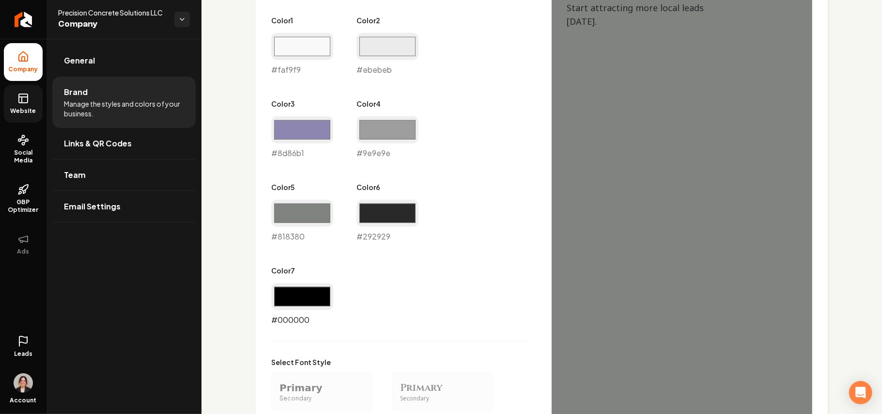
click at [312, 291] on input "#000000" at bounding box center [302, 296] width 62 height 27
type input "#000000"
click at [404, 214] on input "#292929" at bounding box center [388, 213] width 62 height 27
drag, startPoint x: 394, startPoint y: 222, endPoint x: 371, endPoint y: 233, distance: 26.4
click at [329, 254] on div "Primary Color #000000 #000000 Secondary Color #818380 #818380 Color 1 #faf9f9 #…" at bounding box center [401, 116] width 261 height 417
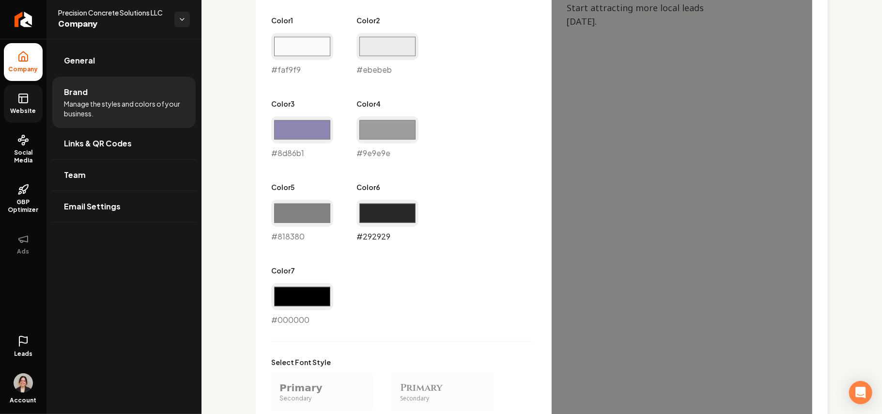
click at [386, 206] on input "#292929" at bounding box center [388, 213] width 62 height 27
type input "#2e2e2e"
click at [286, 204] on input "#818380" at bounding box center [302, 213] width 62 height 27
type input "#5c5c5c"
click at [470, 217] on div "Primary Color #000000 #000000 Secondary Color #818380 #818380 Color 1 #faf9f9 #…" at bounding box center [401, 116] width 261 height 417
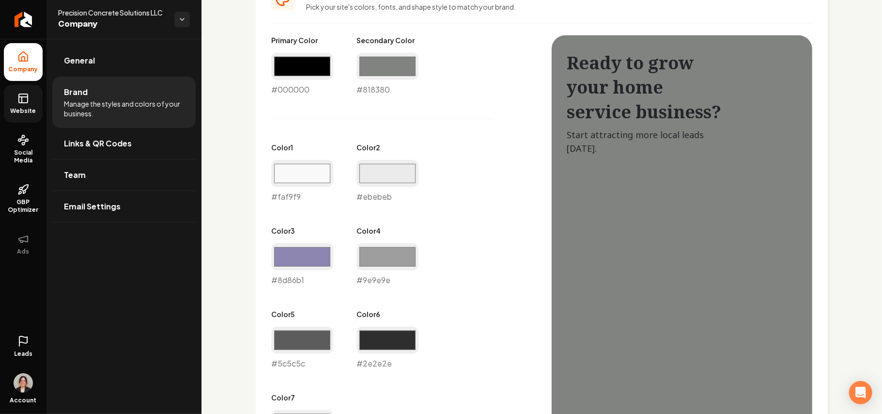
scroll to position [452, 0]
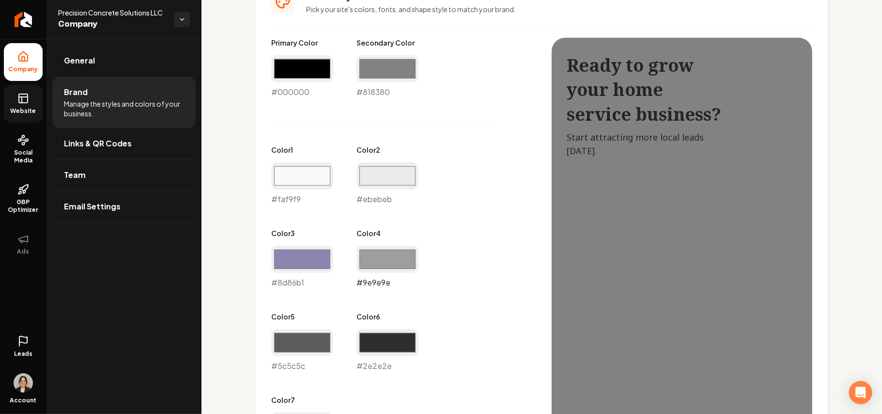
click at [392, 259] on input "#9e9e9e" at bounding box center [388, 259] width 62 height 27
type input "#818380"
drag, startPoint x: 485, startPoint y: 219, endPoint x: 416, endPoint y: 291, distance: 99.7
click at [485, 219] on div "Primary Color #000000 #000000 Secondary Color #818380 #818380 Color 1 #faf9f9 #…" at bounding box center [401, 246] width 261 height 417
click at [313, 345] on input "#5c5c5c" at bounding box center [302, 342] width 62 height 27
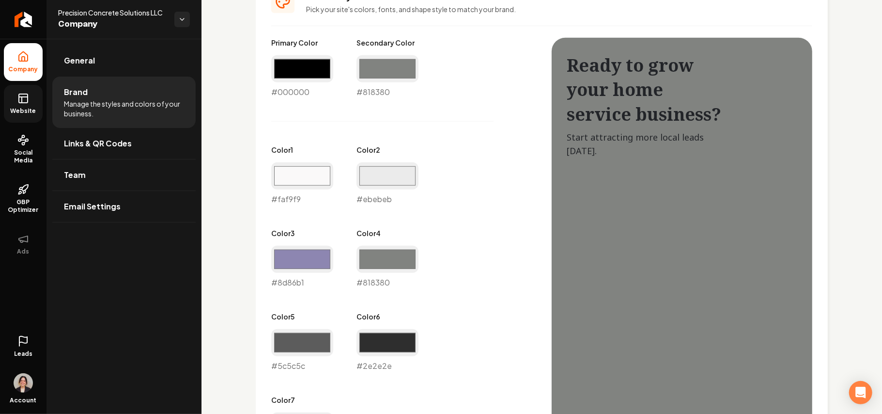
click at [513, 277] on div "Primary Color #000000 #000000 Secondary Color #818380 #818380 Color 1 #faf9f9 #…" at bounding box center [401, 246] width 261 height 417
click at [390, 262] on input "#818380" at bounding box center [388, 259] width 62 height 27
drag, startPoint x: 485, startPoint y: 226, endPoint x: 320, endPoint y: 272, distance: 171.1
click at [485, 226] on div "Primary Color #000000 #000000 Secondary Color #818380 #818380 Color 1 #faf9f9 #…" at bounding box center [401, 246] width 261 height 417
click at [303, 264] on input "#8d86b1" at bounding box center [302, 259] width 62 height 27
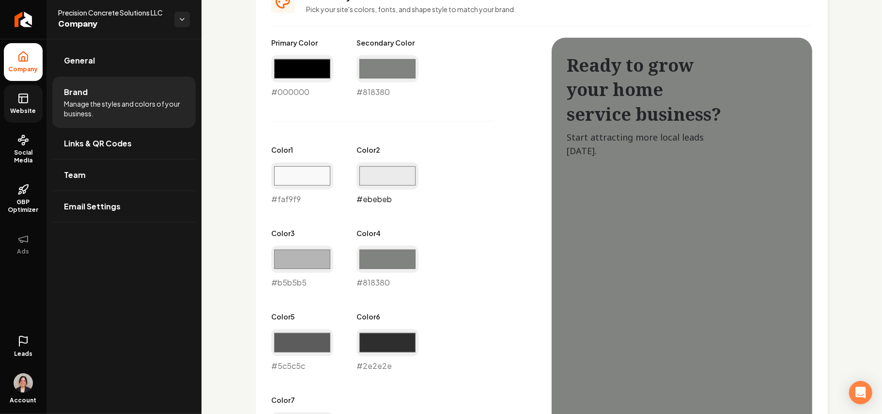
type input "#b5b5b5"
click at [369, 177] on input "#ebebeb" at bounding box center [388, 175] width 62 height 27
type input "#dbdbdb"
click at [468, 134] on div "Primary Color #000000 #000000 Secondary Color #818380 #818380 Color 1 #faf9f9 #…" at bounding box center [401, 246] width 261 height 417
click at [279, 172] on input "#faf9f9" at bounding box center [302, 175] width 62 height 27
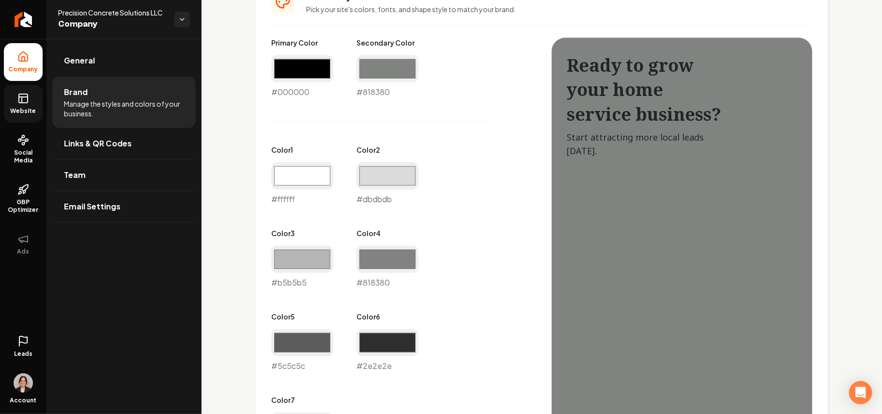
type input "#ffffff"
click at [541, 113] on div "Primary Color #000000 #000000 Secondary Color #818380 #818380 Color 1 #ffffff #…" at bounding box center [541, 375] width 541 height 675
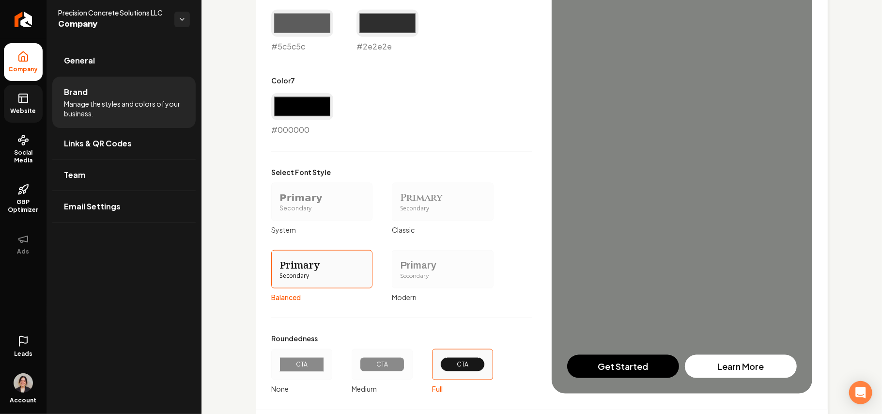
scroll to position [828, 0]
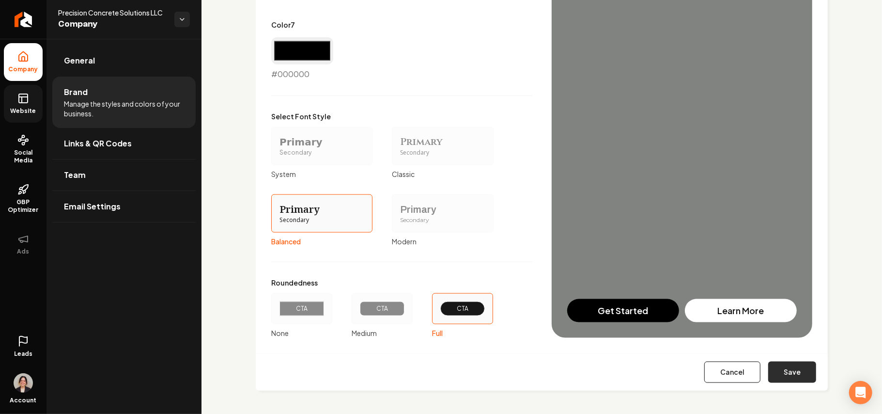
click at [776, 374] on button "Save" at bounding box center [792, 371] width 48 height 21
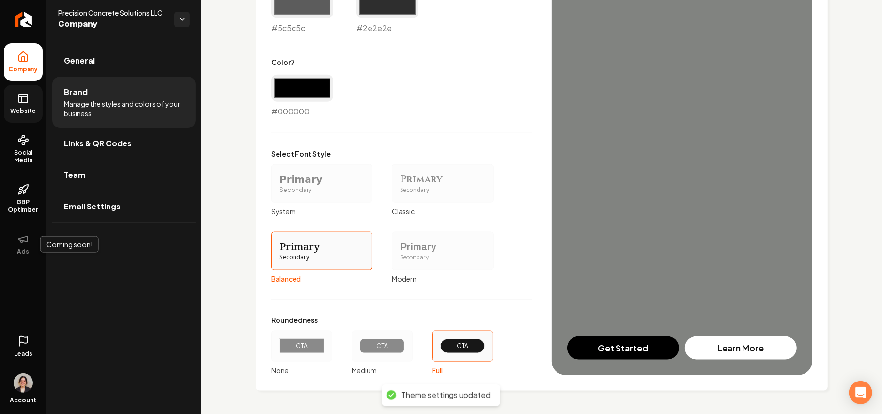
scroll to position [791, 0]
click at [26, 117] on link "Website" at bounding box center [23, 104] width 39 height 38
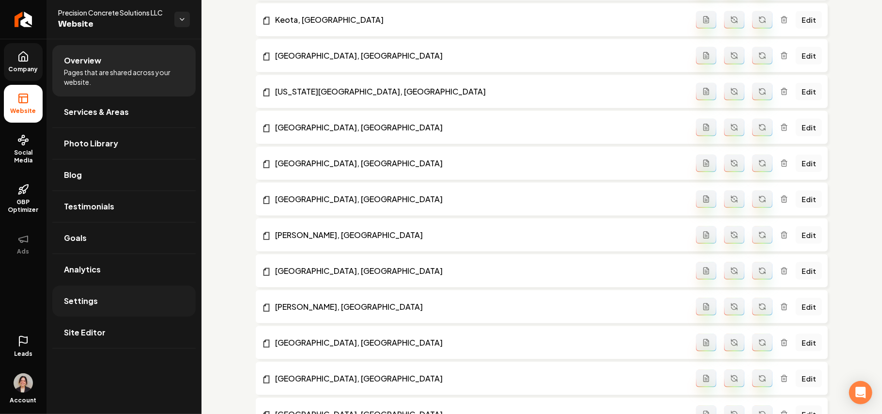
drag, startPoint x: 83, startPoint y: 301, endPoint x: 90, endPoint y: 298, distance: 7.2
click at [90, 298] on span "Settings" at bounding box center [81, 301] width 34 height 12
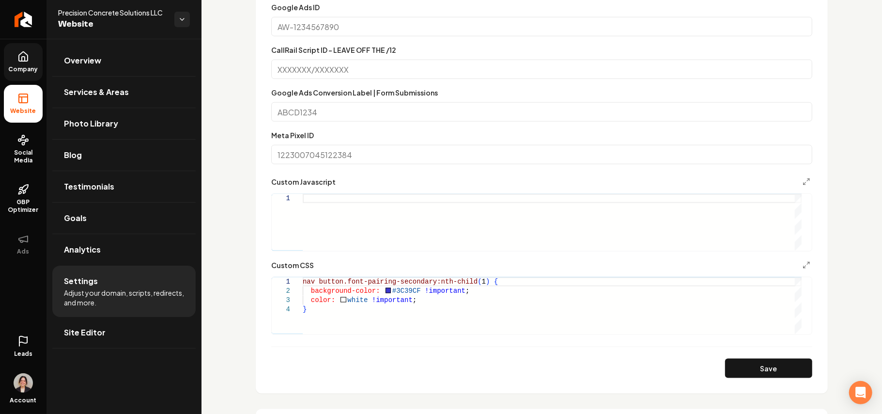
scroll to position [904, 0]
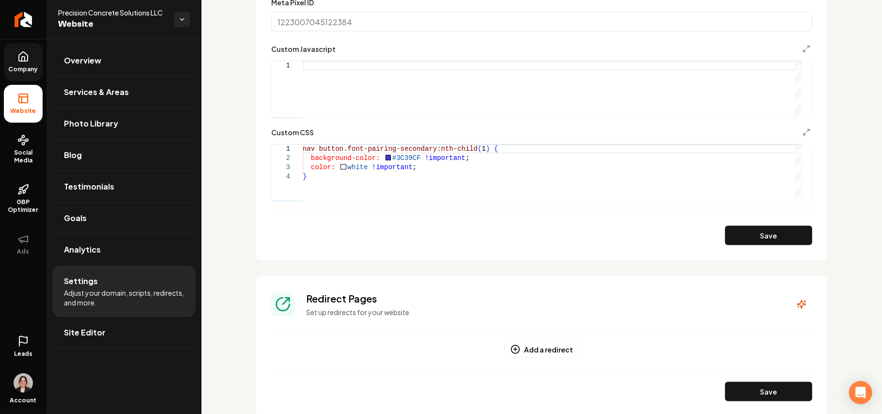
click at [397, 158] on div "nav button.font-pairing-secondary:nth-child ( 1 ) { background-color: #3C39CF !…" at bounding box center [552, 172] width 499 height 57
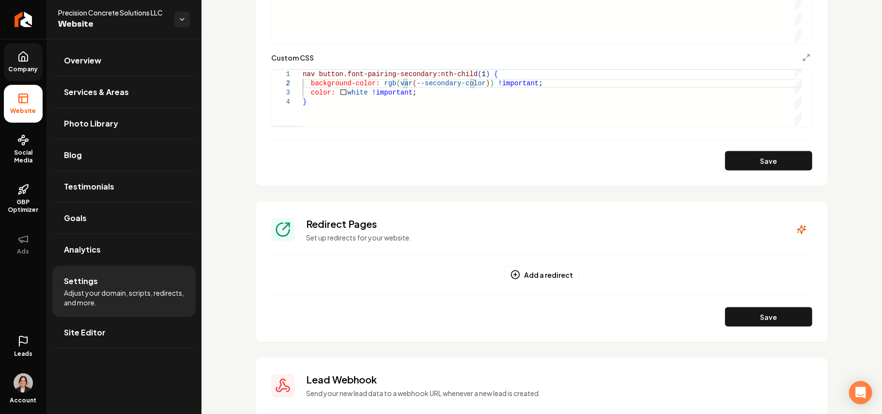
scroll to position [1033, 0]
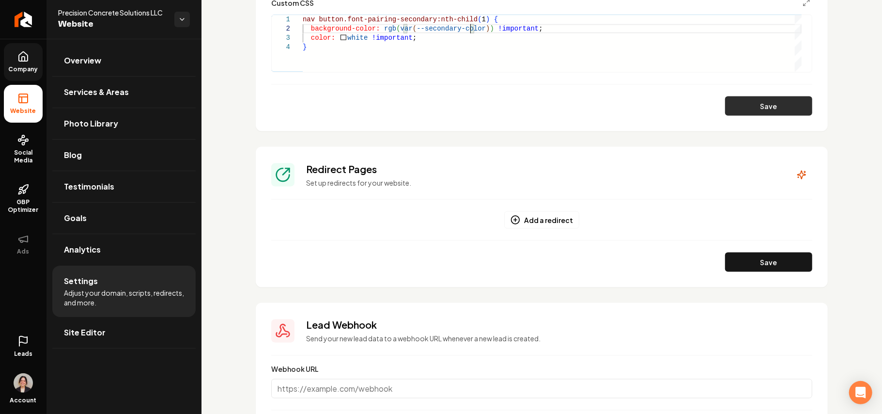
type textarea "**********"
click at [744, 107] on button "Save" at bounding box center [768, 105] width 87 height 19
click at [101, 334] on span "Site Editor" at bounding box center [85, 332] width 42 height 12
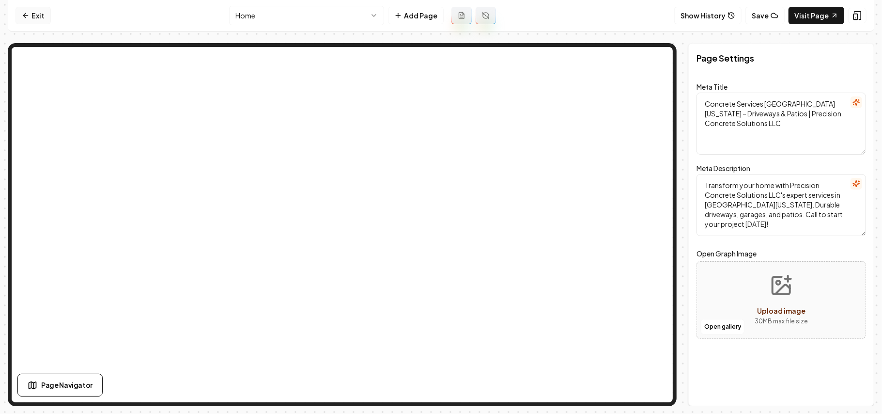
click at [39, 20] on link "Exit" at bounding box center [33, 15] width 35 height 17
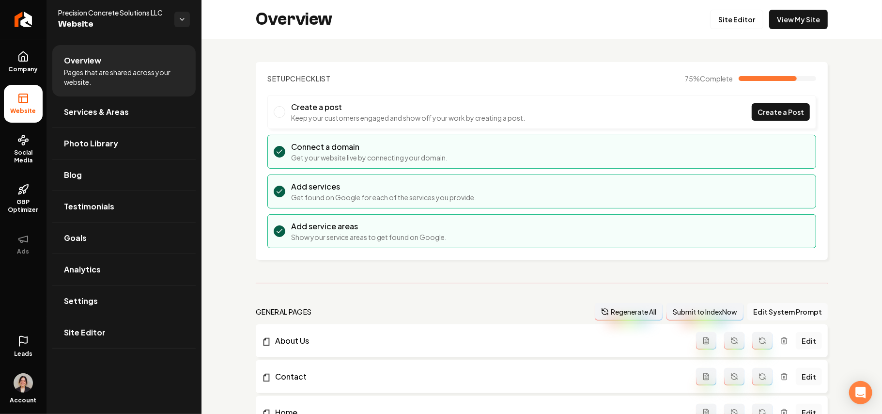
click at [90, 334] on span "Site Editor" at bounding box center [85, 332] width 42 height 12
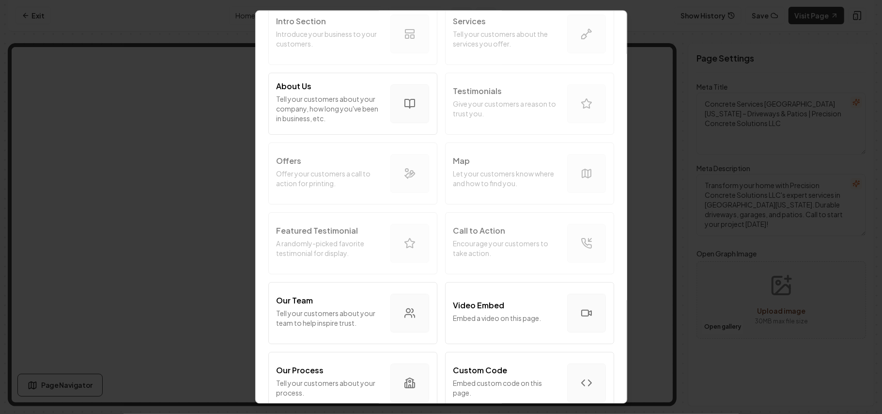
scroll to position [258, 0]
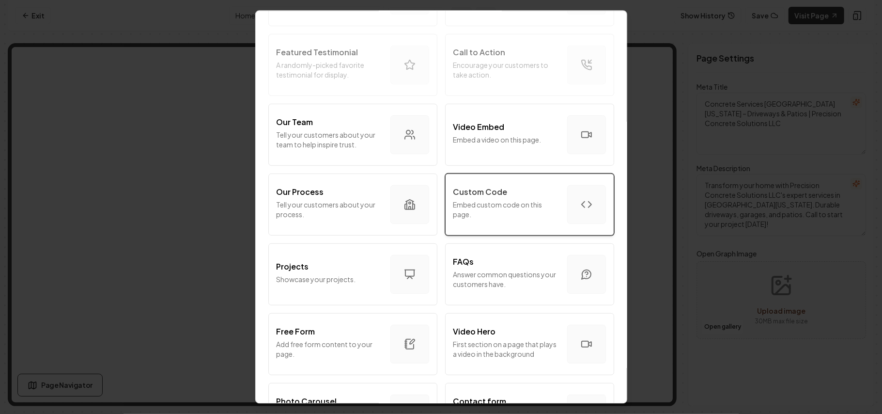
click at [502, 185] on button "Custom Code Embed custom code on this page." at bounding box center [529, 204] width 169 height 62
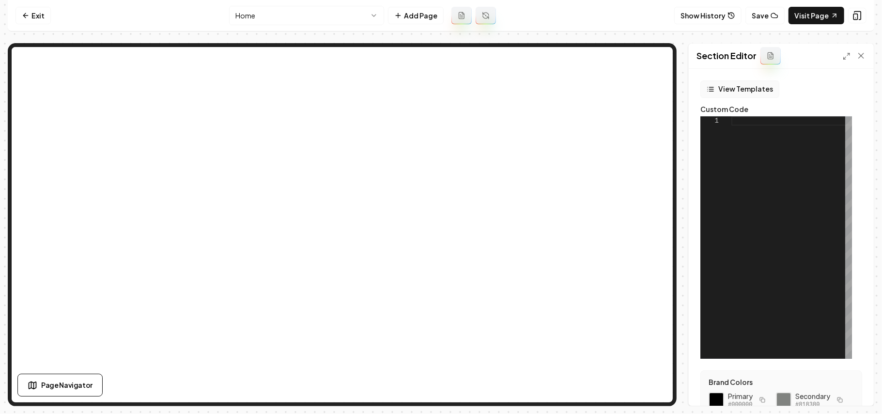
click at [735, 91] on button "View Templates" at bounding box center [739, 88] width 79 height 17
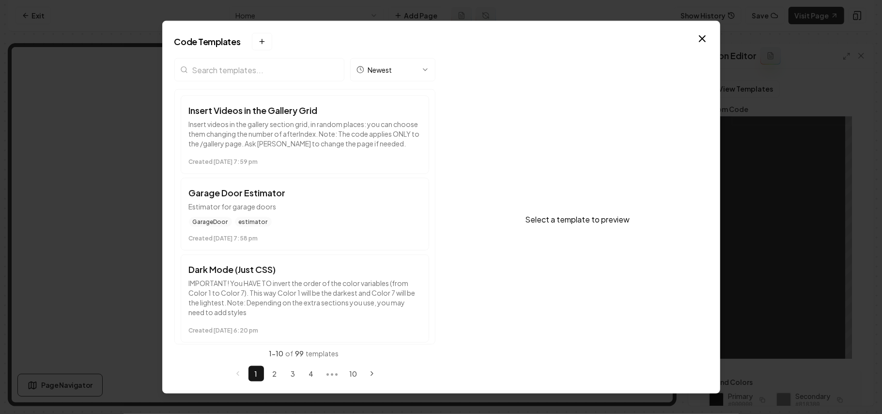
click at [252, 63] on input "search" at bounding box center [259, 69] width 170 height 23
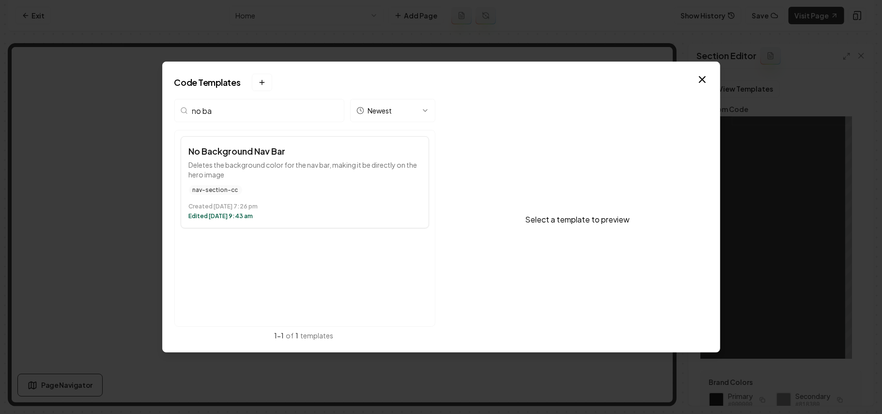
type input "no ba"
click at [315, 159] on button "No Background Nav Bar Deletes the background color for the nav bar, making it b…" at bounding box center [305, 182] width 248 height 92
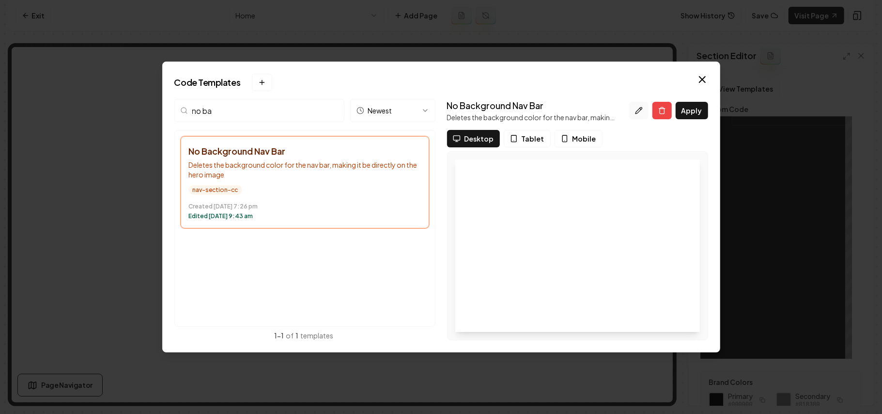
click at [641, 108] on icon at bounding box center [639, 110] width 6 height 6
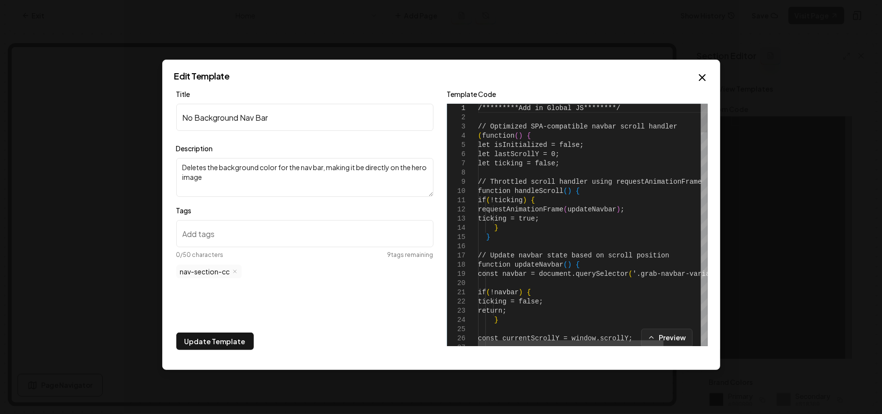
type textarea "**********"
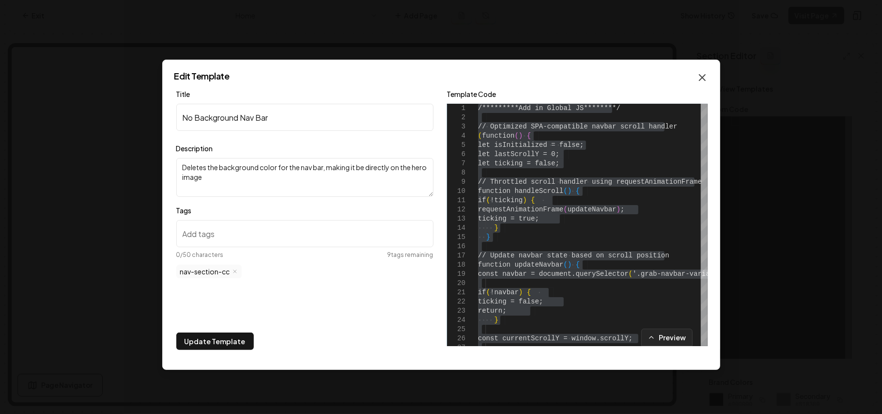
click at [706, 76] on icon "button" at bounding box center [703, 78] width 12 height 12
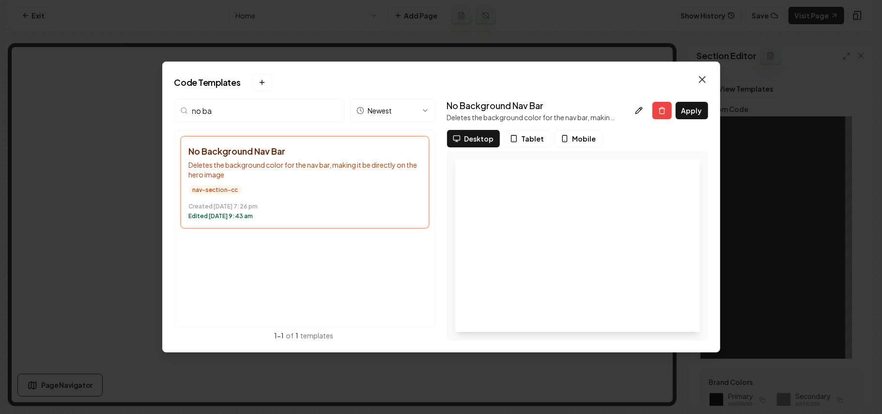
click at [706, 78] on icon "button" at bounding box center [703, 80] width 12 height 12
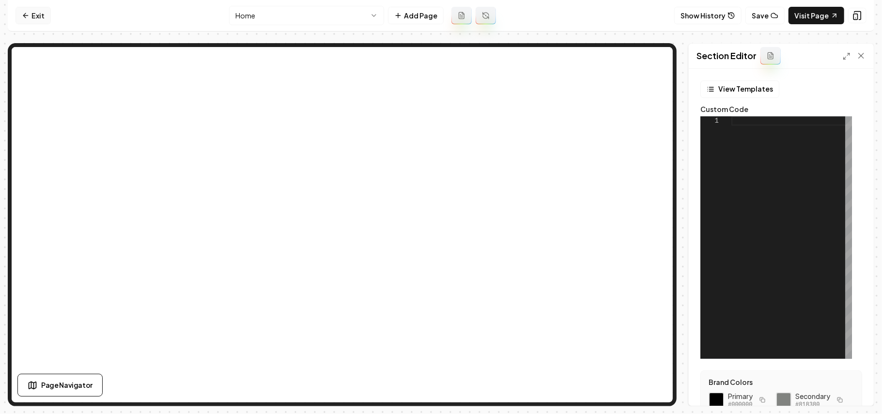
click at [45, 16] on link "Exit" at bounding box center [33, 15] width 35 height 17
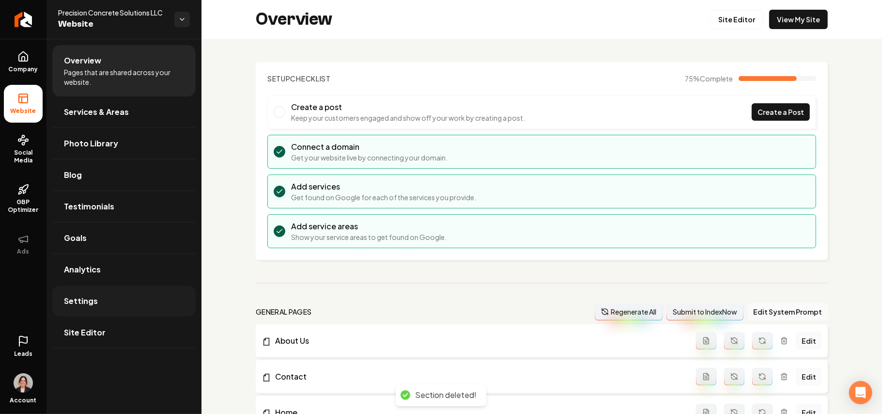
click at [97, 305] on link "Settings" at bounding box center [123, 300] width 143 height 31
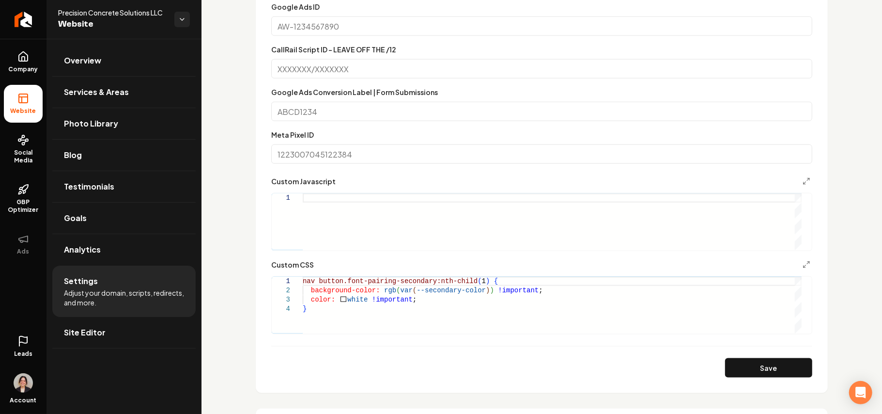
scroll to position [775, 0]
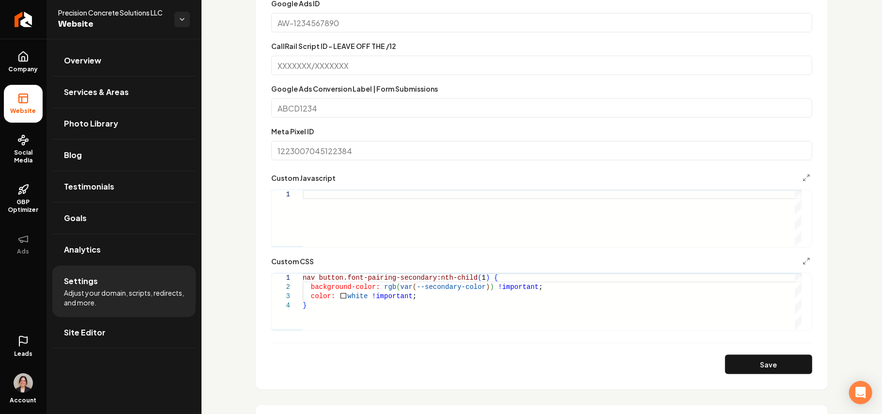
click at [373, 223] on div "Main content area" at bounding box center [552, 218] width 499 height 57
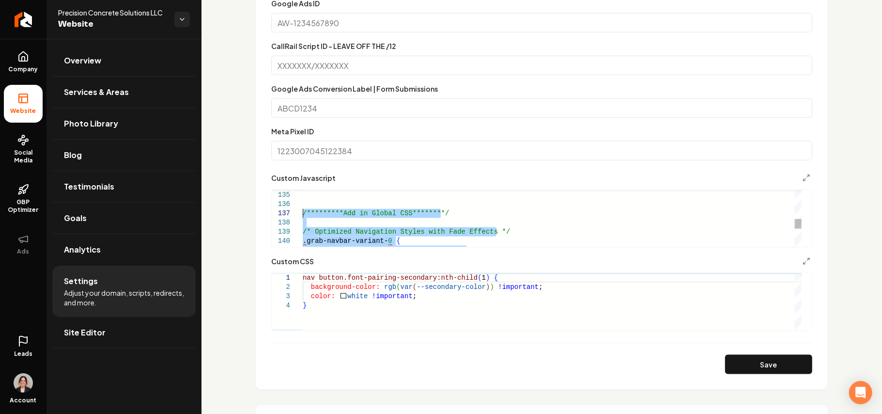
drag, startPoint x: 352, startPoint y: 246, endPoint x: 293, endPoint y: 210, distance: 69.1
type textarea "**********"
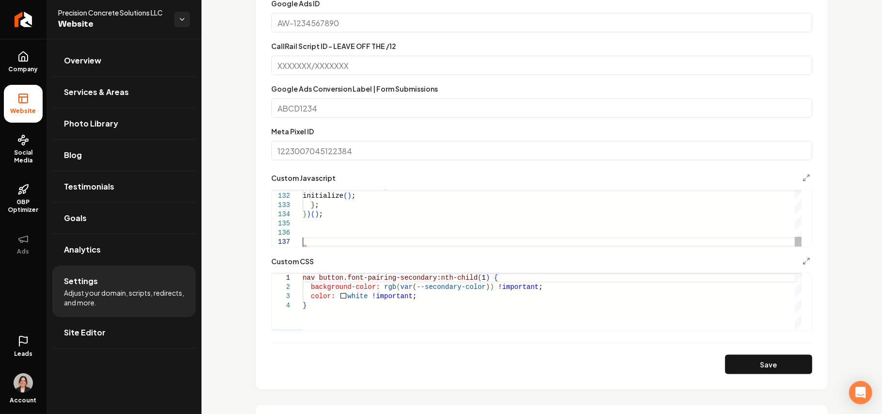
click at [339, 306] on div "nav button.font-pairing-secondary:nth-child ( 1 ) { background-color: rgb ( var…" at bounding box center [552, 301] width 499 height 57
click at [802, 273] on div "Main content area" at bounding box center [798, 278] width 7 height 10
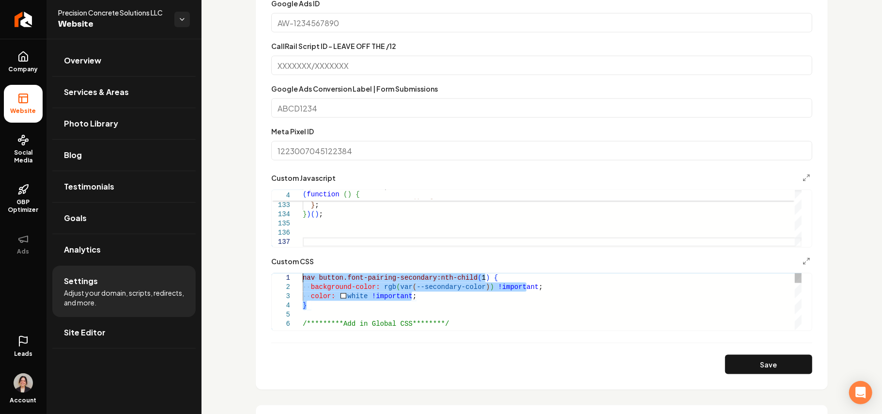
drag, startPoint x: 345, startPoint y: 311, endPoint x: 212, endPoint y: 212, distance: 166.3
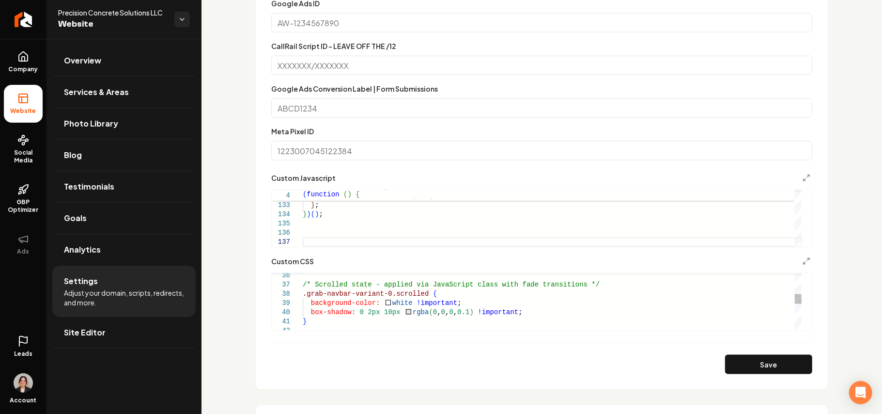
click at [398, 304] on div "/* Scrolled state - applied via JavaScript class w ith fade transitions */ .gra…" at bounding box center [552, 345] width 499 height 792
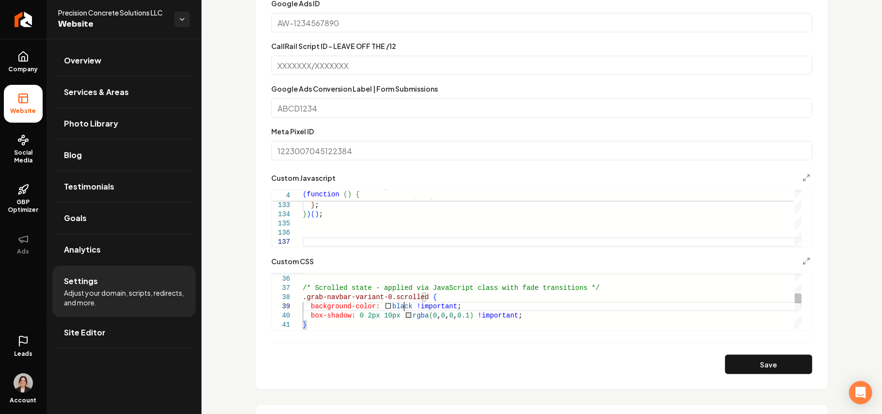
scroll to position [74, 93]
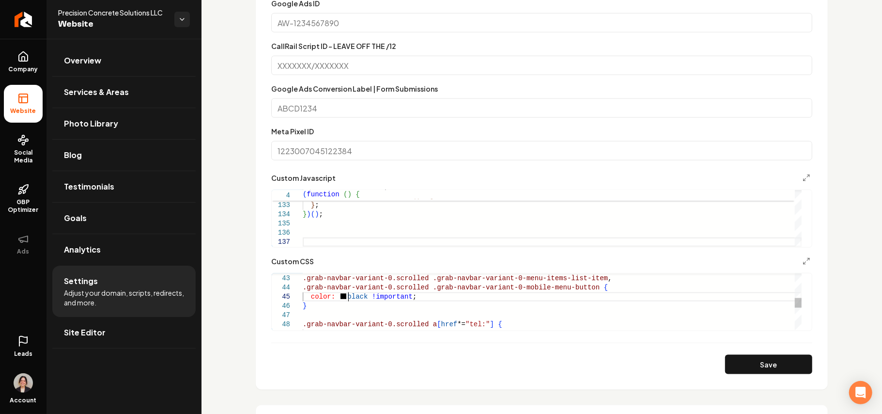
click at [350, 298] on div ".grab-navbar-variant-0.scrolled .grab-navbar-variant-0-menu-items-list-item , .…" at bounding box center [552, 283] width 499 height 792
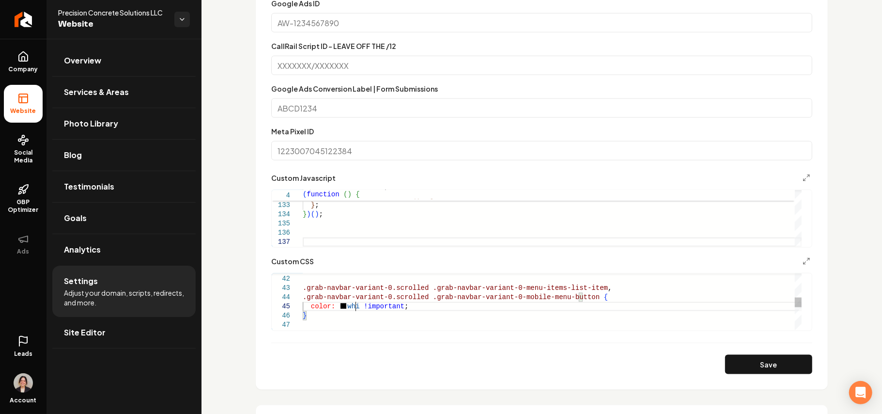
scroll to position [45, 51]
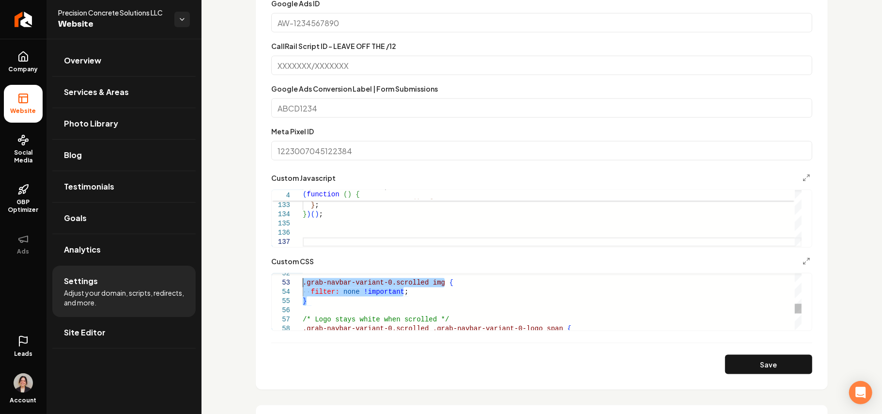
drag, startPoint x: 320, startPoint y: 300, endPoint x: 287, endPoint y: 285, distance: 35.8
click at [303, 285] on div ".grab-navbar-variant-0.scrolled img { filter: none !important ; } /* Logo stays…" at bounding box center [552, 195] width 499 height 792
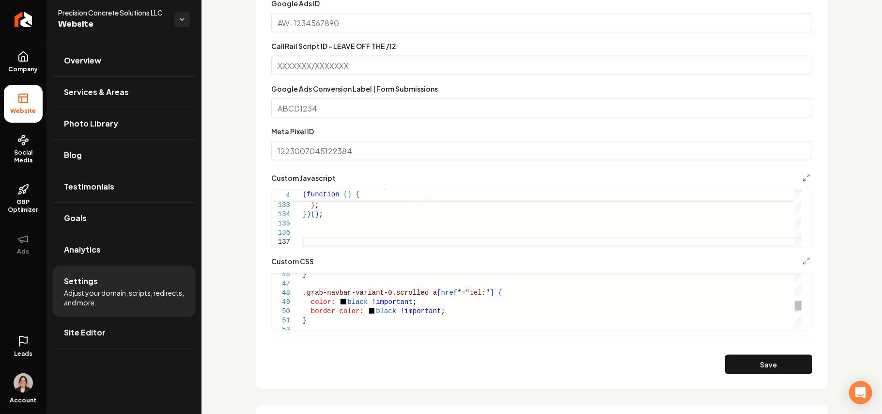
click at [378, 309] on div "color: black !important ; border-color: black !important ; } } .grab-navbar-var…" at bounding box center [552, 242] width 499 height 773
click at [352, 301] on div "color: black !important ; border-color: white !important ; } } .grab-navbar-var…" at bounding box center [552, 237] width 499 height 773
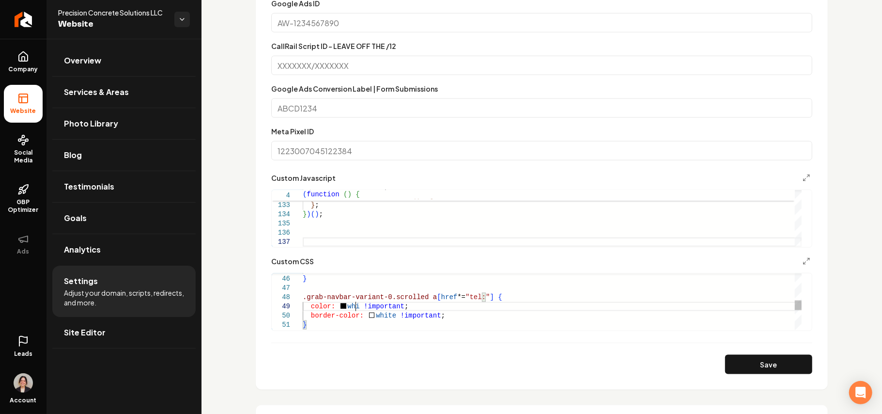
scroll to position [81, 51]
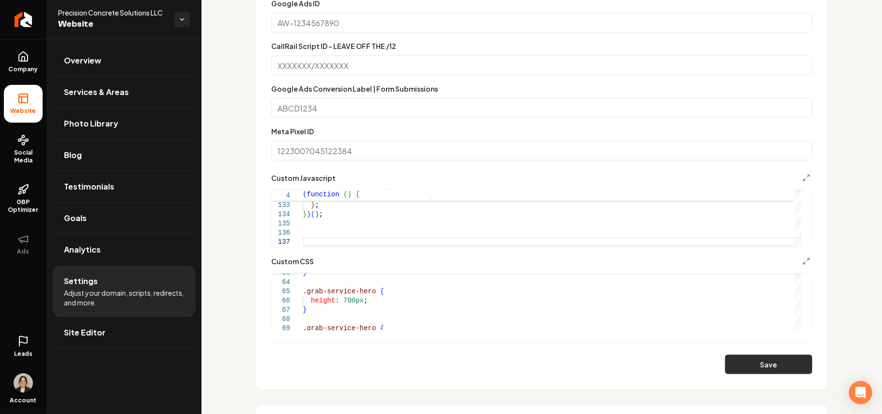
click at [764, 371] on button "Save" at bounding box center [768, 364] width 87 height 19
type textarea "**********"
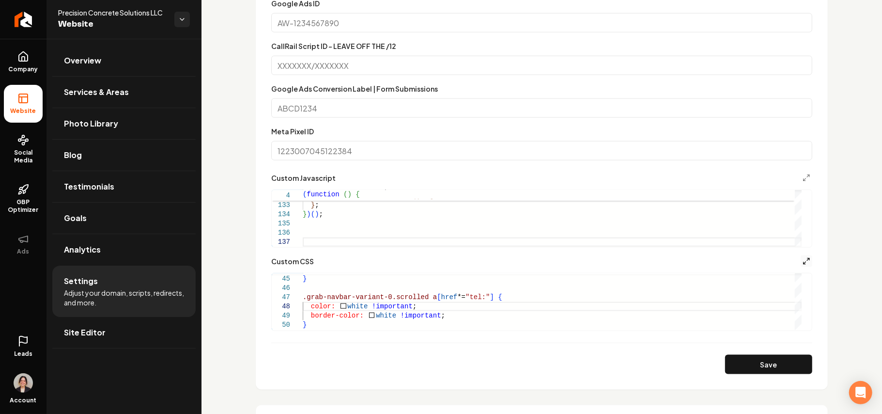
click at [803, 264] on icon "Main content area" at bounding box center [807, 261] width 8 height 8
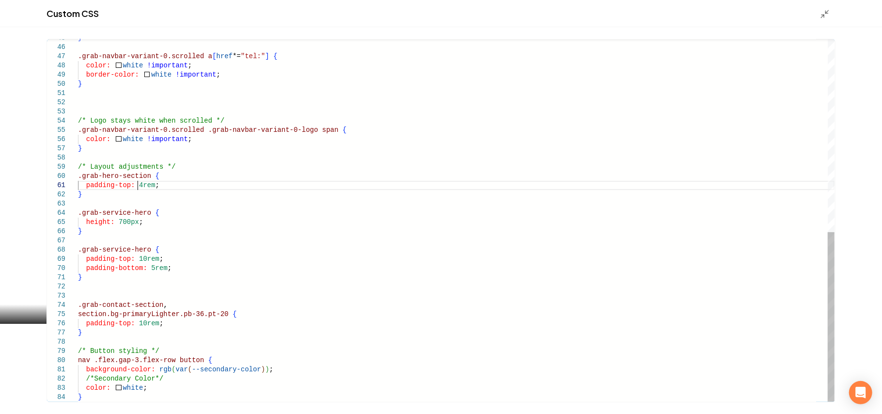
scroll to position [0, 0]
click at [135, 183] on div "} .grab-navbar-variant-0.scrolled a [ href *= "tel:" ] { color: white !importan…" at bounding box center [456, 14] width 757 height 773
type textarea "**********"
click at [817, 18] on div "Custom CSS" at bounding box center [441, 13] width 882 height 27
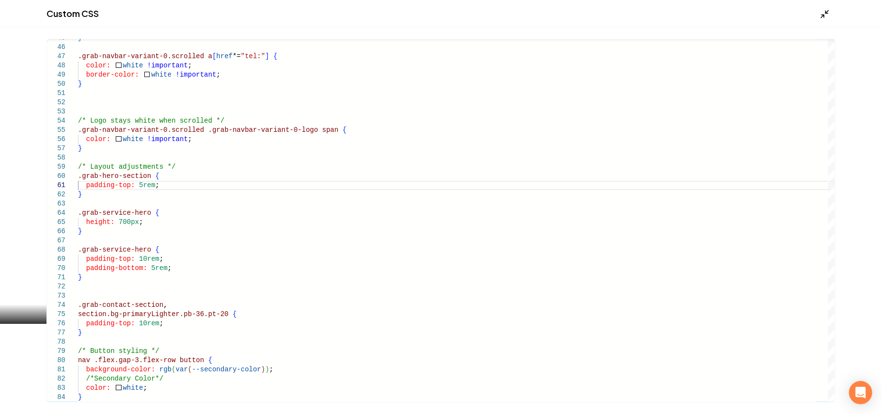
click at [822, 14] on div "Custom CSS" at bounding box center [441, 13] width 882 height 27
click at [822, 13] on icon "Main content area" at bounding box center [825, 14] width 10 height 10
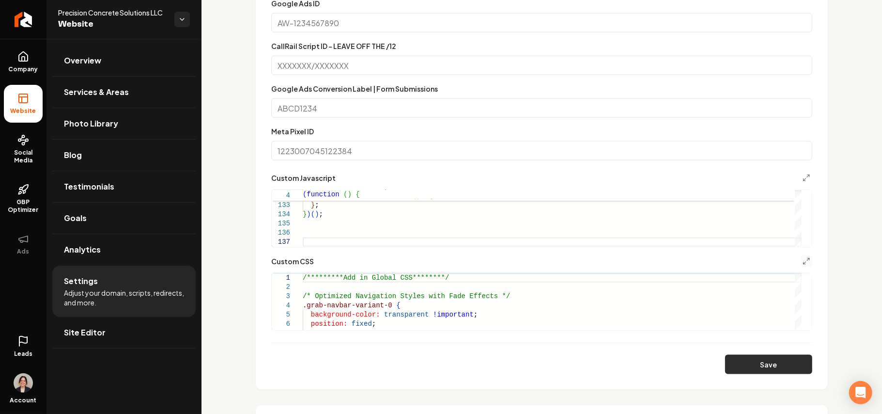
click at [752, 364] on button "Save" at bounding box center [768, 364] width 87 height 19
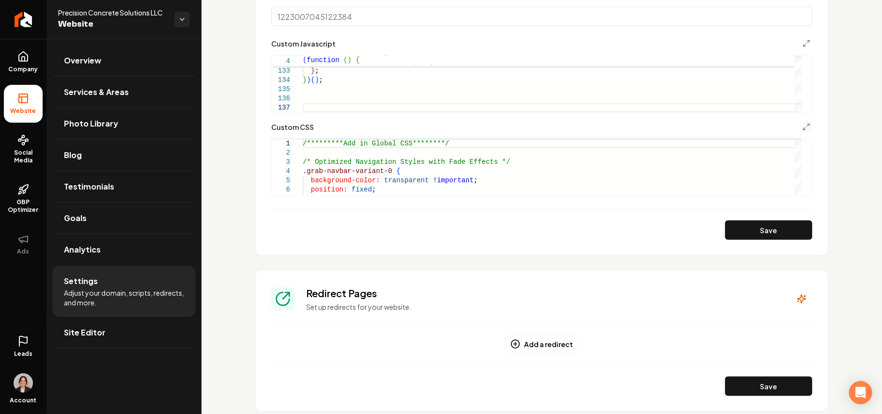
scroll to position [729, 0]
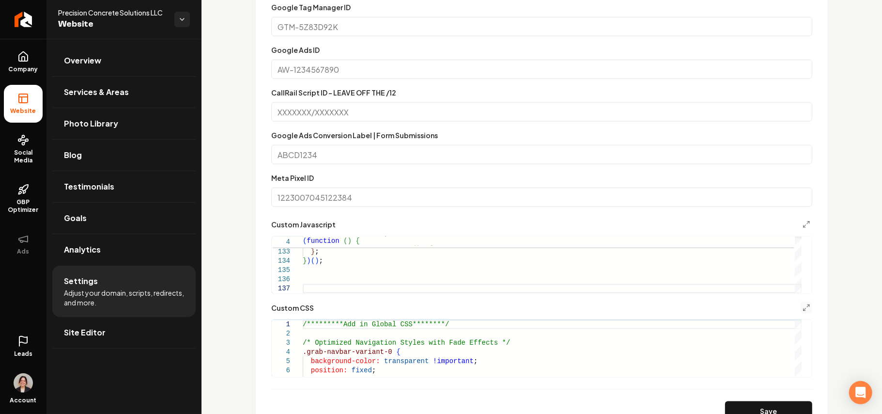
drag, startPoint x: 74, startPoint y: 335, endPoint x: 148, endPoint y: 334, distance: 74.6
click at [74, 334] on span "Site Editor" at bounding box center [85, 332] width 42 height 12
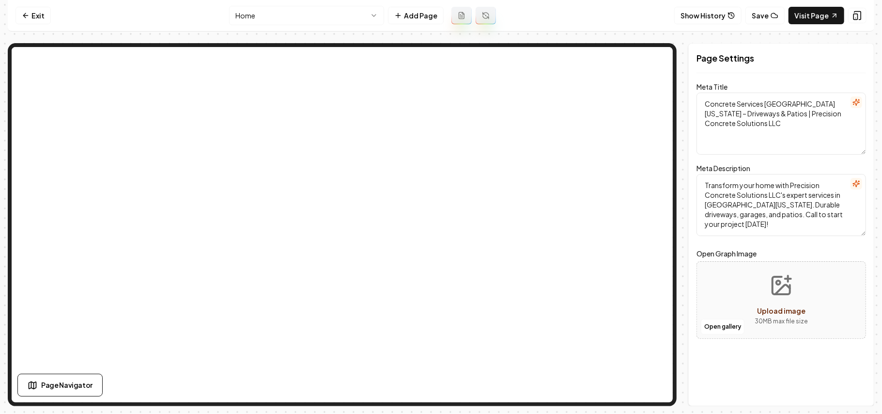
click at [347, 21] on html "Computer Required This feature is only available on a computer. Please switch t…" at bounding box center [441, 207] width 882 height 414
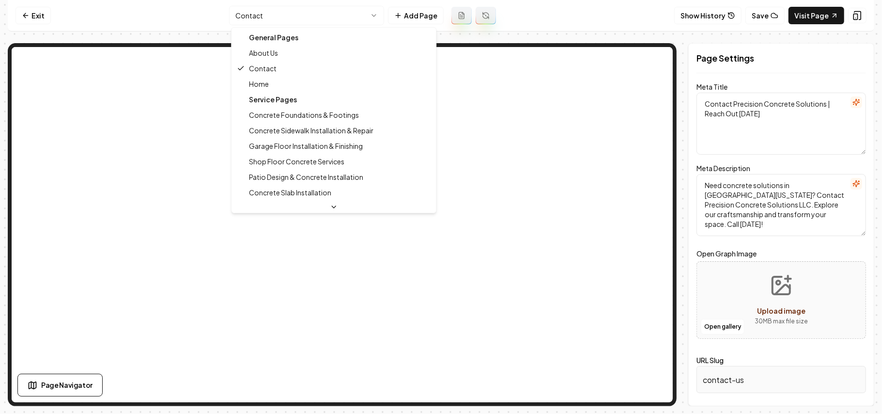
click at [328, 10] on html "Computer Required This feature is only available on a computer. Please switch t…" at bounding box center [441, 207] width 882 height 414
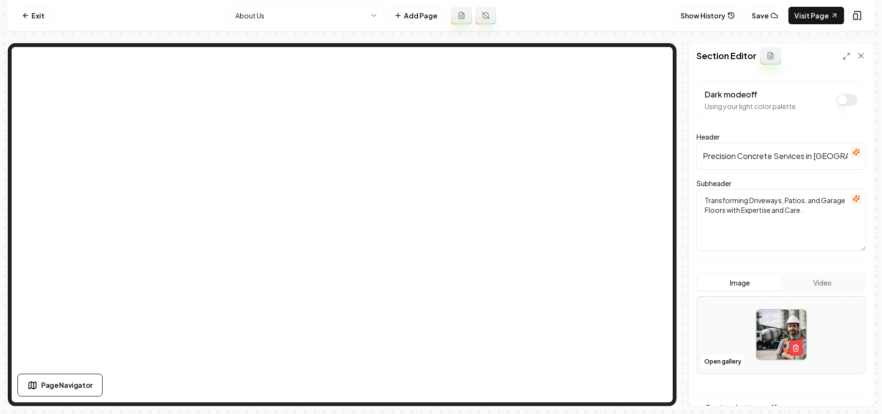
click at [838, 94] on button "Dark mode off" at bounding box center [847, 100] width 21 height 12
click at [854, 394] on button "Save" at bounding box center [852, 388] width 29 height 17
click at [819, 11] on link "Visit Page" at bounding box center [817, 15] width 56 height 17
click at [42, 12] on link "Exit" at bounding box center [33, 15] width 35 height 17
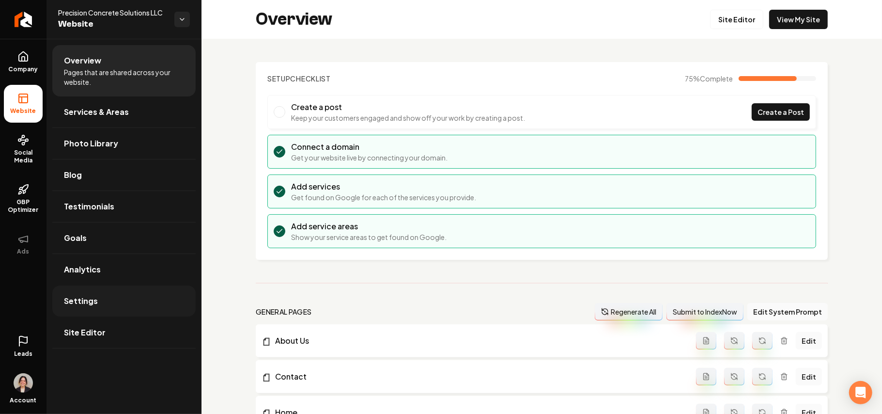
click at [84, 311] on link "Settings" at bounding box center [123, 300] width 143 height 31
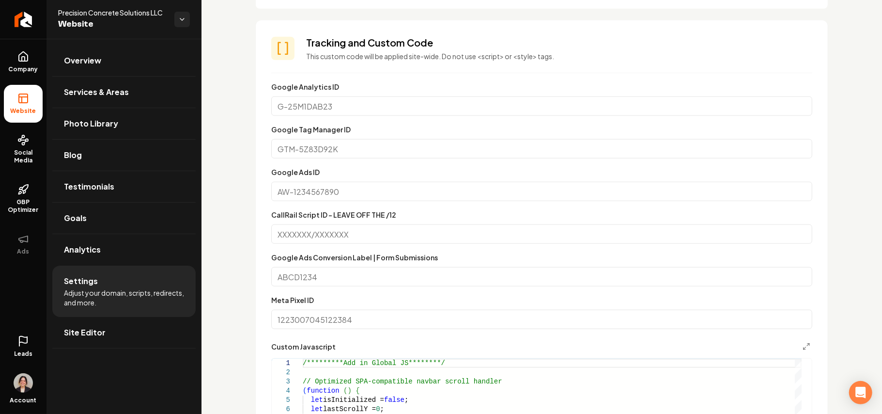
scroll to position [775, 0]
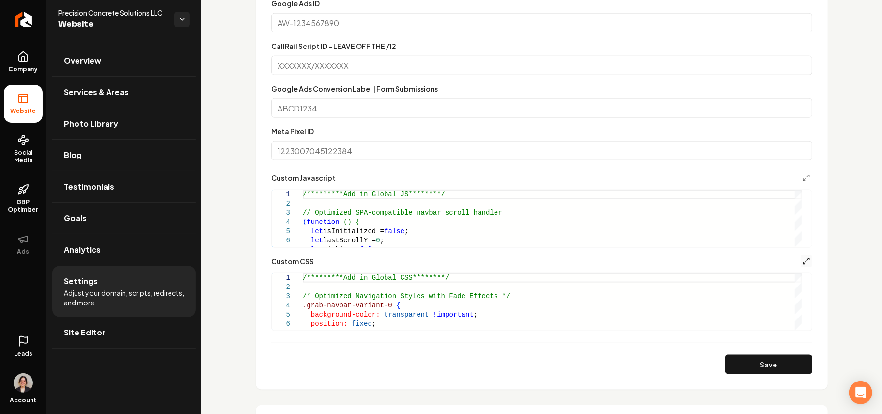
click at [803, 261] on icon "Main content area" at bounding box center [807, 261] width 8 height 8
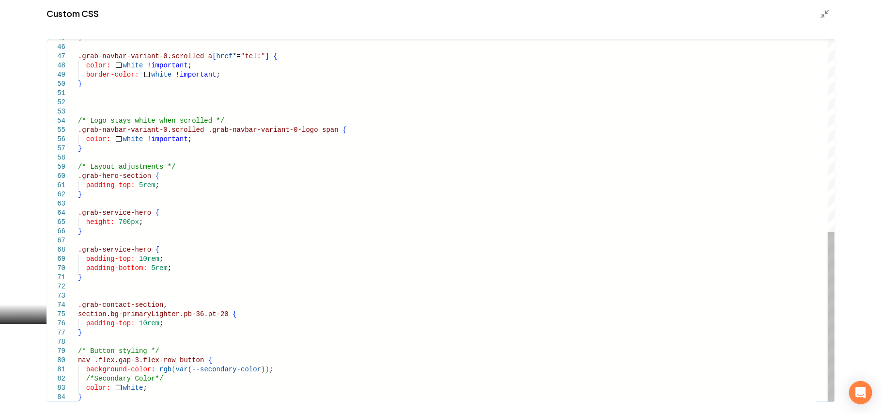
click at [146, 174] on div "} .grab-navbar-variant-0.scrolled a [ href *= "tel:" ] { color: white !importan…" at bounding box center [456, 14] width 757 height 773
click at [148, 248] on div "} .grab-navbar-variant-0.scrolled a [ href *= "tel:" ] { color: white !importan…" at bounding box center [456, 14] width 757 height 773
drag, startPoint x: 276, startPoint y: 252, endPoint x: 144, endPoint y: 249, distance: 131.8
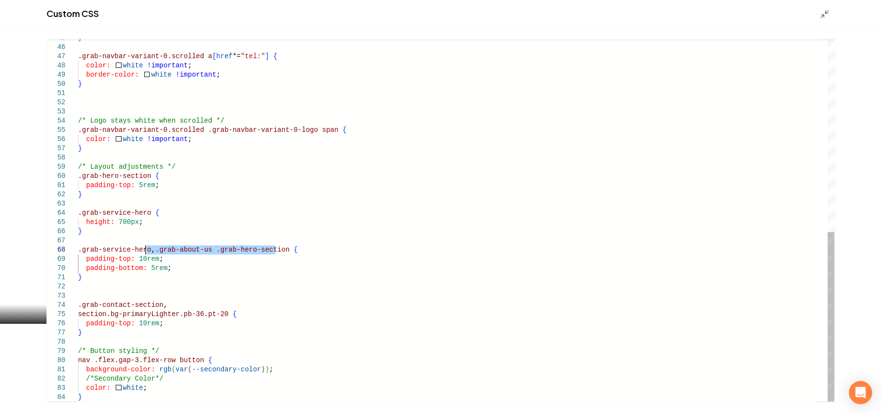
click at [144, 249] on div "} .grab-navbar-variant-0.scrolled a [ href *= "tel:" ] { color: white !importan…" at bounding box center [456, 14] width 757 height 773
drag, startPoint x: 154, startPoint y: 249, endPoint x: 216, endPoint y: 316, distance: 91.2
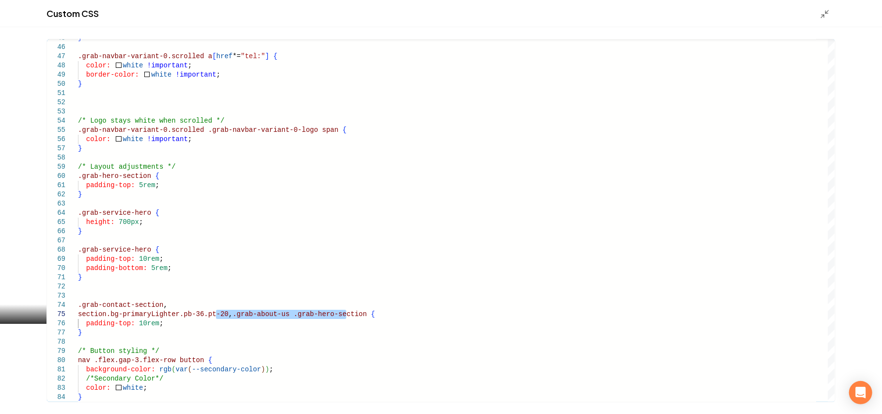
type textarea "**********"
click at [824, 16] on polyline "Main content area" at bounding box center [823, 16] width 2 height 2
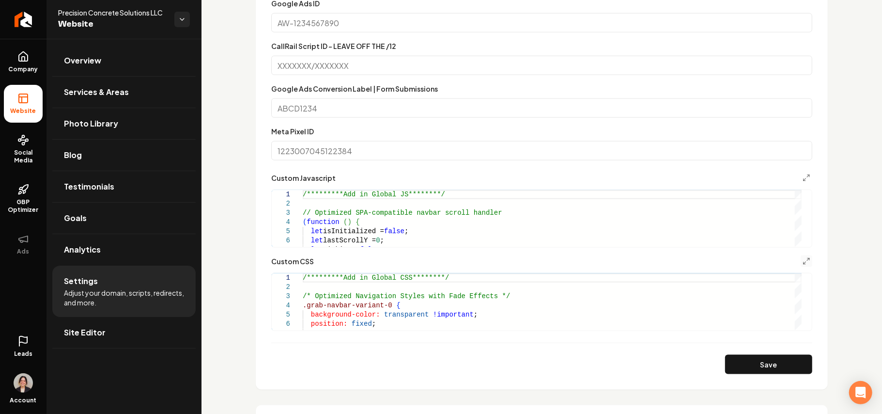
click at [744, 363] on button "Save" at bounding box center [768, 364] width 87 height 19
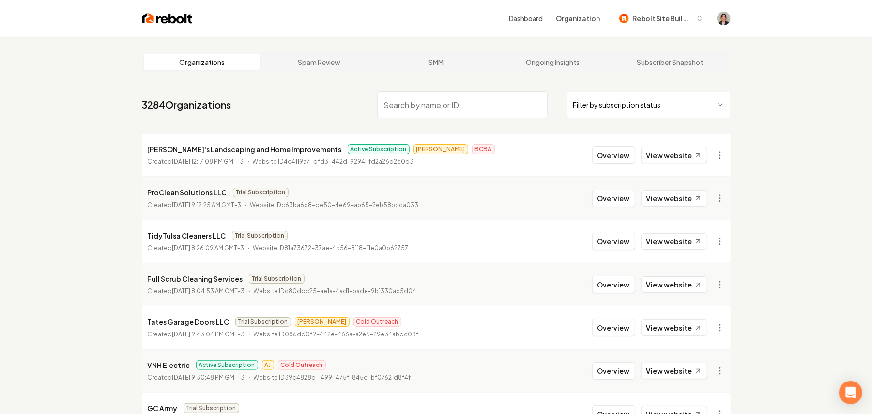
paste input "TDJ Contractors LLC"
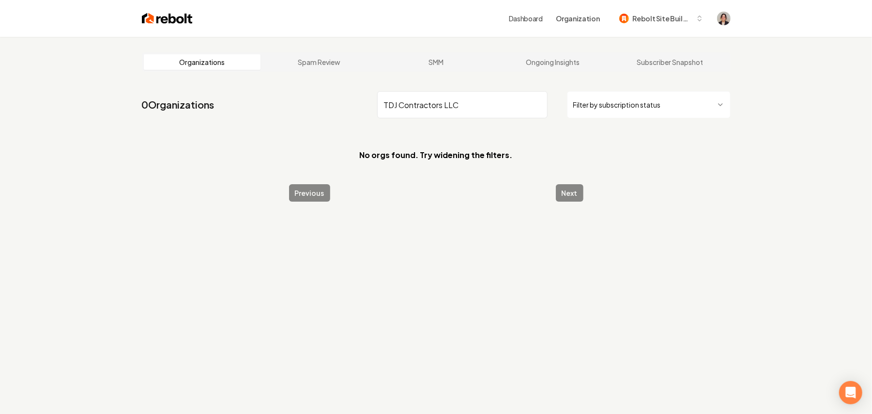
click at [454, 106] on input "TDJ Contractors LLC" at bounding box center [462, 104] width 171 height 27
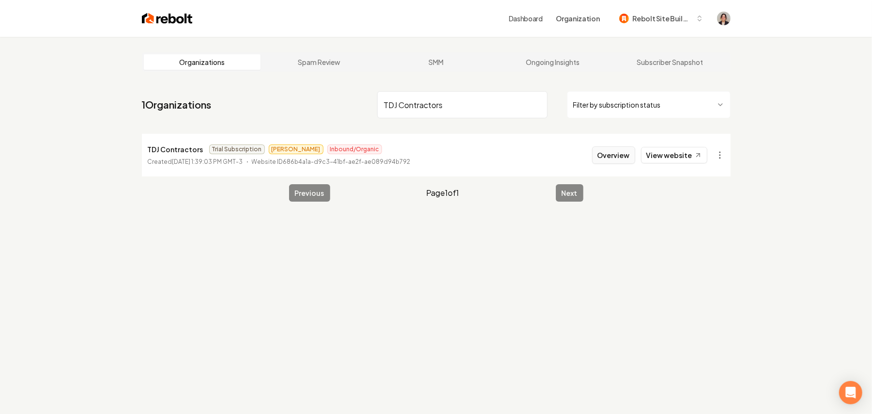
type input "TDJ Contractors"
click at [608, 149] on button "Overview" at bounding box center [613, 154] width 43 height 17
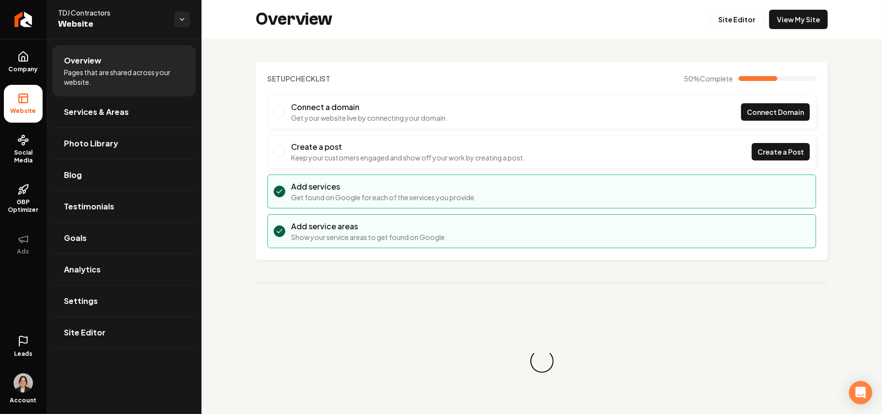
click at [777, 16] on link "View My Site" at bounding box center [798, 19] width 59 height 19
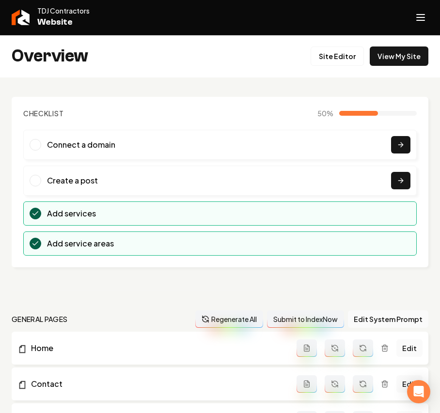
click at [424, 12] on icon "Open navigation menu" at bounding box center [421, 18] width 12 height 16
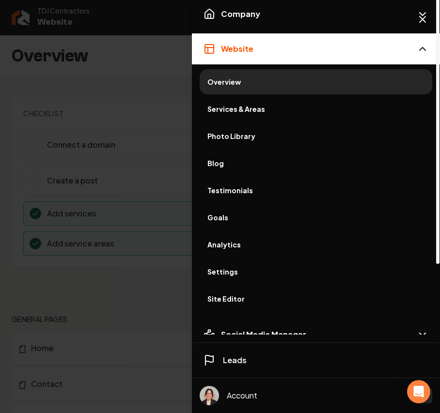
click at [235, 110] on span "Services & Areas" at bounding box center [315, 109] width 217 height 10
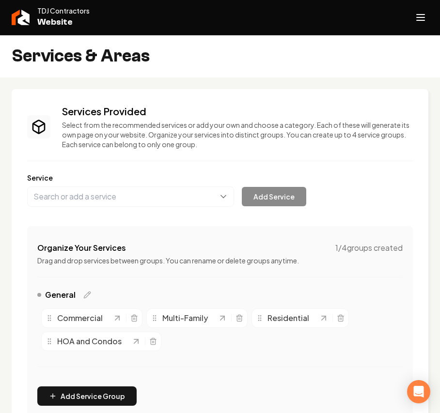
scroll to position [64, 0]
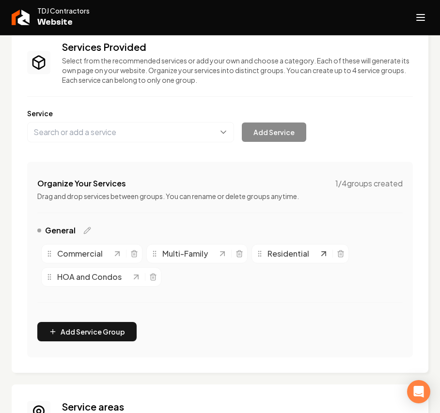
click at [323, 255] on icon "Main content area" at bounding box center [324, 254] width 4 height 4
click at [136, 255] on icon "Main content area" at bounding box center [134, 254] width 8 height 8
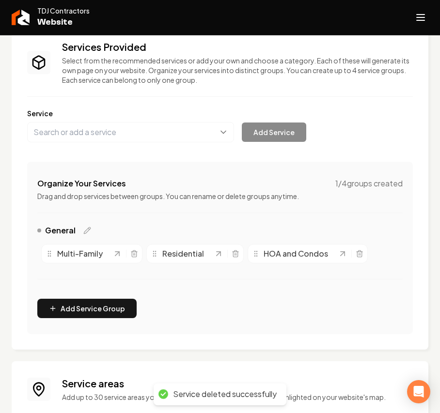
click at [135, 255] on line "Main content area" at bounding box center [135, 254] width 0 height 2
click at [130, 254] on icon "Main content area" at bounding box center [130, 254] width 8 height 8
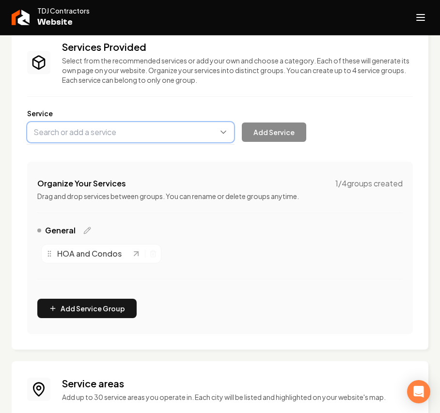
click at [103, 128] on button "Main content area" at bounding box center [130, 132] width 207 height 20
paste input "Residential Roofing"
type input "Residential Roofing"
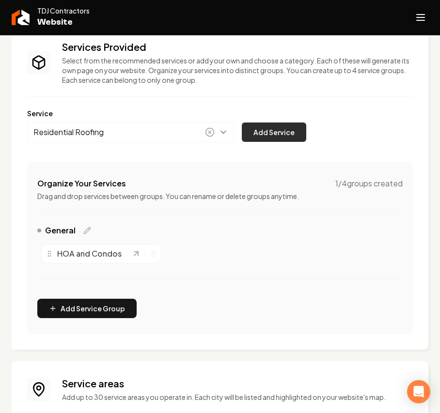
click at [295, 134] on button "Add Service" at bounding box center [274, 132] width 64 height 19
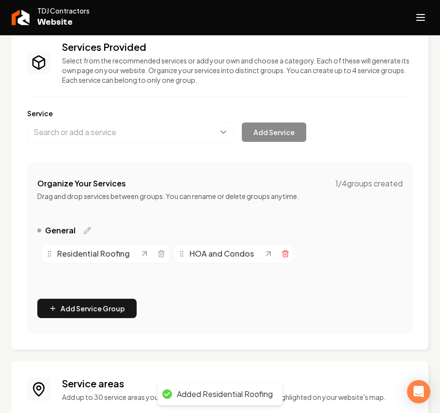
click at [282, 252] on icon "Main content area" at bounding box center [285, 252] width 6 height 0
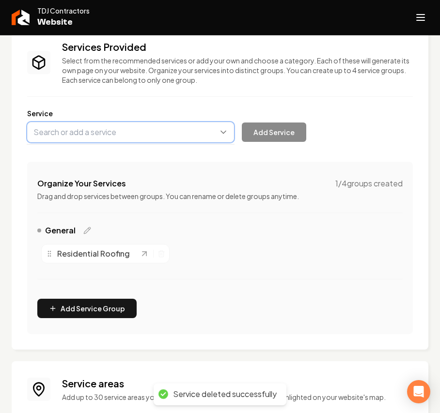
click at [124, 128] on button "Main content area" at bounding box center [130, 132] width 207 height 20
paste input "New Roof Construction"
type input "New Roof Construction"
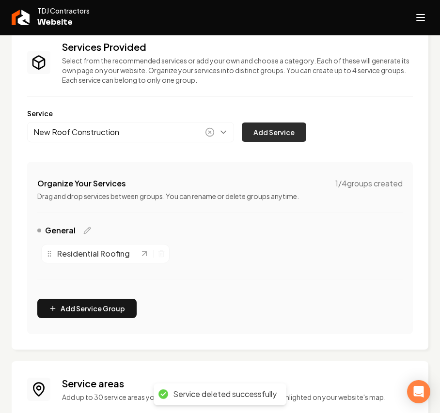
click at [262, 131] on button "Add Service" at bounding box center [274, 132] width 64 height 19
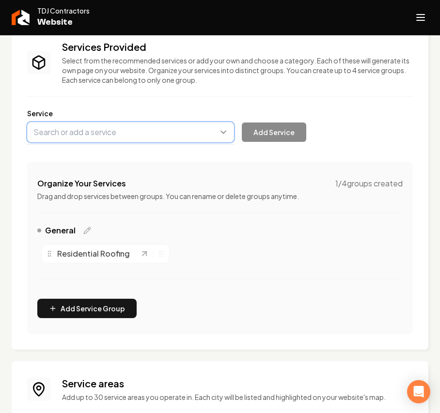
click at [108, 133] on button "Main content area" at bounding box center [130, 132] width 207 height 20
paste input "Roof Repair"
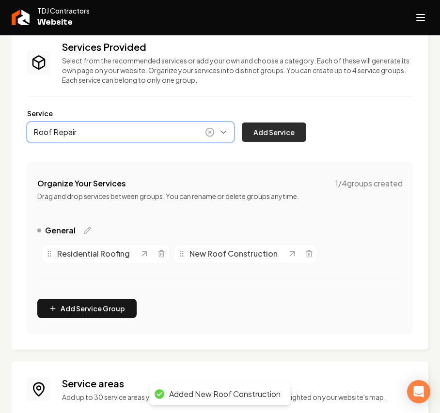
type input "Roof Repair"
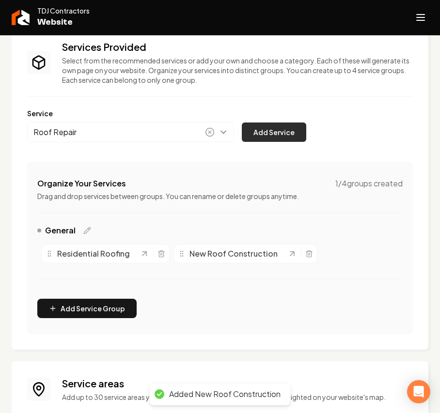
click at [257, 130] on button "Add Service" at bounding box center [274, 132] width 64 height 19
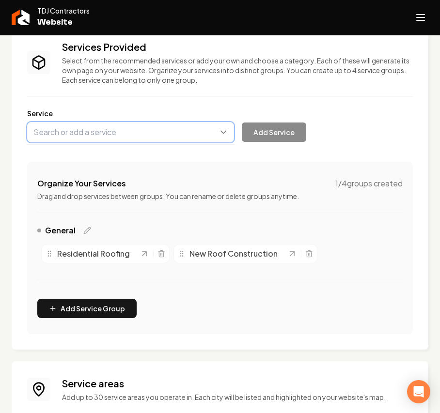
click at [144, 132] on button "Main content area" at bounding box center [130, 132] width 207 height 20
paste input "Storm damage restoration"
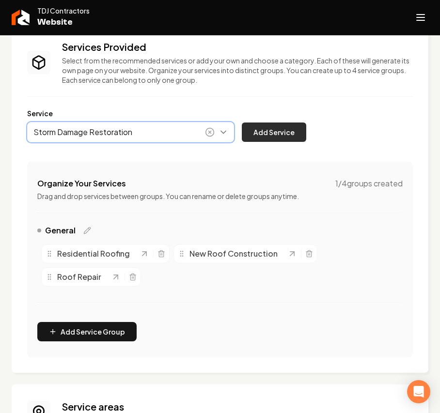
type input "Storm Damage Restoration"
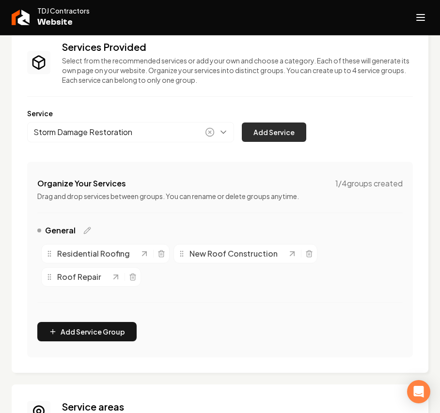
click at [285, 131] on button "Add Service" at bounding box center [274, 132] width 64 height 19
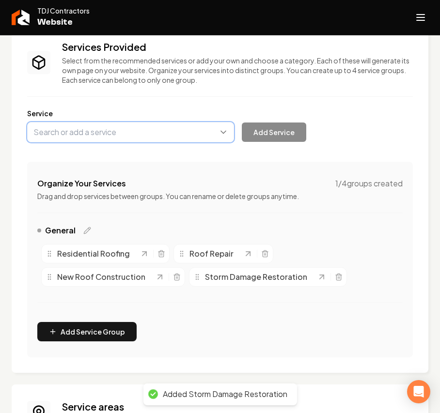
click at [94, 135] on button "Main content area" at bounding box center [130, 132] width 207 height 20
paste input "Complete project general contractor"
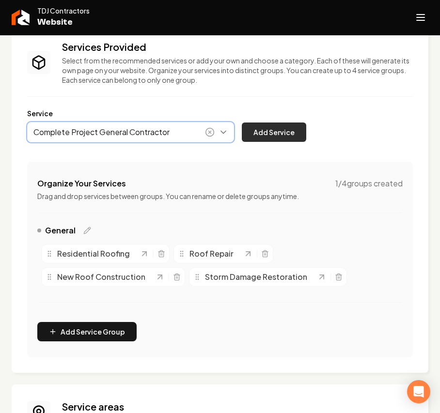
type input "Complete Project General Contractor"
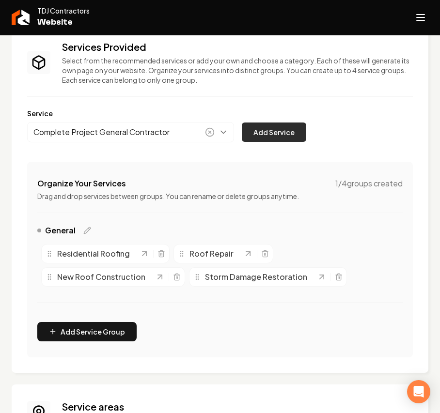
click at [268, 129] on button "Add Service" at bounding box center [274, 132] width 64 height 19
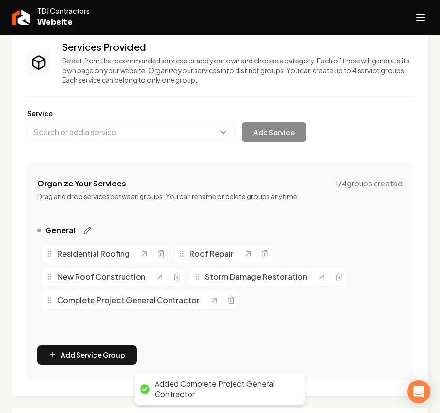
click at [88, 231] on icon "Main content area" at bounding box center [87, 231] width 8 height 8
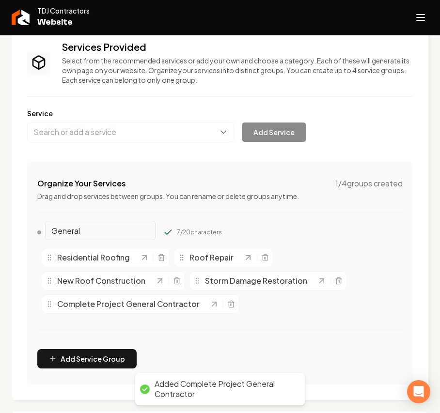
click at [78, 232] on input "General" at bounding box center [100, 230] width 110 height 19
paste input "Residential"
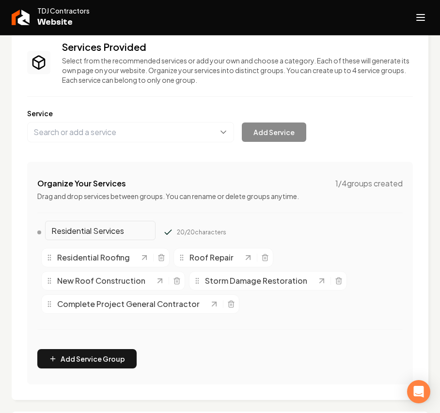
type input "Residential Services"
click at [165, 232] on icon "Main content area" at bounding box center [168, 232] width 6 height 4
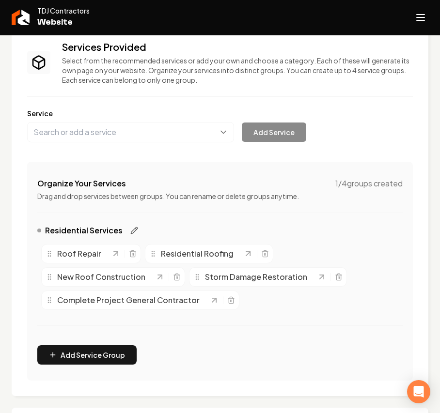
click at [132, 231] on icon "Main content area" at bounding box center [134, 231] width 8 height 8
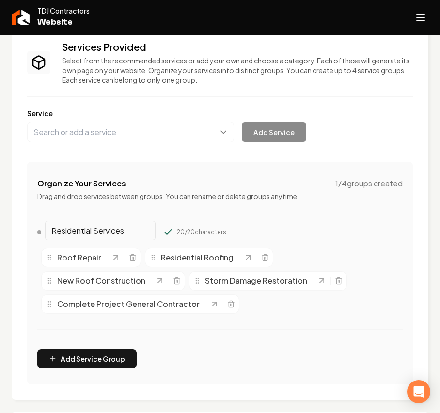
click at [111, 231] on input "Residential Services" at bounding box center [100, 230] width 110 height 19
type input "Residential"
click at [150, 233] on div "Residential 11 / 20 characters" at bounding box center [129, 233] width 185 height 16
click at [165, 234] on icon "Main content area" at bounding box center [168, 232] width 6 height 4
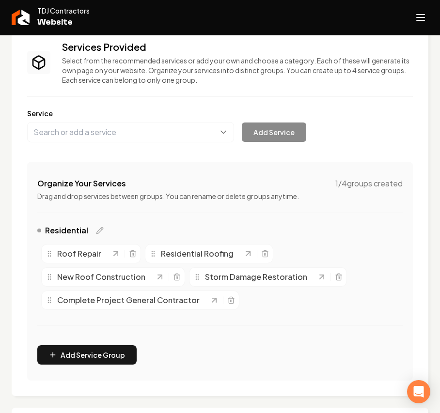
click at [411, 309] on div "Services Provided Select from the recommended services or add your own and choo…" at bounding box center [220, 211] width 417 height 372
